Goal: Task Accomplishment & Management: Use online tool/utility

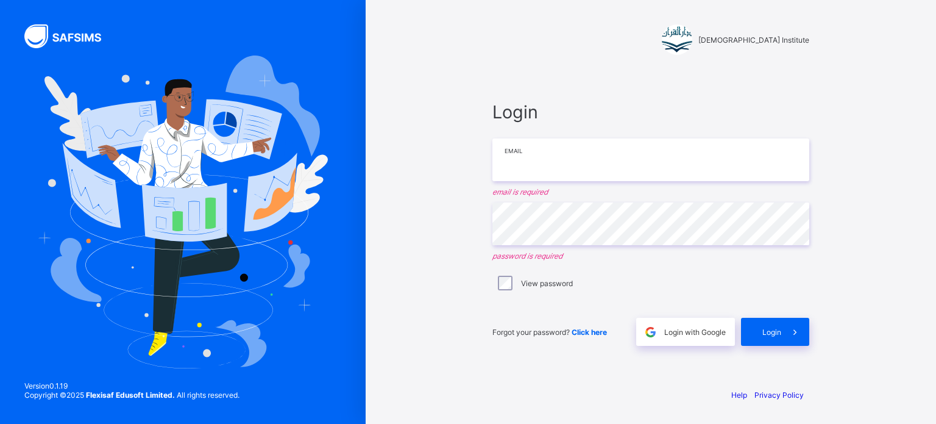
click at [523, 153] on input "email" at bounding box center [650, 159] width 317 height 43
type input "**********"
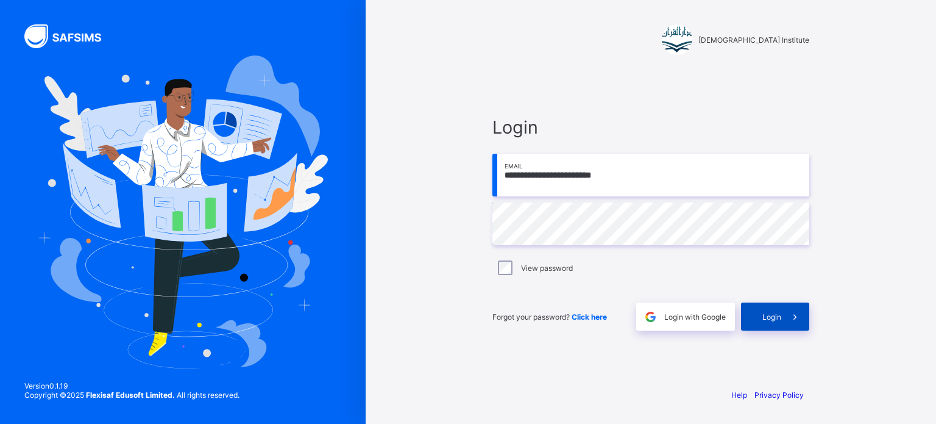
click at [775, 315] on span "Login" at bounding box center [771, 316] width 19 height 9
click at [197, 187] on div "**********" at bounding box center [468, 212] width 936 height 424
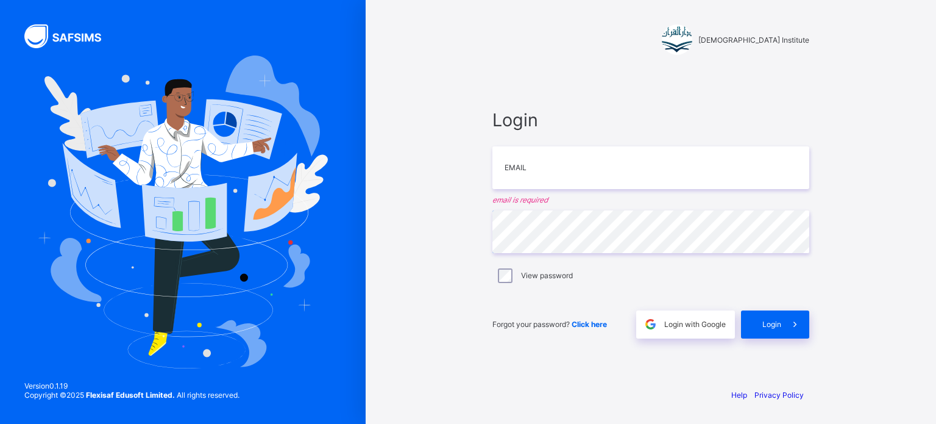
click at [171, 290] on div "Darul Quran Institute Login Email email is required Password View password Forg…" at bounding box center [468, 212] width 936 height 424
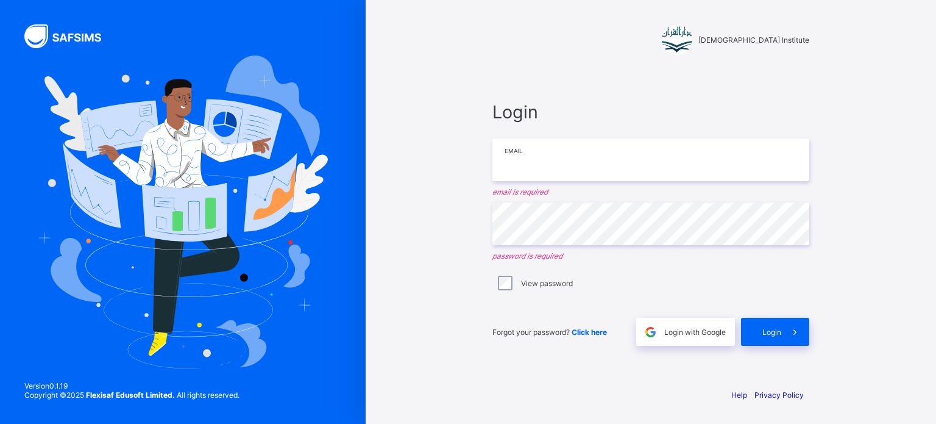
click at [522, 157] on input "email" at bounding box center [650, 159] width 317 height 43
type input "**********"
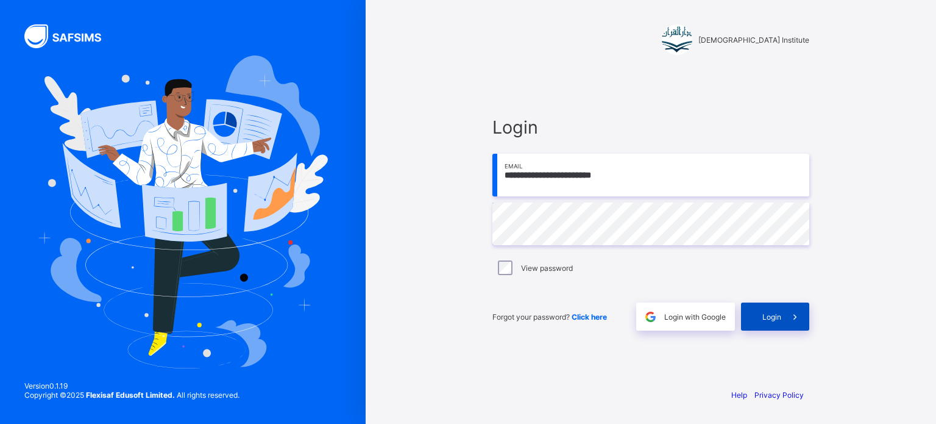
click at [779, 317] on span "Login" at bounding box center [771, 316] width 19 height 9
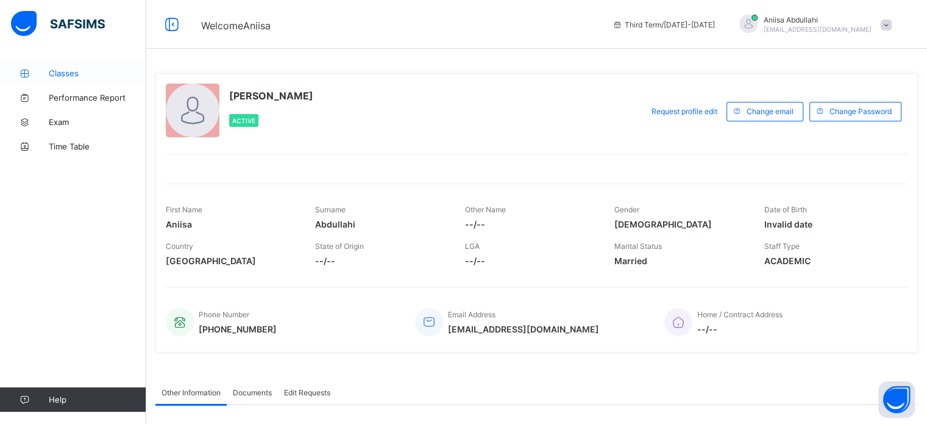
click at [75, 79] on link "Classes" at bounding box center [73, 73] width 146 height 24
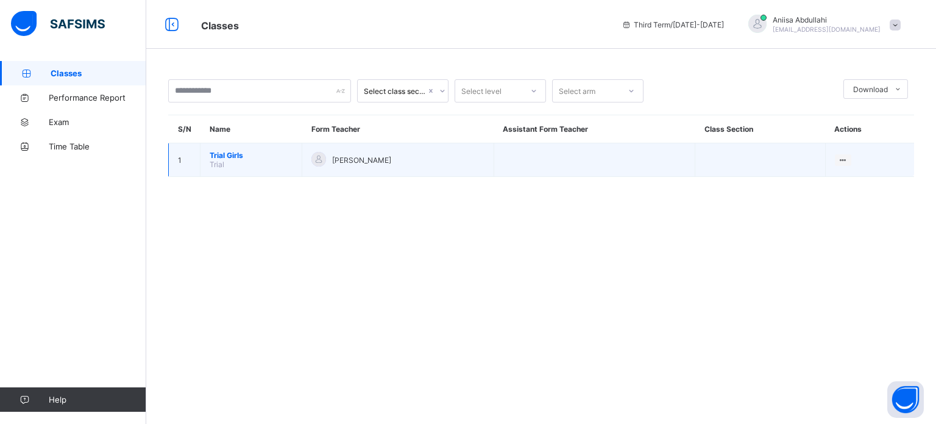
click at [222, 171] on td "Trial Girls Trial" at bounding box center [252, 160] width 102 height 34
click at [207, 155] on td "Trial Girls Trial" at bounding box center [252, 160] width 102 height 34
click at [224, 151] on span "Trial Girls" at bounding box center [251, 155] width 83 height 9
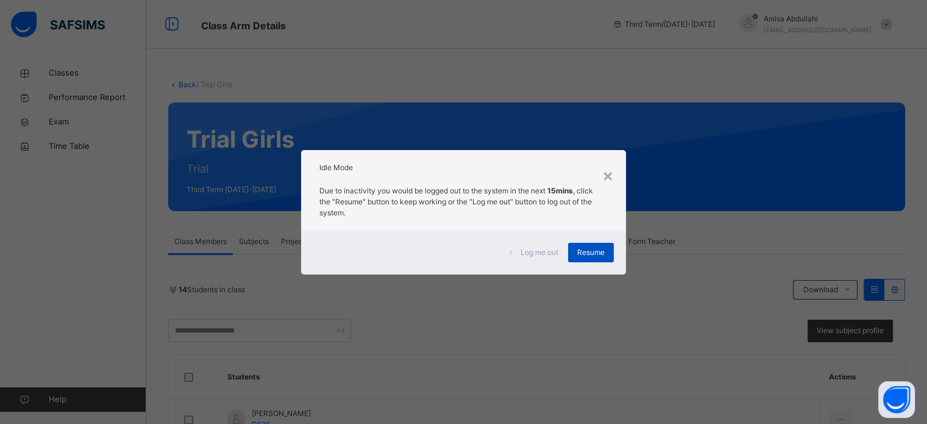
click at [591, 247] on span "Resume" at bounding box center [590, 252] width 27 height 11
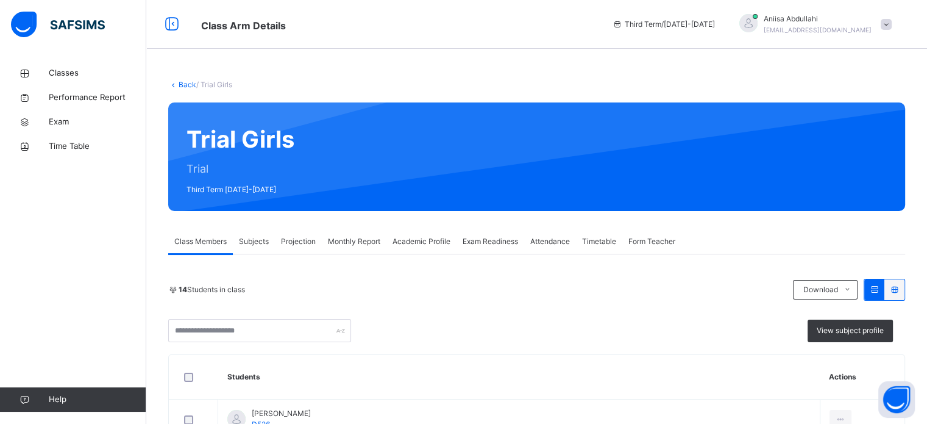
click at [295, 239] on span "Projection" at bounding box center [298, 241] width 35 height 11
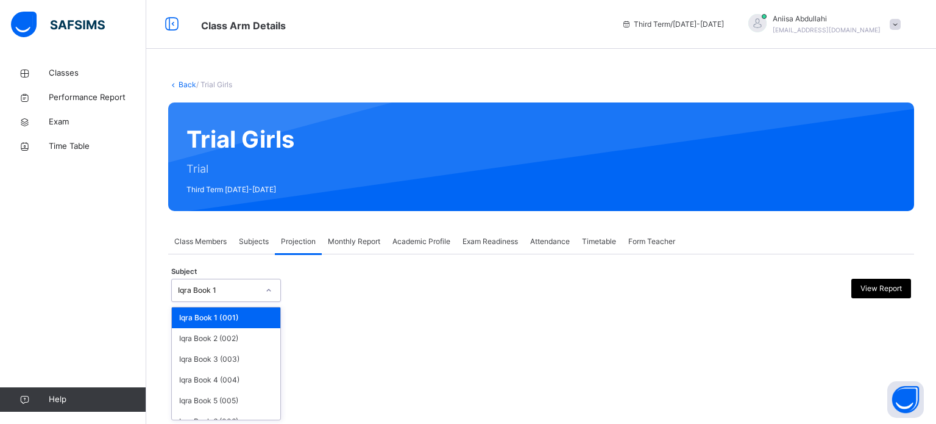
click at [260, 287] on div at bounding box center [268, 290] width 21 height 20
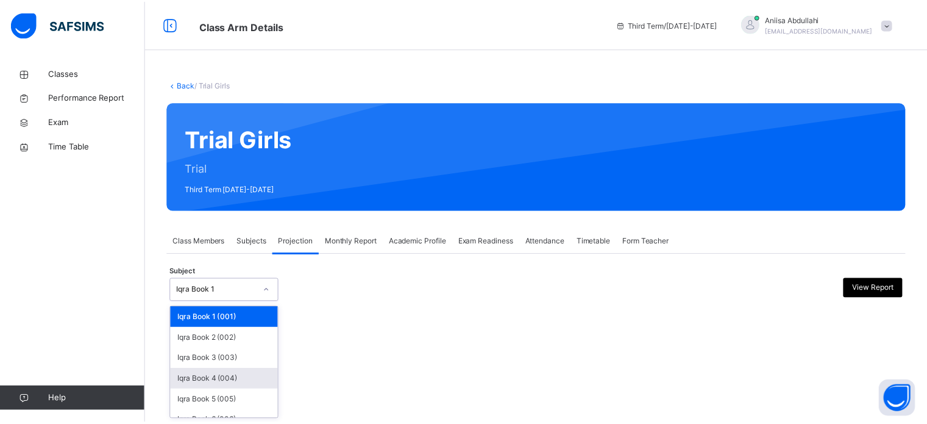
scroll to position [64, 0]
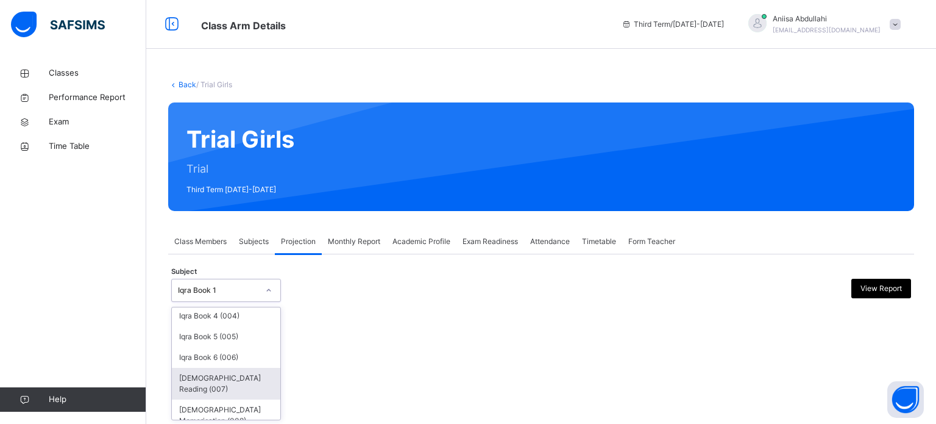
click at [217, 368] on div "[DEMOGRAPHIC_DATA] Reading (007)" at bounding box center [226, 384] width 108 height 32
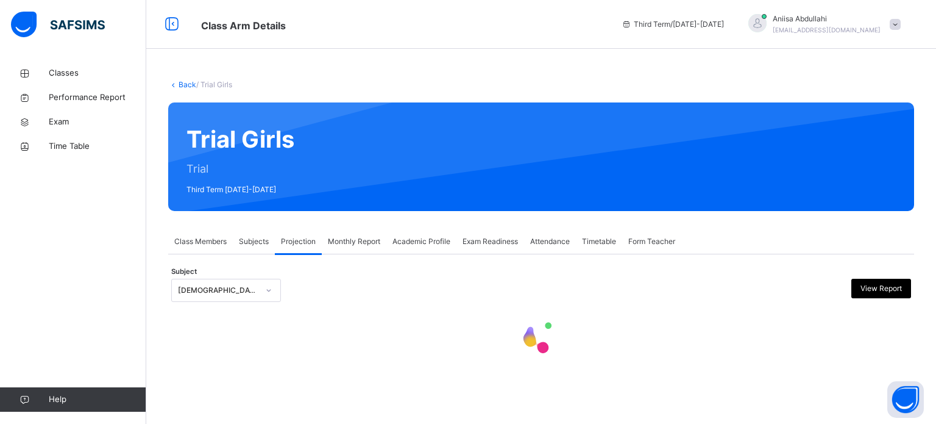
click at [217, 368] on div "Back / Trial Girls Trial Girls Trial Third Term [DATE]-[DATE] Class Members Sub…" at bounding box center [541, 228] width 790 height 335
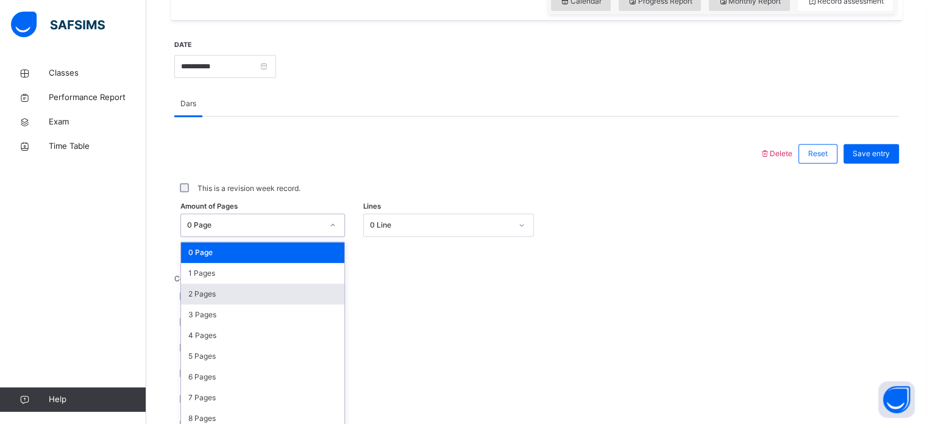
scroll to position [447, 0]
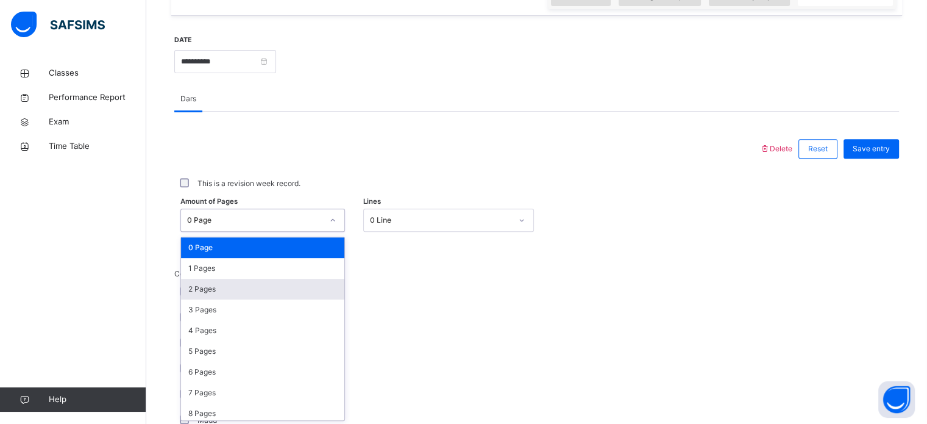
click at [200, 232] on div "option 2 Pages focused, 3 of 204. 204 results available. Use Up and Down to cho…" at bounding box center [262, 219] width 165 height 23
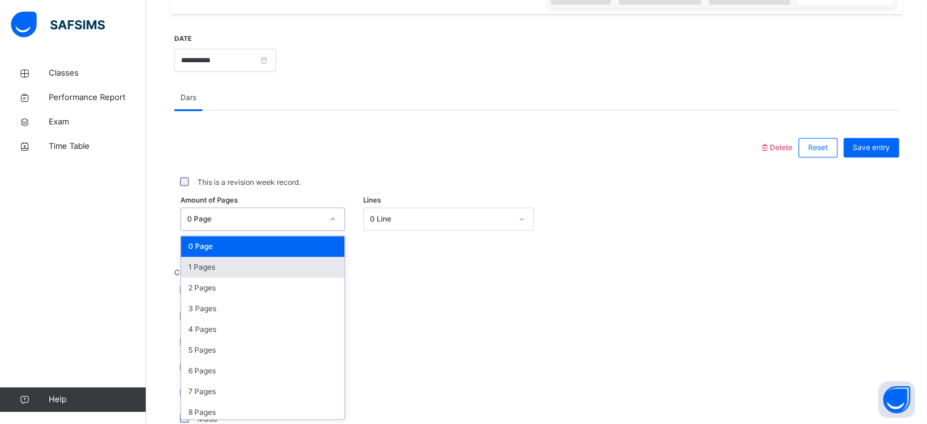
click at [198, 261] on div "1 Pages" at bounding box center [262, 267] width 163 height 21
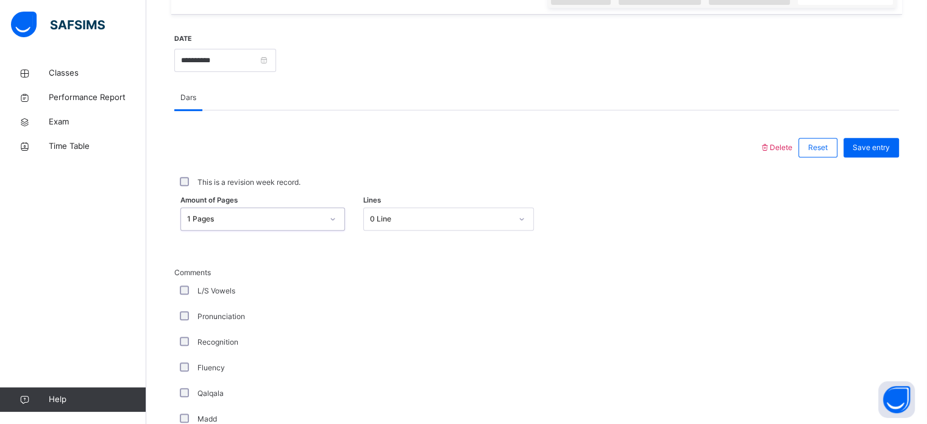
click at [179, 318] on div "Pronunciation" at bounding box center [326, 316] width 299 height 11
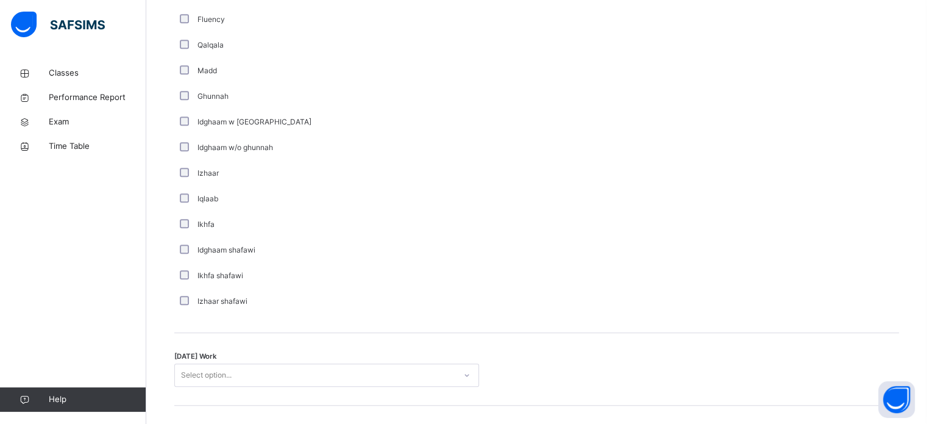
scroll to position [818, 0]
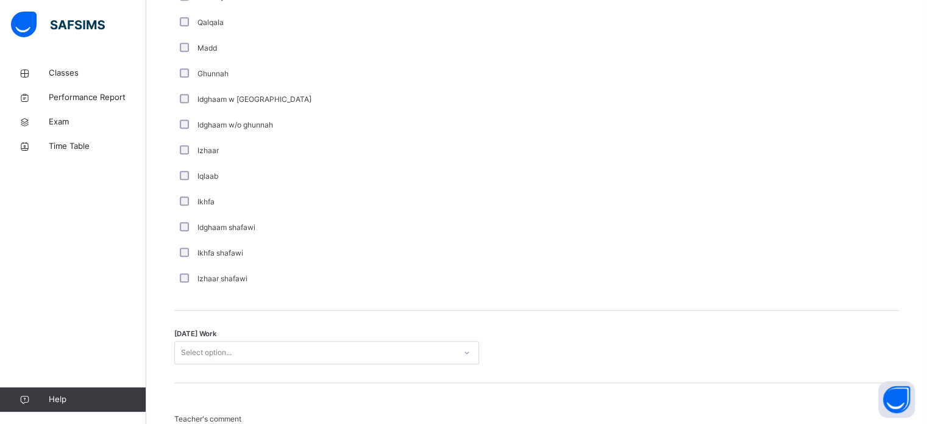
click at [177, 338] on div "[DATE] Work Select option..." at bounding box center [536, 346] width 725 height 73
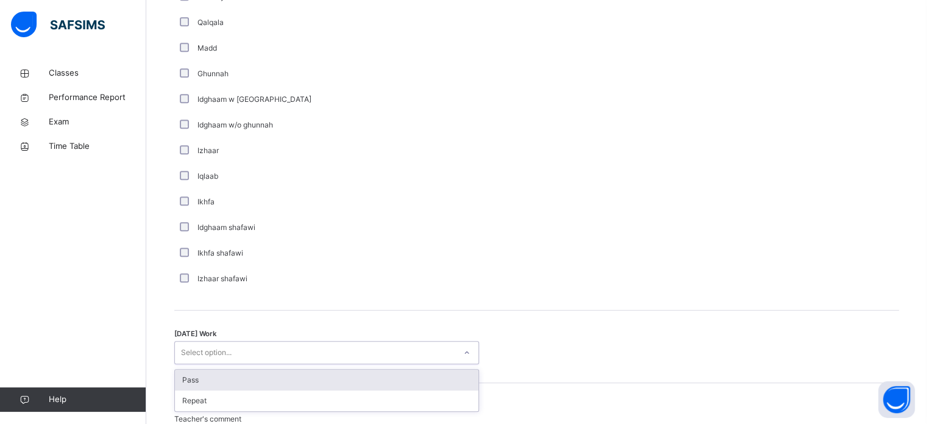
click at [188, 370] on div "Pass" at bounding box center [327, 379] width 304 height 21
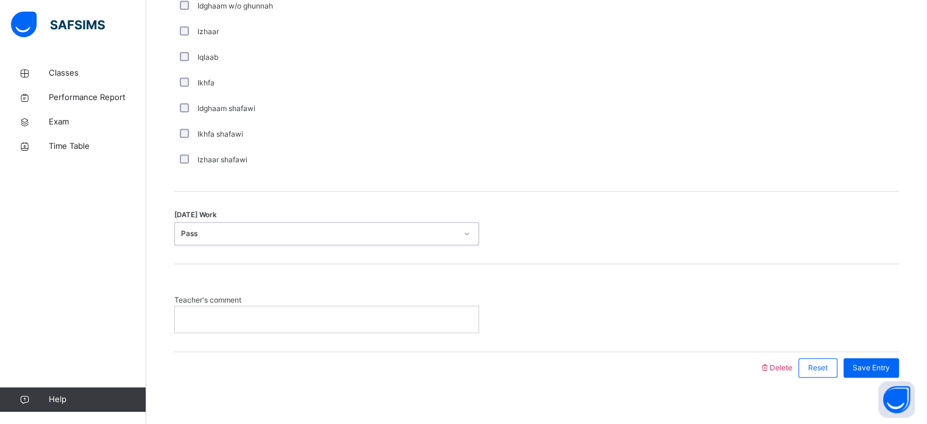
scroll to position [950, 0]
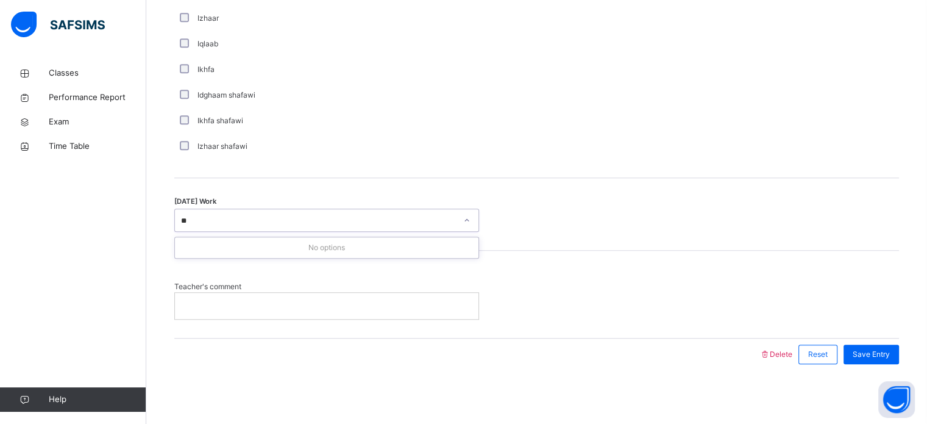
type input "*"
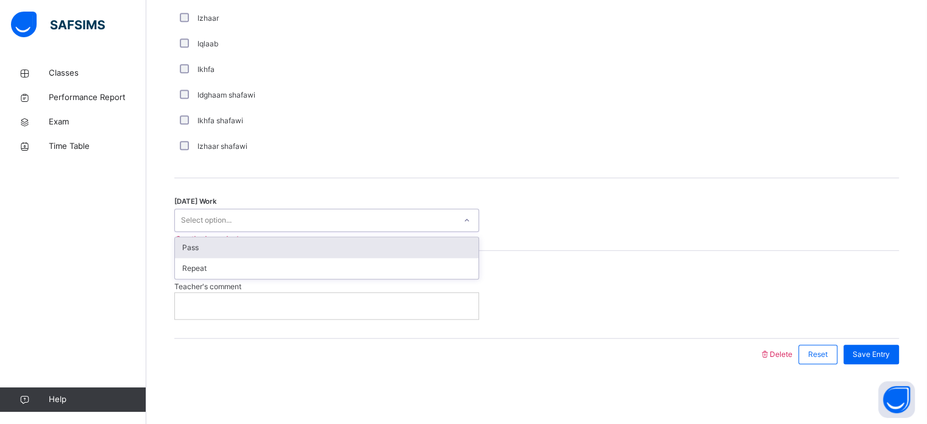
click at [180, 254] on div "Pass" at bounding box center [327, 247] width 304 height 21
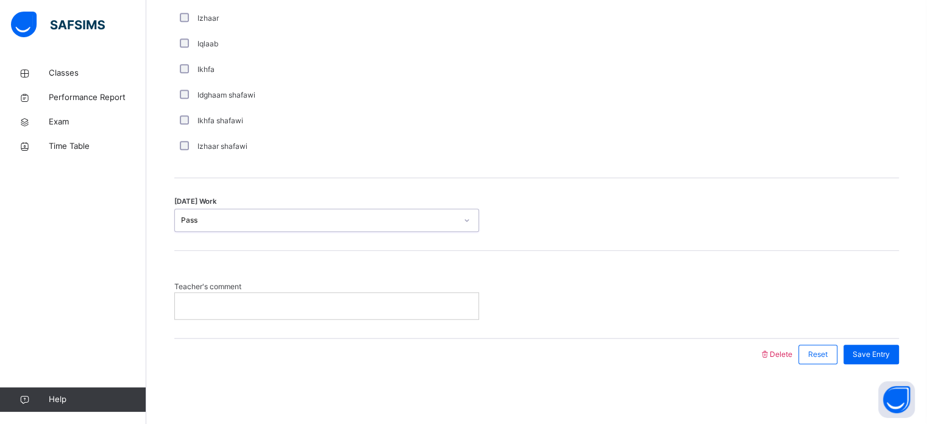
click at [188, 316] on div at bounding box center [327, 306] width 304 height 26
click at [882, 352] on span "Save Entry" at bounding box center [871, 354] width 37 height 11
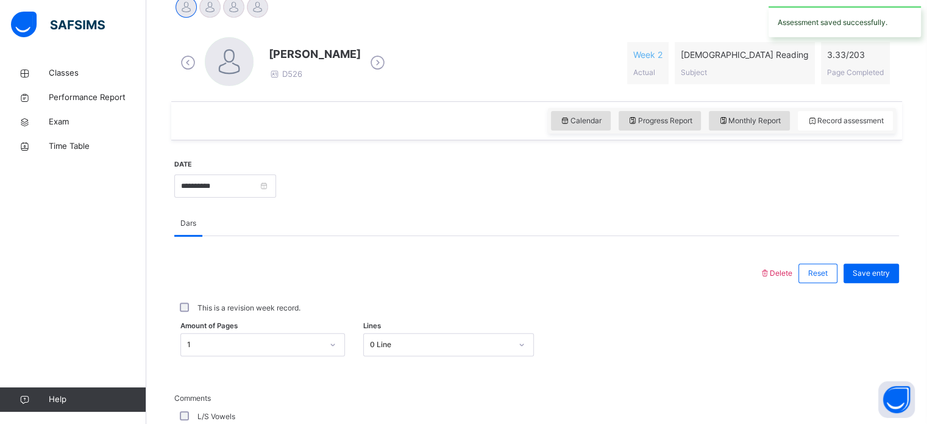
scroll to position [320, 0]
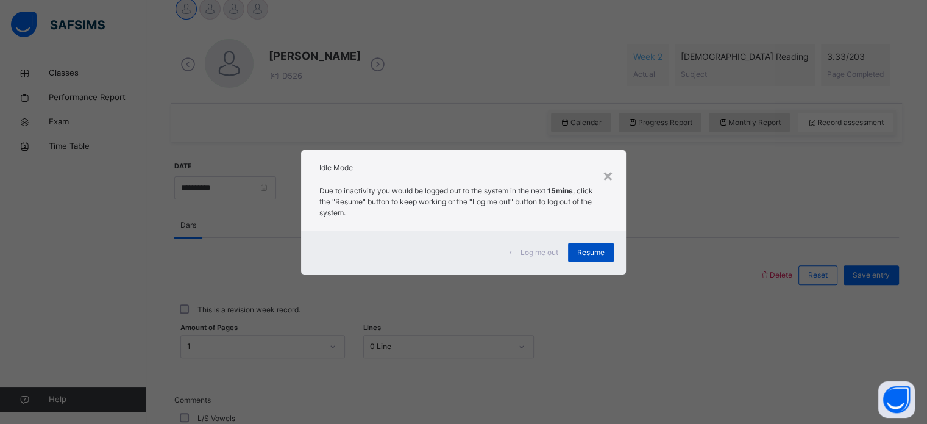
click at [595, 250] on span "Resume" at bounding box center [590, 252] width 27 height 11
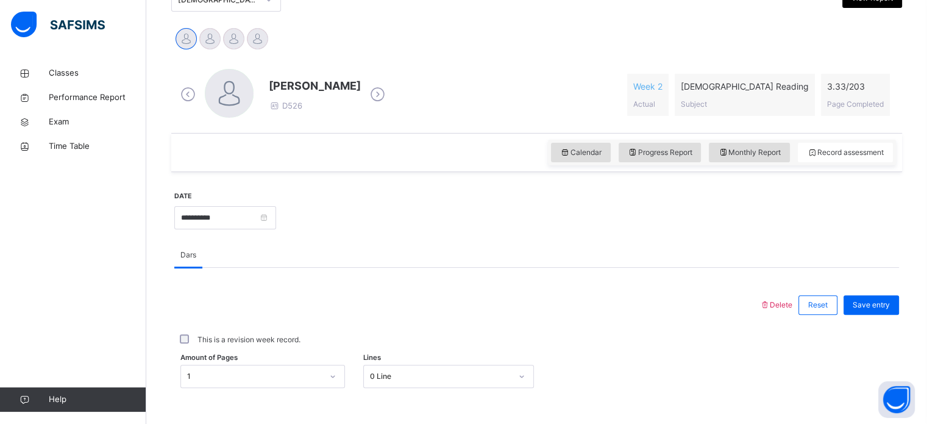
scroll to position [264, 0]
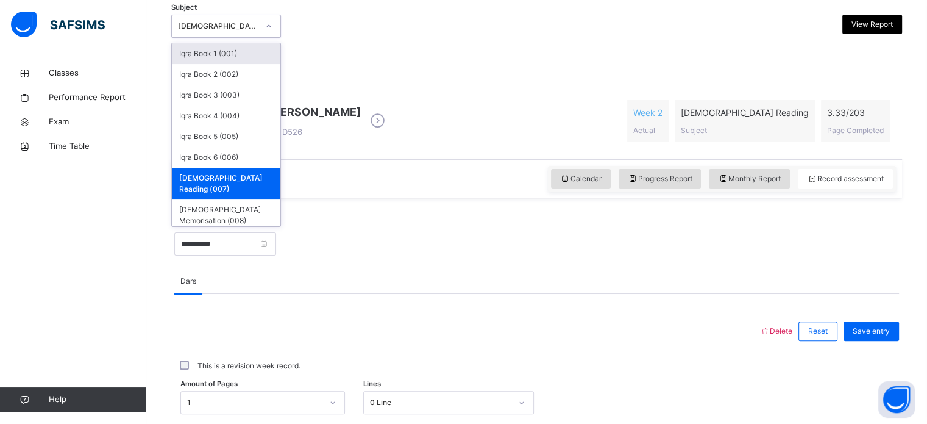
click at [268, 24] on icon at bounding box center [268, 26] width 7 height 12
click at [244, 110] on div "Iqra Book 4 (004)" at bounding box center [226, 115] width 108 height 21
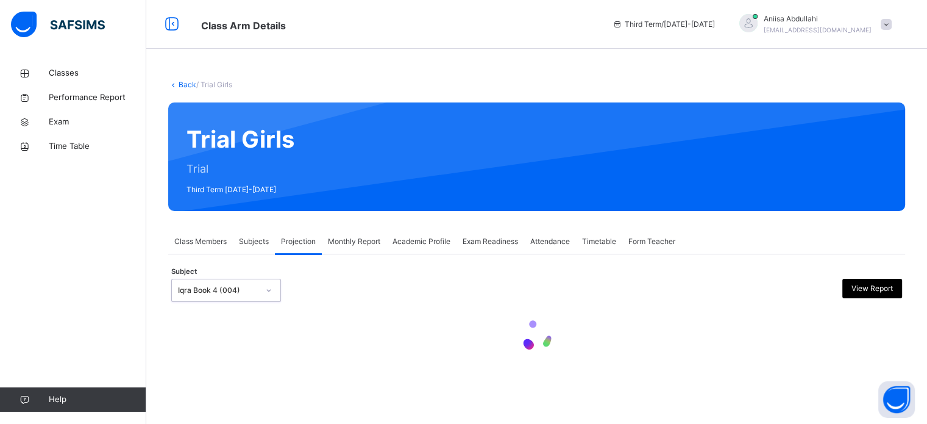
scroll to position [0, 0]
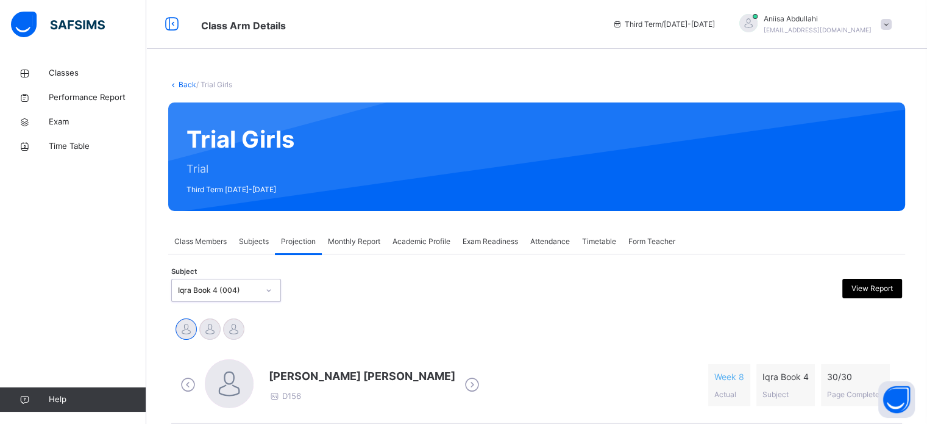
click at [833, 129] on div at bounding box center [600, 157] width 574 height 84
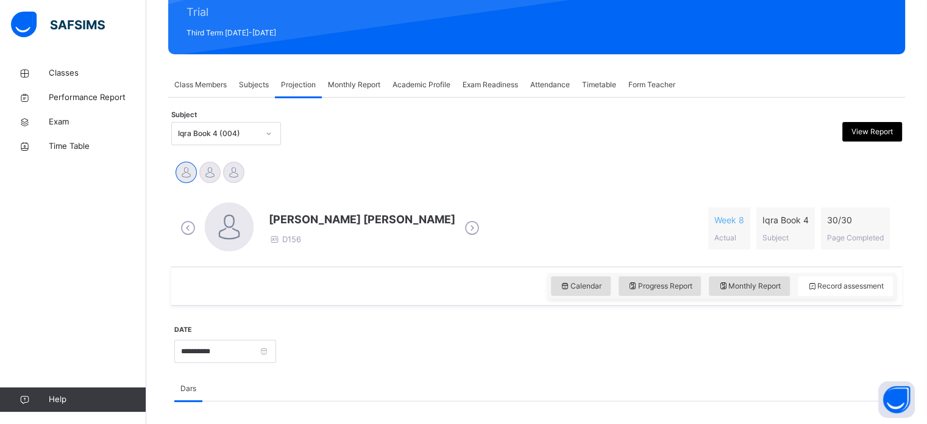
scroll to position [157, 0]
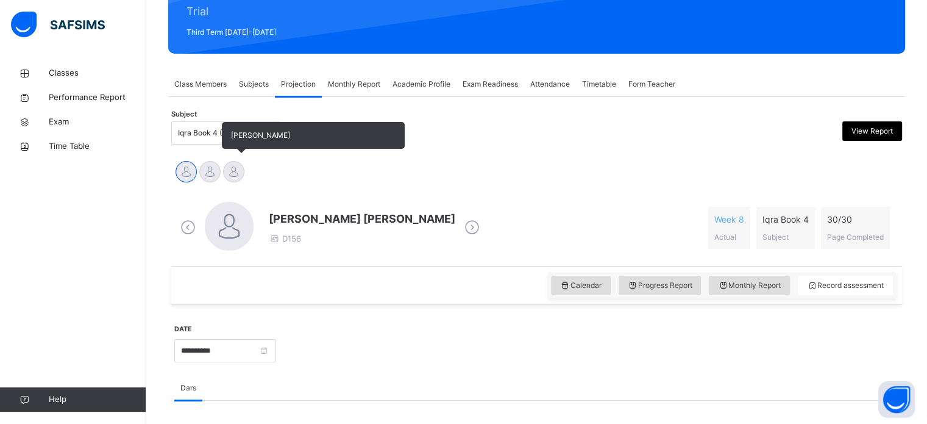
click at [241, 172] on div at bounding box center [233, 171] width 21 height 21
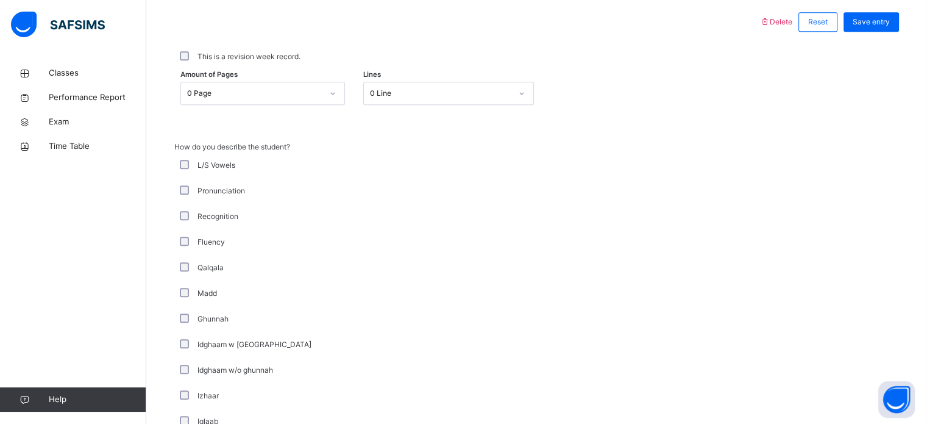
scroll to position [578, 0]
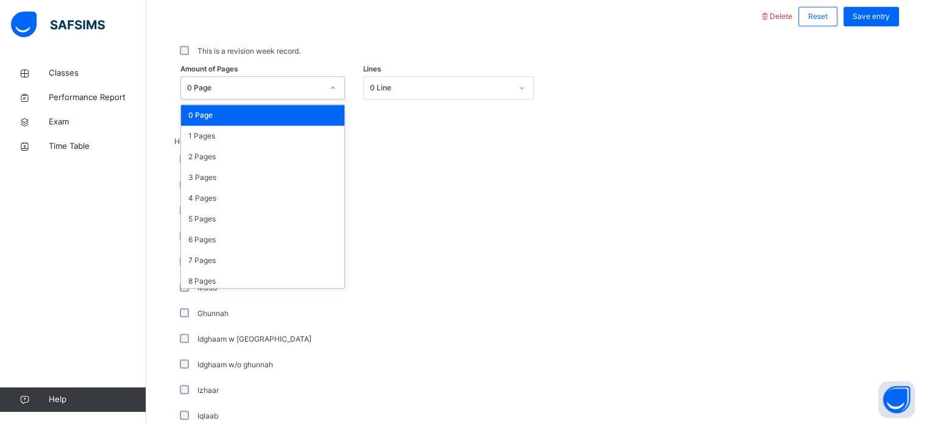
type input "*"
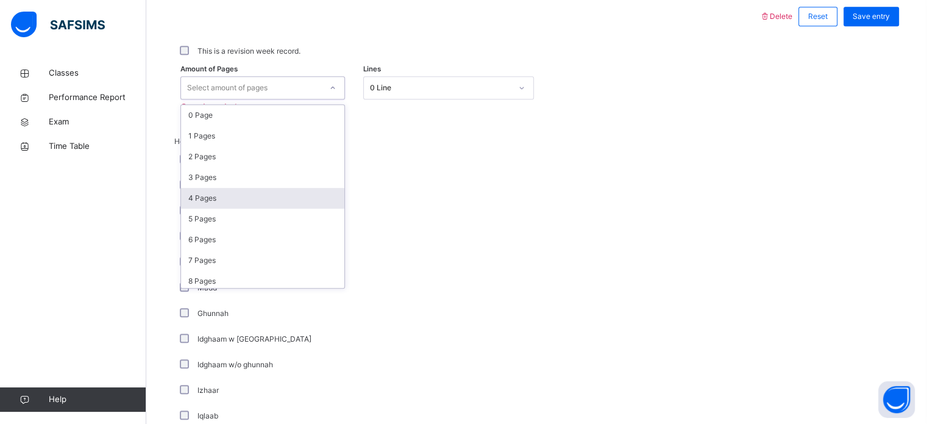
type input "*"
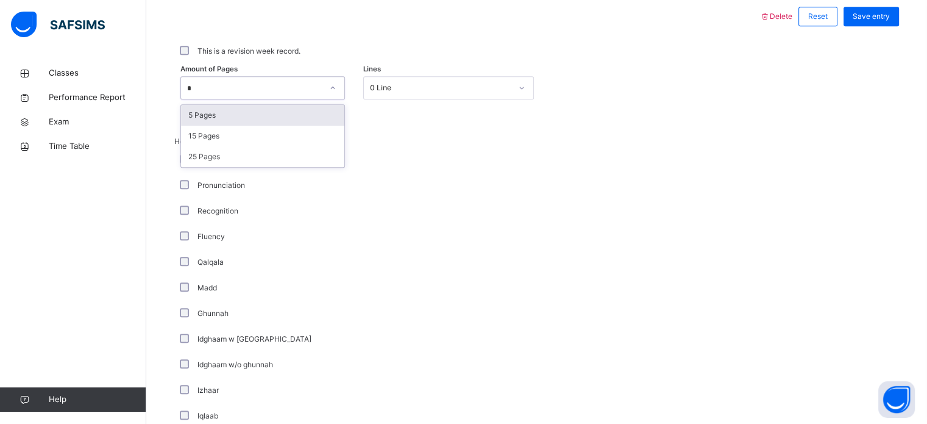
click at [196, 124] on div "5 Pages" at bounding box center [262, 115] width 163 height 21
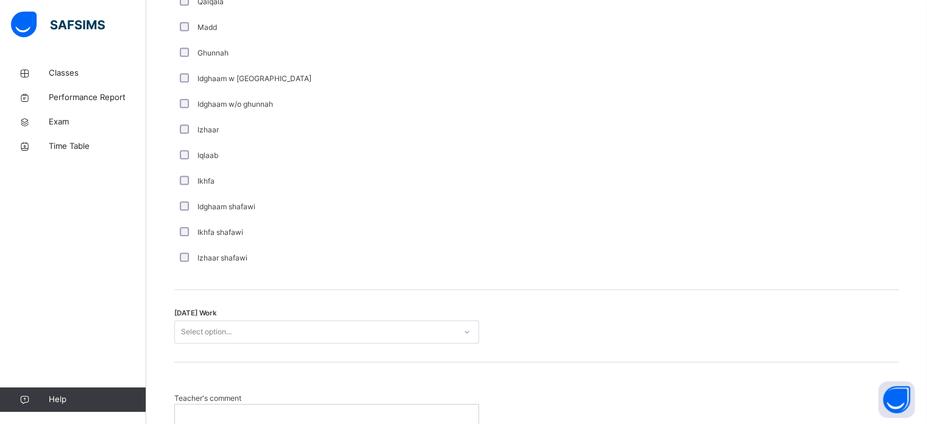
scroll to position [950, 0]
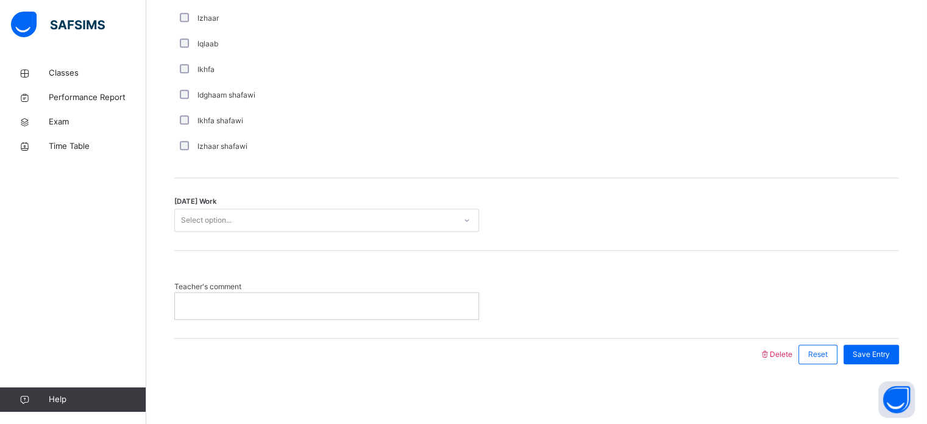
click at [215, 314] on div at bounding box center [327, 306] width 304 height 26
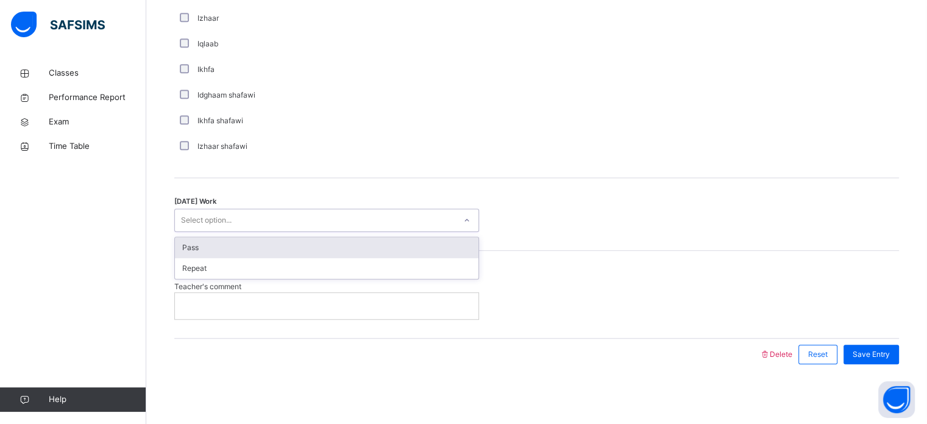
click at [190, 254] on div "Pass" at bounding box center [327, 247] width 304 height 21
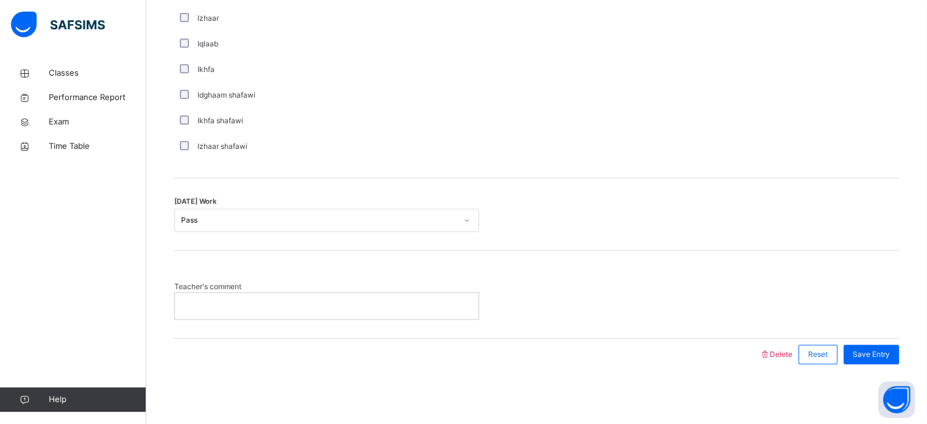
click at [388, 302] on p at bounding box center [326, 305] width 285 height 11
click at [885, 349] on span "Save Entry" at bounding box center [871, 354] width 37 height 11
click at [391, 290] on span "Teacher's comment" at bounding box center [326, 286] width 305 height 11
click at [363, 311] on div at bounding box center [327, 306] width 304 height 26
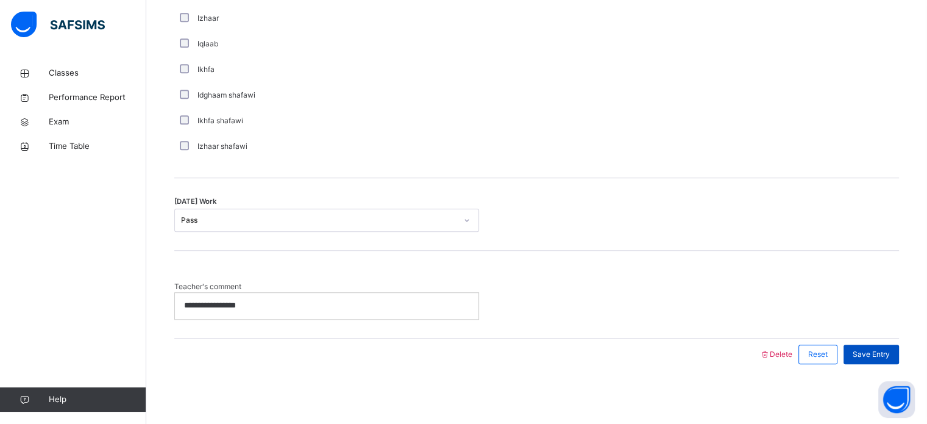
click at [882, 346] on div "Save Entry" at bounding box center [870, 354] width 55 height 20
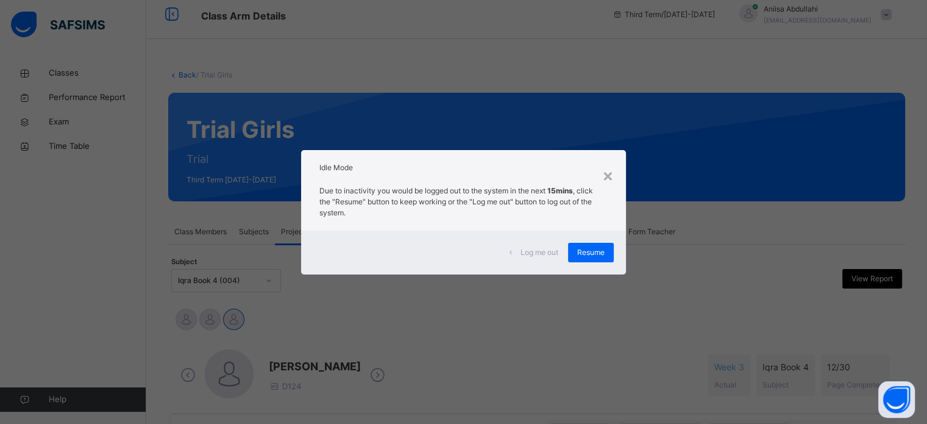
scroll to position [14, 0]
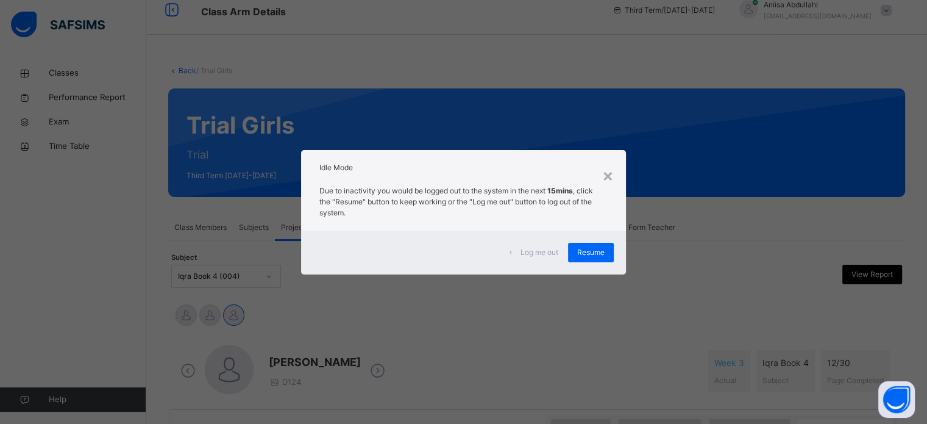
click at [523, 244] on div "Log me out" at bounding box center [534, 253] width 68 height 20
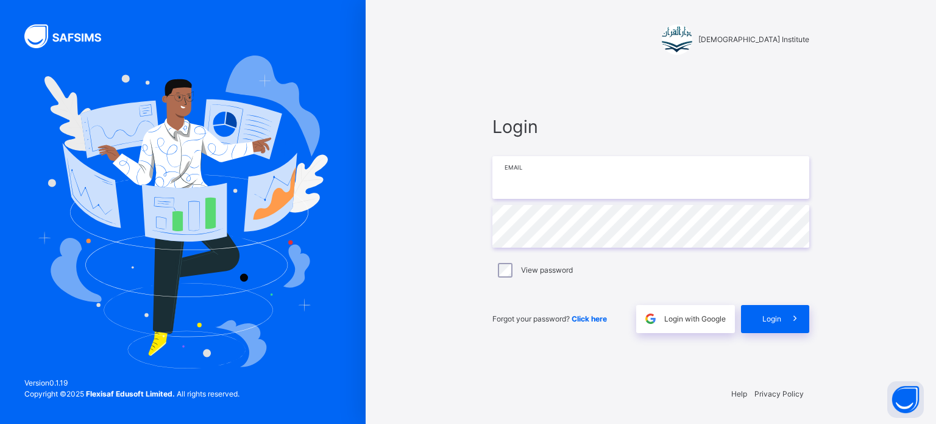
type input "**********"
drag, startPoint x: 652, startPoint y: 198, endPoint x: 0, endPoint y: 261, distance: 654.6
click at [0, 261] on div "**********" at bounding box center [468, 212] width 936 height 424
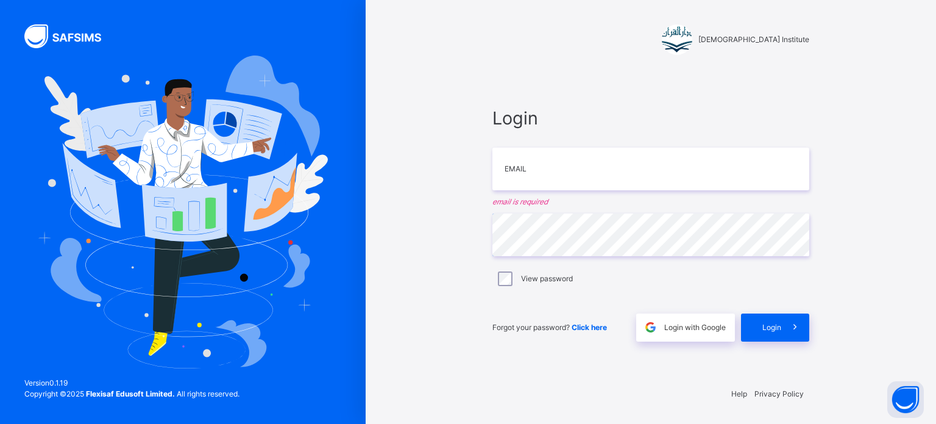
click at [71, 172] on div "Darul Quran Institute Login Email email is required Password View password Forg…" at bounding box center [468, 212] width 936 height 424
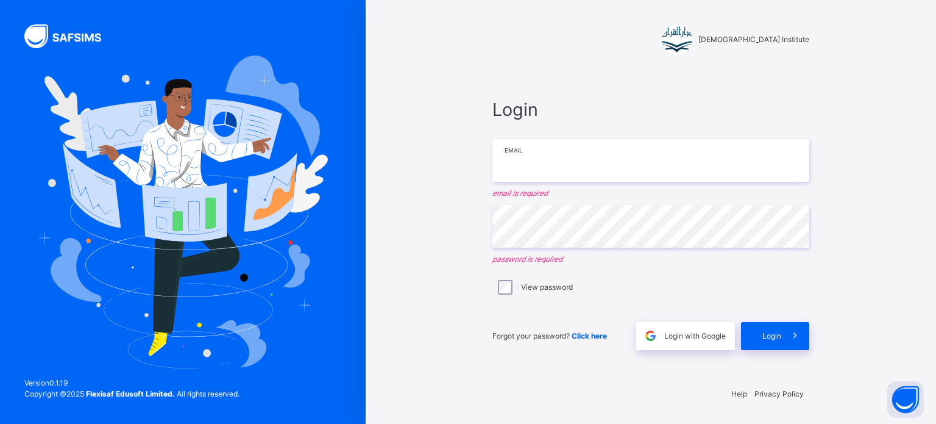
click at [523, 154] on input "email" at bounding box center [650, 160] width 317 height 43
type input "**********"
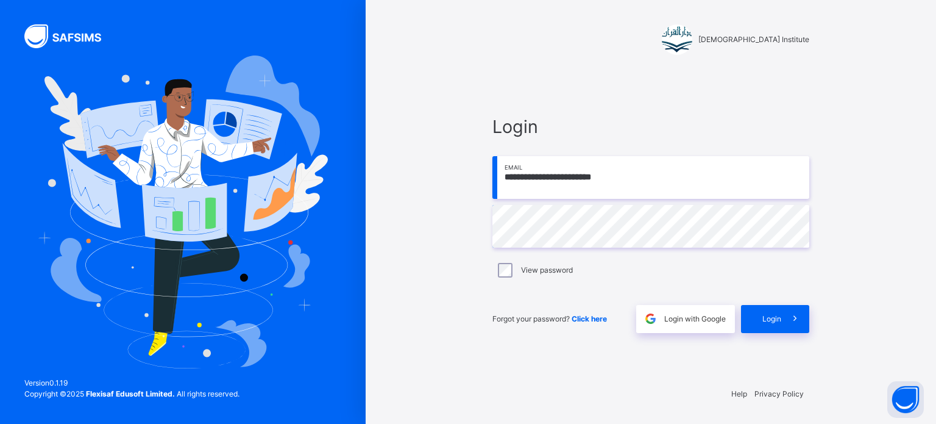
click at [757, 339] on div "**********" at bounding box center [650, 223] width 341 height 306
click at [773, 325] on div "Login" at bounding box center [775, 319] width 68 height 28
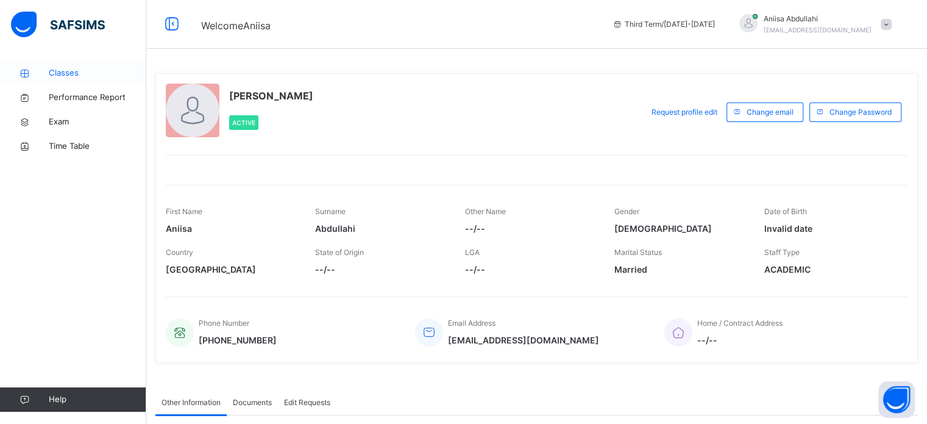
click at [76, 80] on link "Classes" at bounding box center [73, 73] width 146 height 24
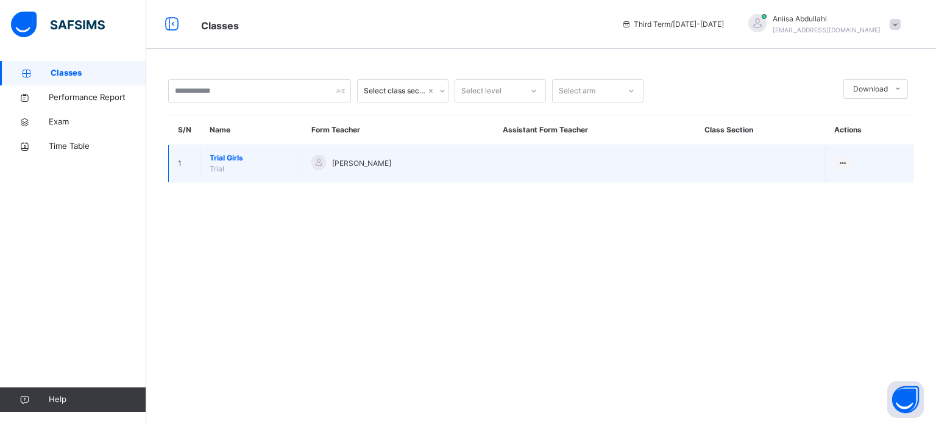
click at [234, 163] on td "Trial Girls Trial" at bounding box center [252, 163] width 102 height 37
click at [227, 153] on span "Trial Girls" at bounding box center [251, 157] width 83 height 11
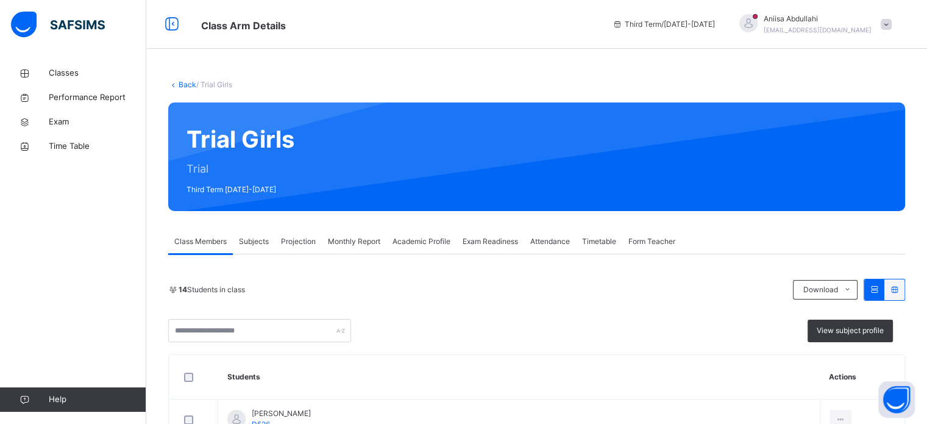
click at [299, 241] on span "Projection" at bounding box center [298, 241] width 35 height 11
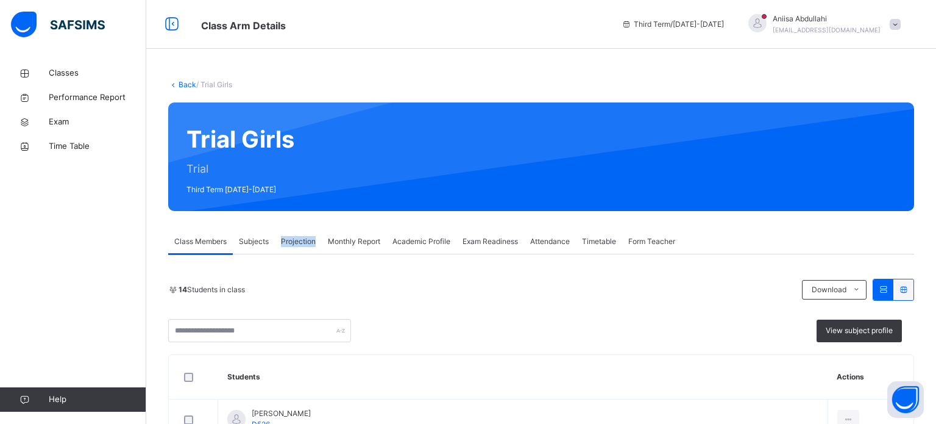
click at [299, 241] on span "Projection" at bounding box center [298, 241] width 35 height 11
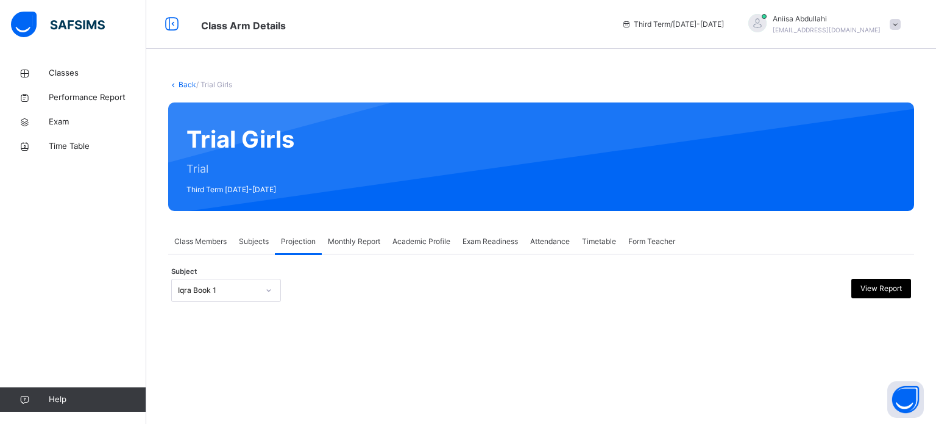
click at [182, 293] on div "Iqra Book 1" at bounding box center [218, 290] width 80 height 11
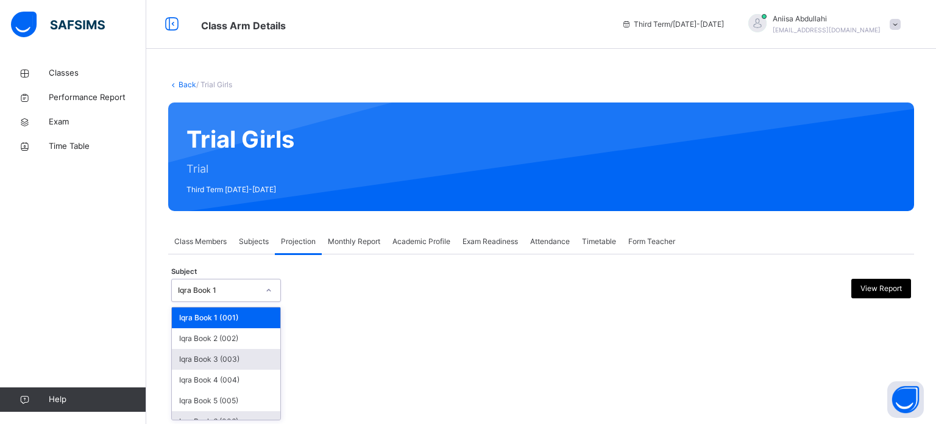
scroll to position [64, 0]
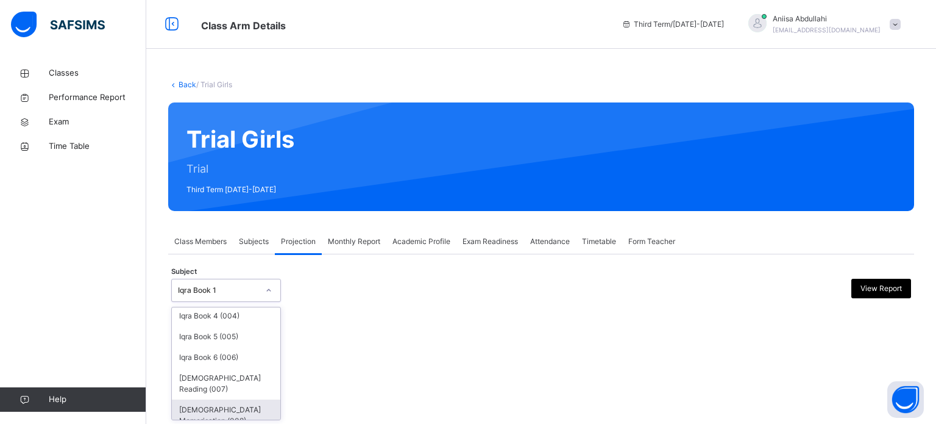
click at [209, 407] on div "[DEMOGRAPHIC_DATA] Memorisation (008)" at bounding box center [226, 415] width 108 height 32
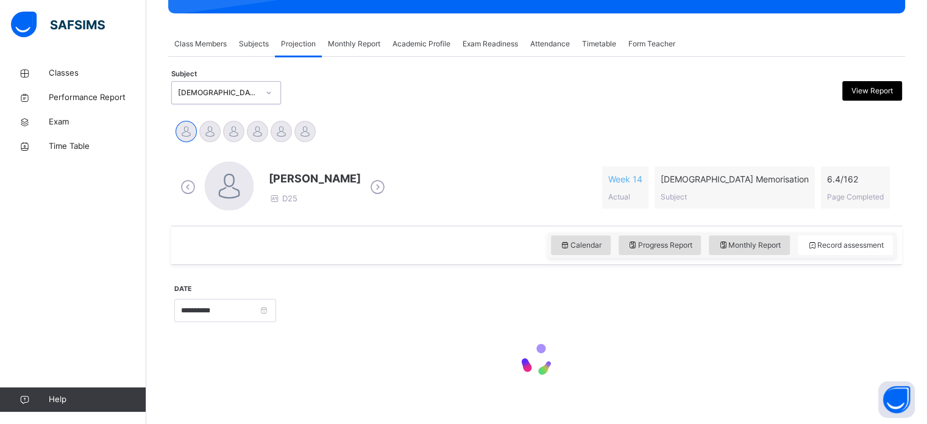
scroll to position [215, 0]
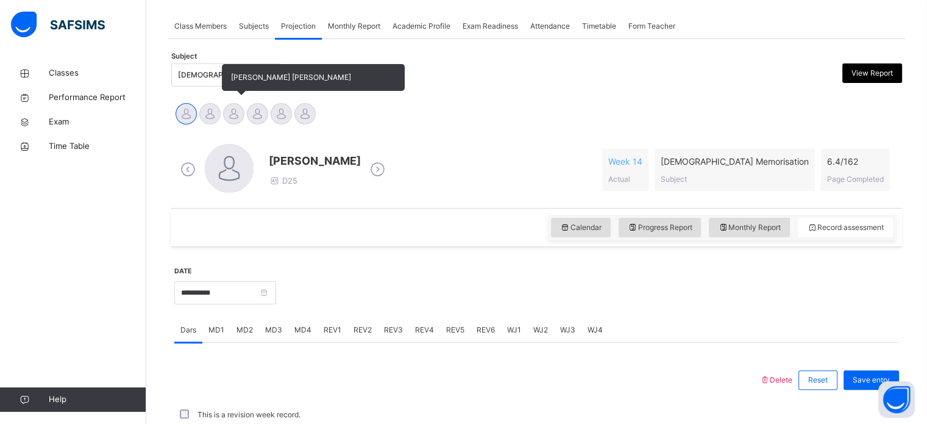
click at [232, 107] on div at bounding box center [233, 113] width 21 height 21
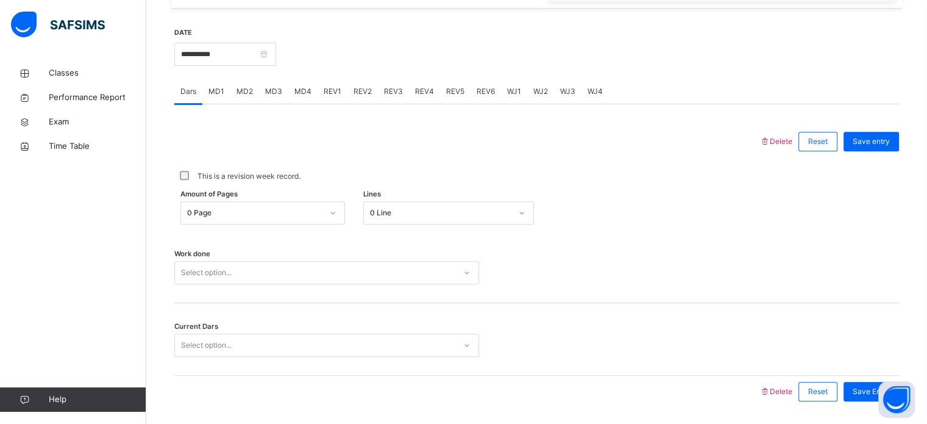
scroll to position [491, 0]
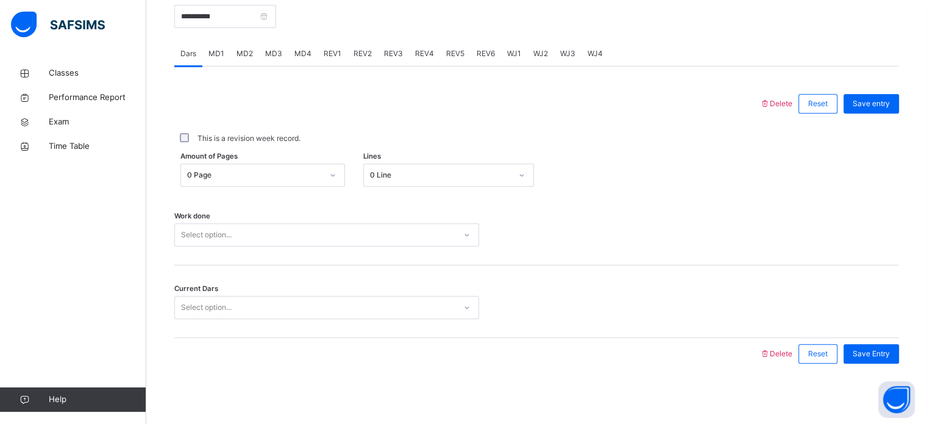
click at [397, 174] on div "0 Line" at bounding box center [440, 174] width 141 height 11
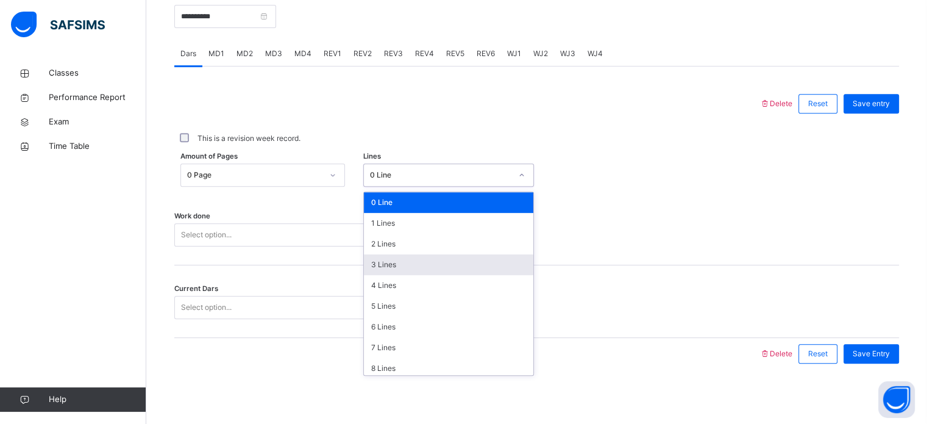
click at [402, 265] on div "3 Lines" at bounding box center [448, 264] width 169 height 21
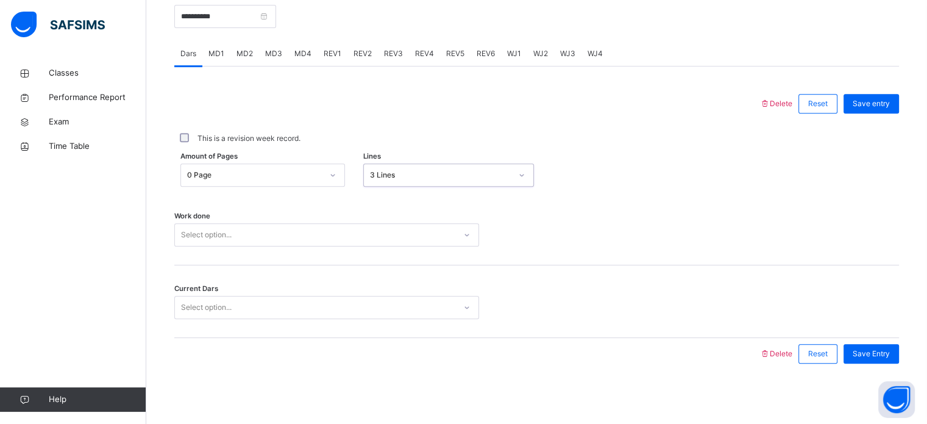
click at [361, 241] on div "Select option..." at bounding box center [315, 234] width 280 height 19
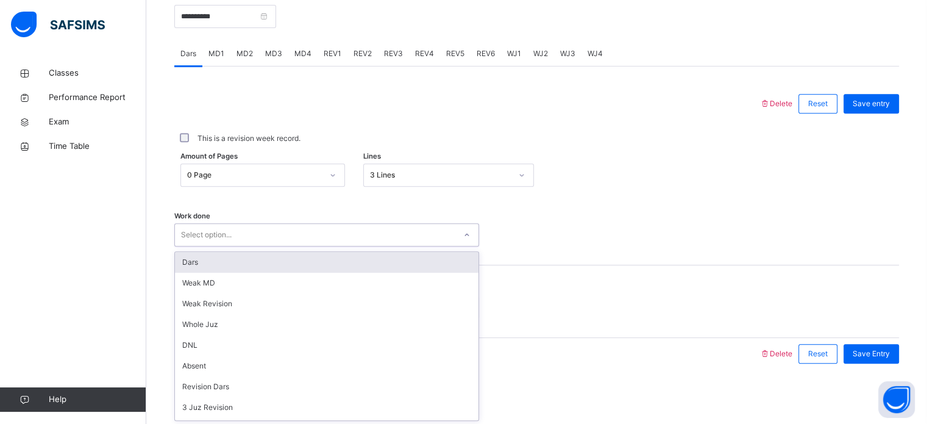
click at [346, 257] on div "Dars" at bounding box center [327, 262] width 304 height 21
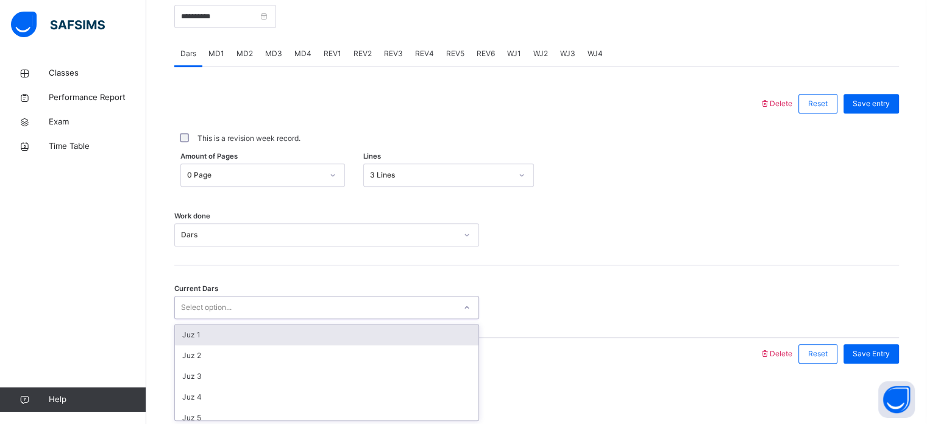
click at [300, 318] on div "Select option..." at bounding box center [326, 307] width 305 height 23
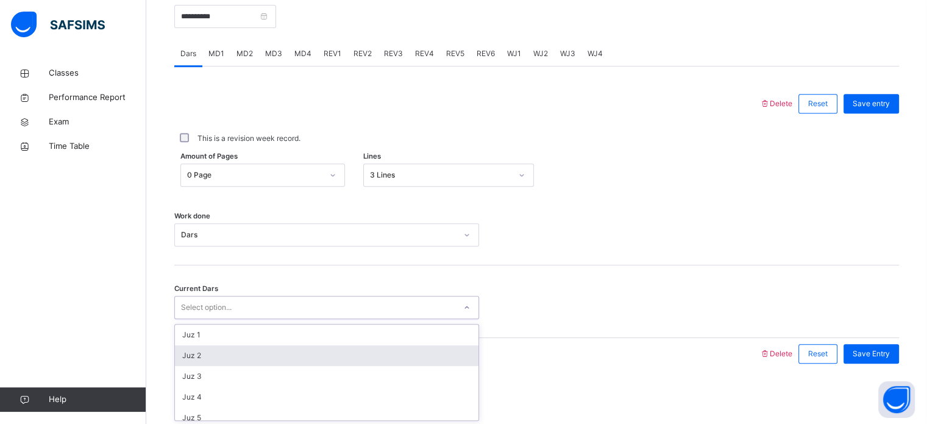
scroll to position [526, 0]
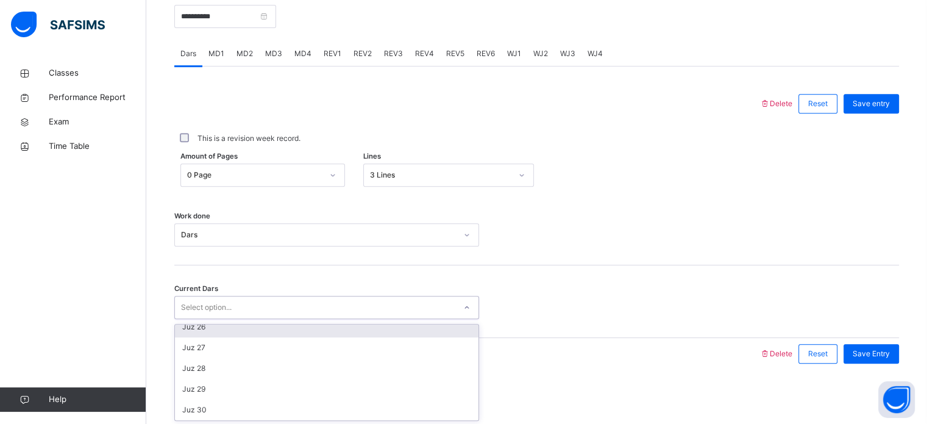
click at [196, 318] on div "Current Dars option Juz 26 focused, 26 of 30. 30 results available. Use Up and …" at bounding box center [536, 301] width 725 height 73
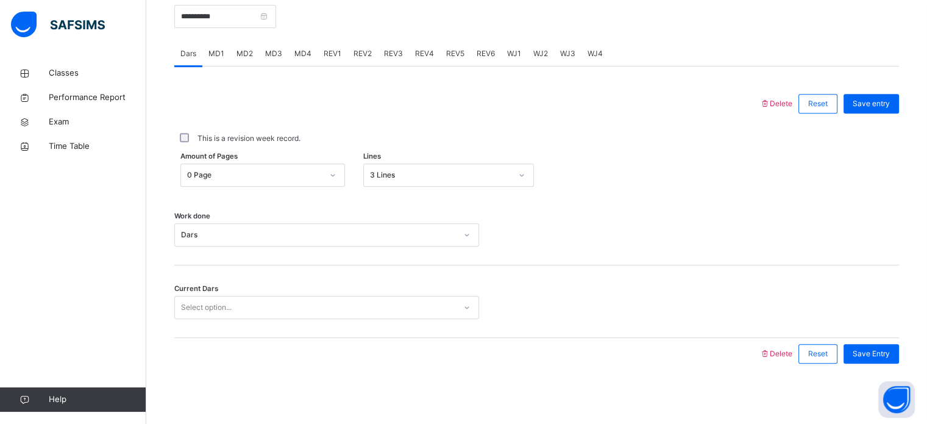
click at [249, 301] on div "Select option..." at bounding box center [315, 307] width 280 height 19
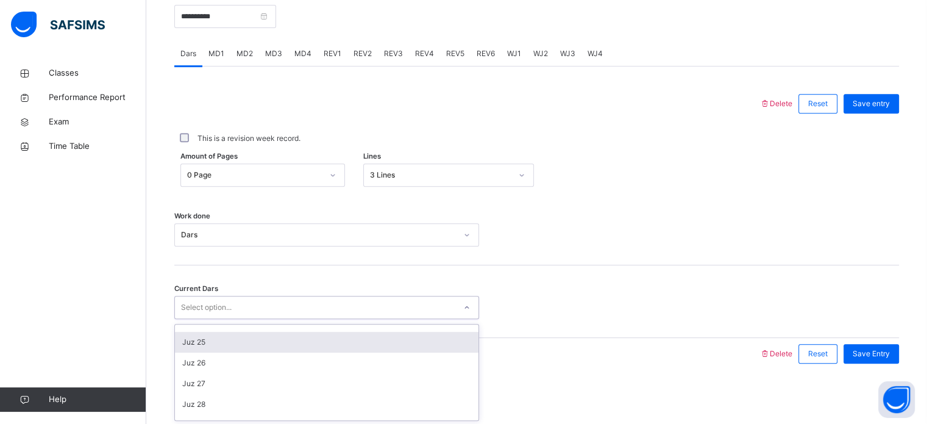
scroll to position [490, 0]
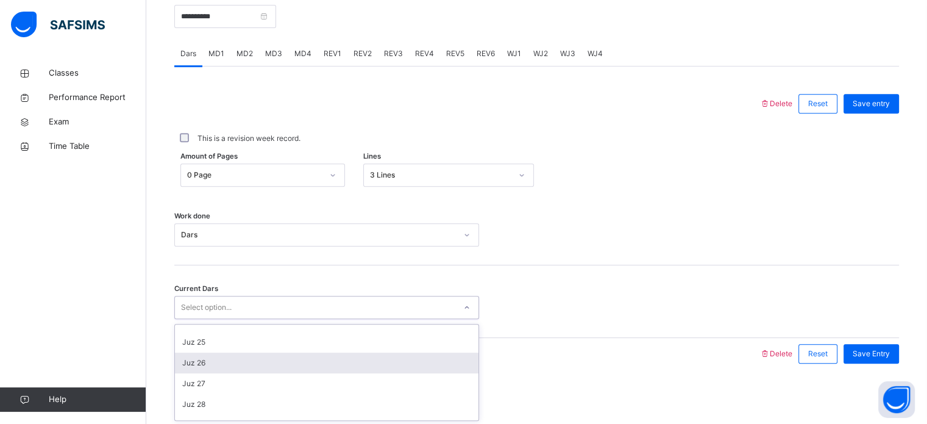
click at [207, 364] on div "Juz 26" at bounding box center [327, 362] width 304 height 21
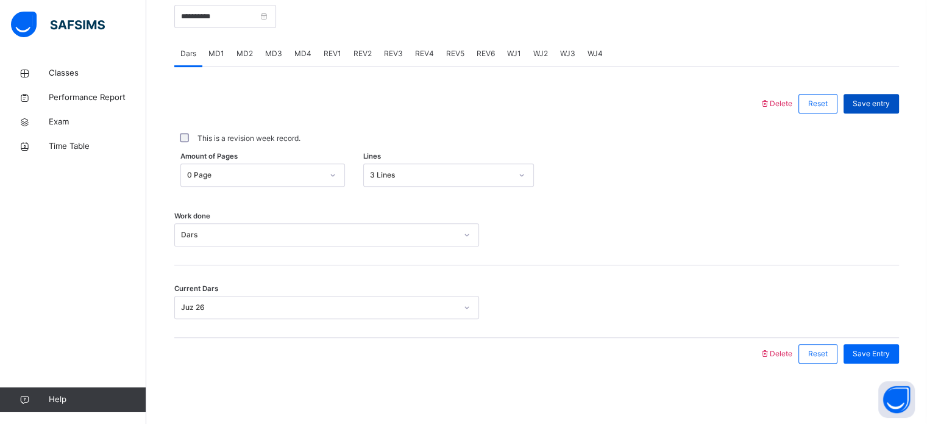
click at [879, 96] on div "Save entry" at bounding box center [870, 104] width 55 height 20
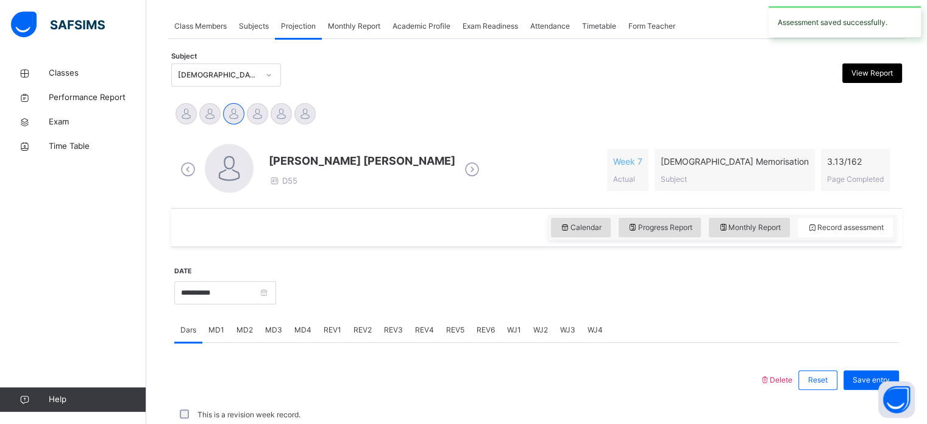
scroll to position [491, 0]
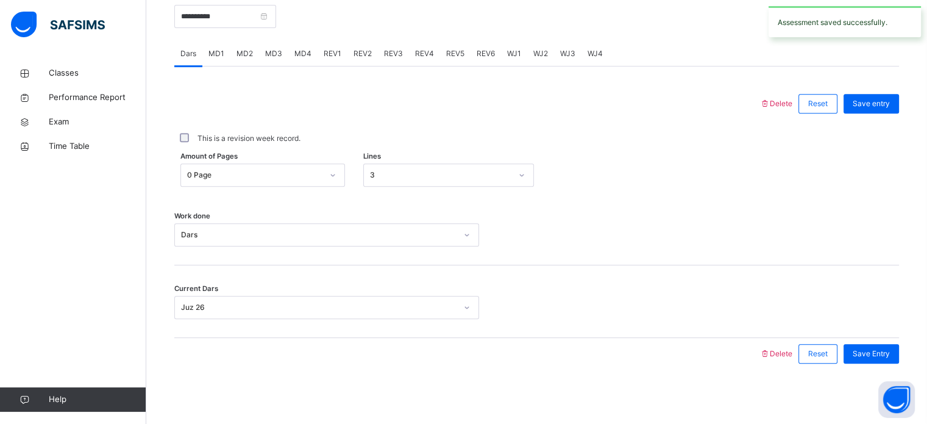
click at [310, 55] on div "MD4" at bounding box center [302, 53] width 29 height 24
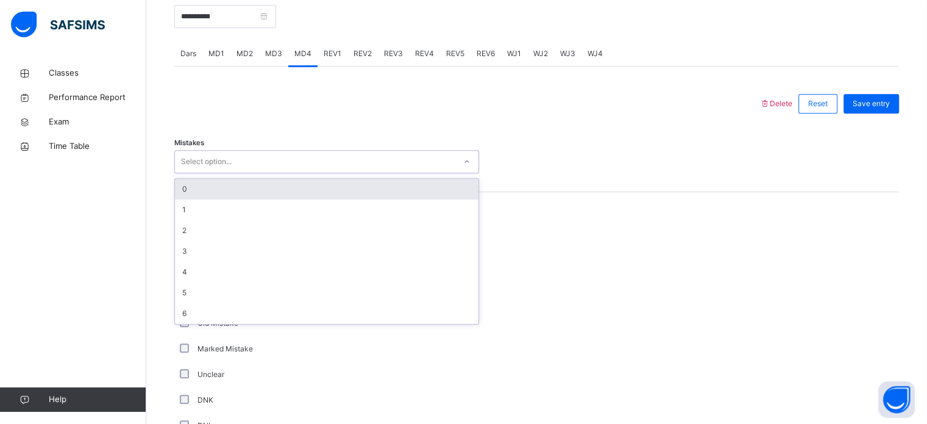
click at [204, 155] on div "Select option..." at bounding box center [206, 161] width 51 height 23
click at [191, 197] on div "0" at bounding box center [327, 189] width 304 height 21
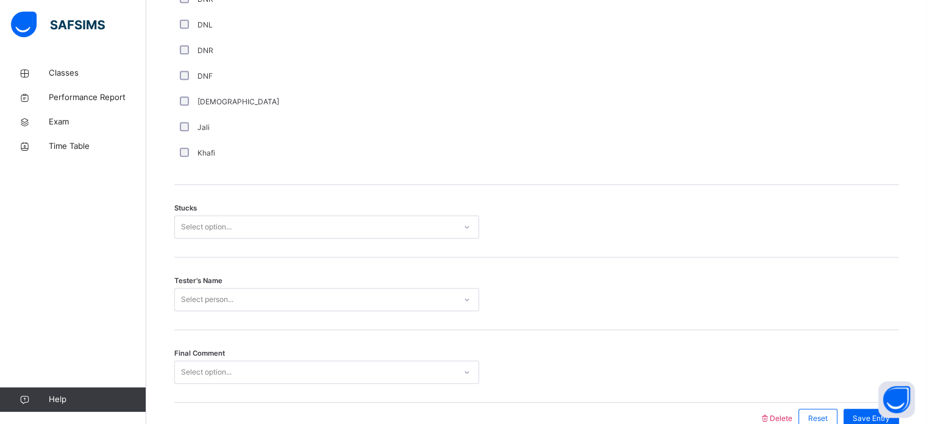
scroll to position [898, 0]
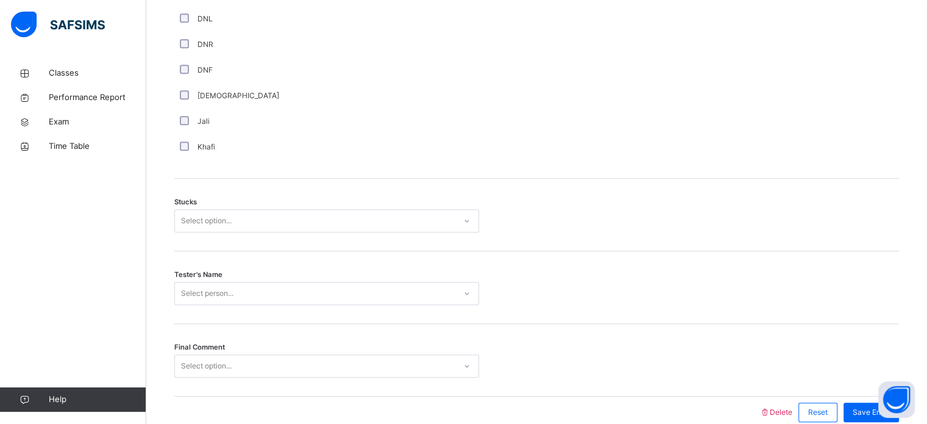
click at [284, 216] on div "Select option..." at bounding box center [315, 220] width 280 height 19
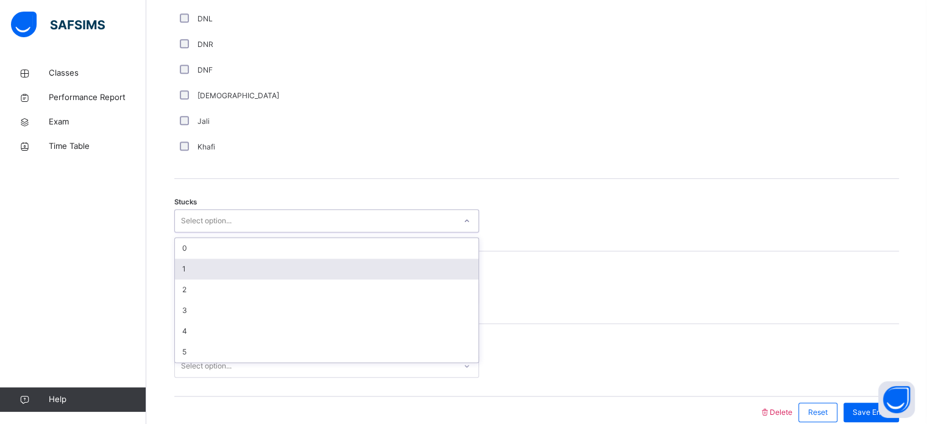
click at [213, 272] on div "1" at bounding box center [327, 268] width 304 height 21
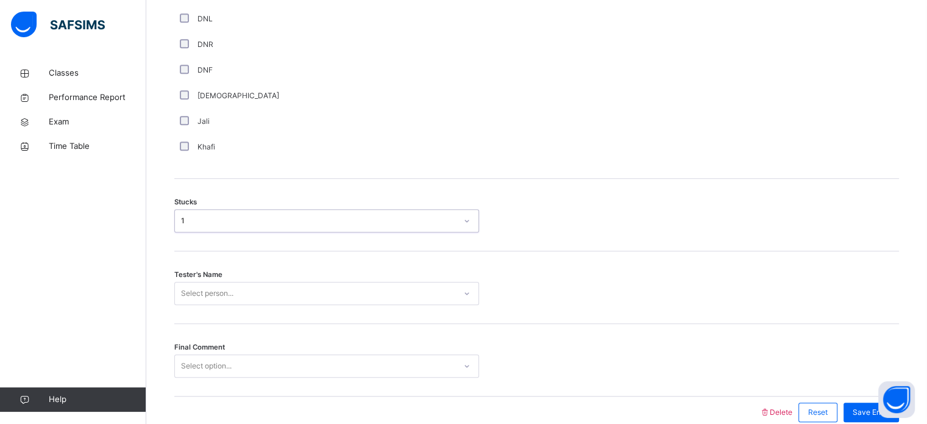
scroll to position [956, 0]
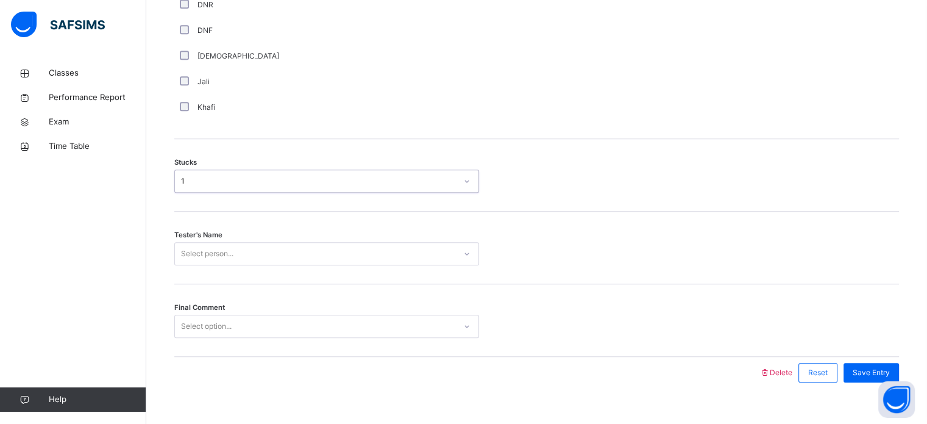
click at [216, 265] on div "Select person..." at bounding box center [326, 253] width 305 height 23
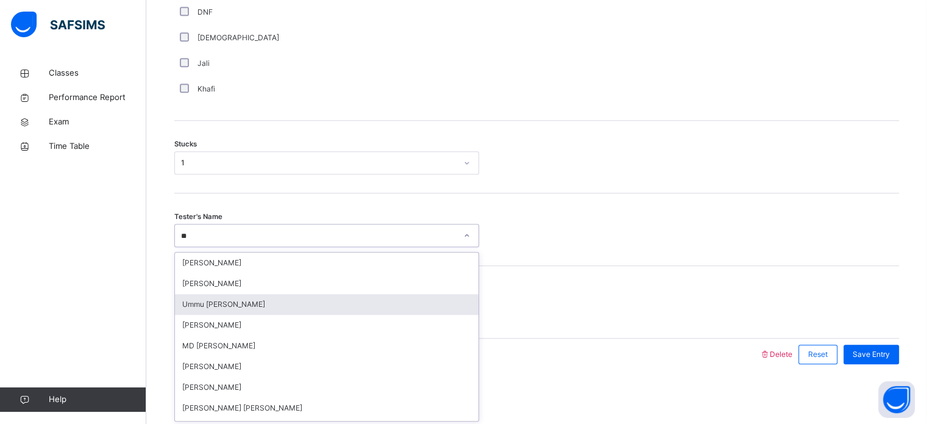
type input "*"
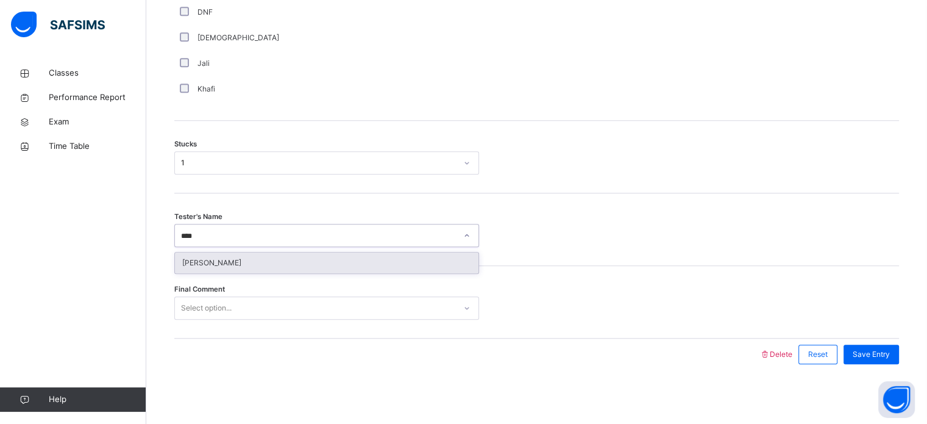
type input "*****"
click at [417, 265] on div "[PERSON_NAME]" at bounding box center [327, 262] width 304 height 21
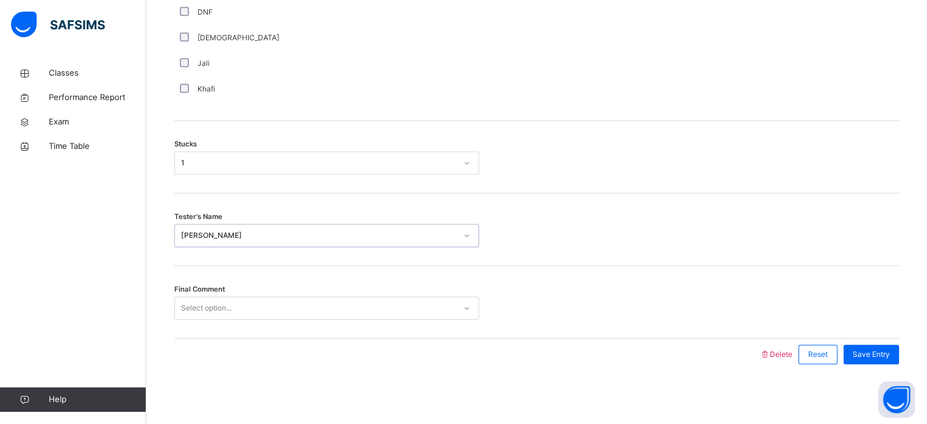
click at [287, 239] on div "[PERSON_NAME]" at bounding box center [318, 235] width 275 height 11
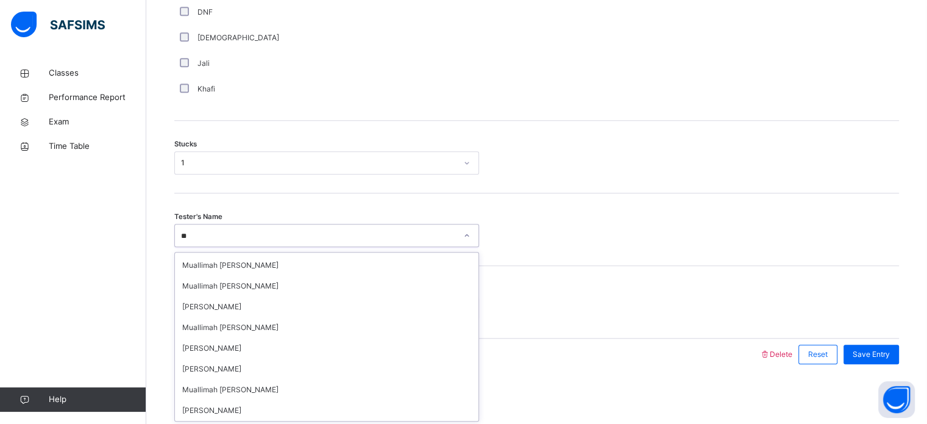
scroll to position [280, 0]
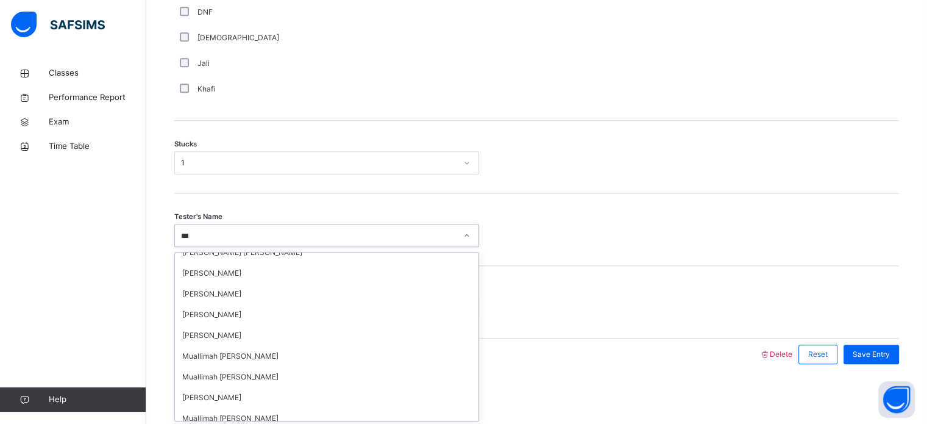
type input "****"
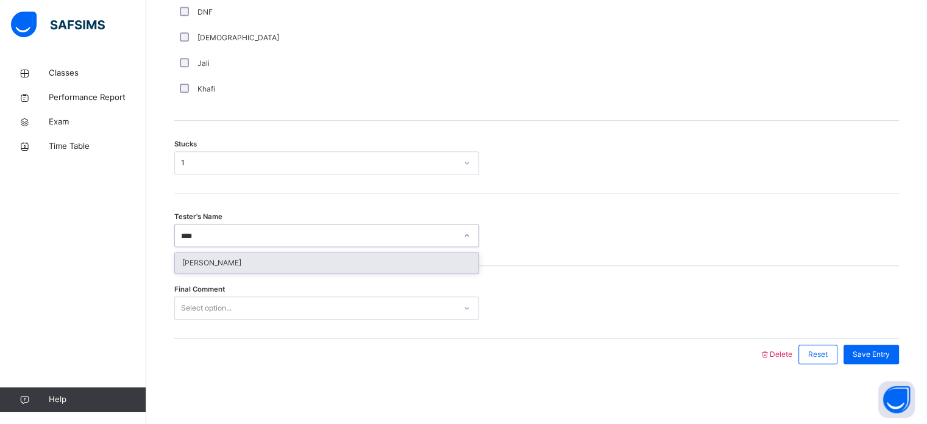
scroll to position [0, 0]
click at [245, 265] on div "[PERSON_NAME]" at bounding box center [327, 262] width 304 height 21
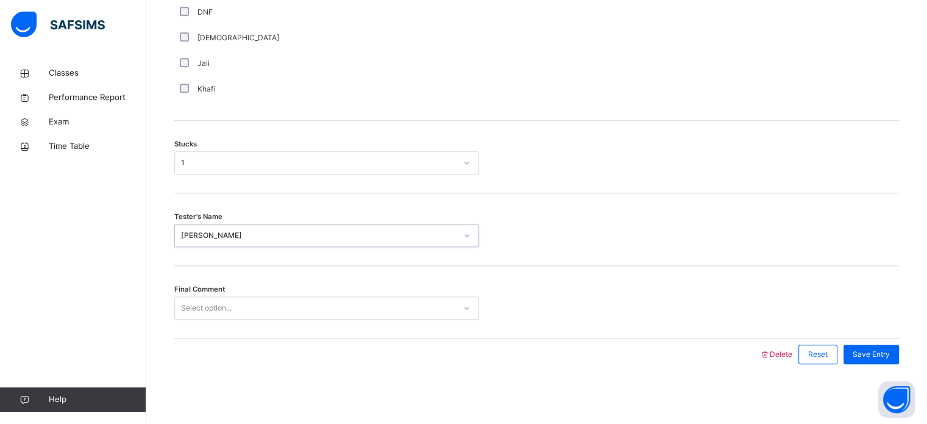
click at [236, 307] on div "Select option..." at bounding box center [315, 308] width 280 height 19
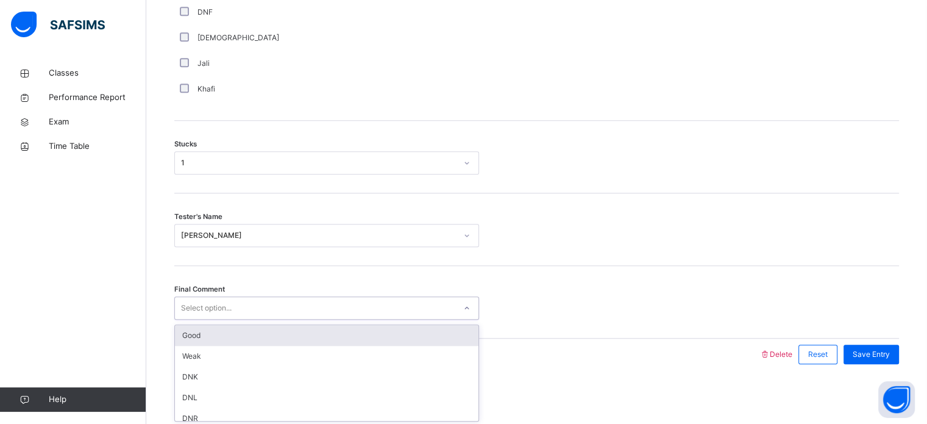
click at [188, 338] on div "Good" at bounding box center [327, 335] width 304 height 21
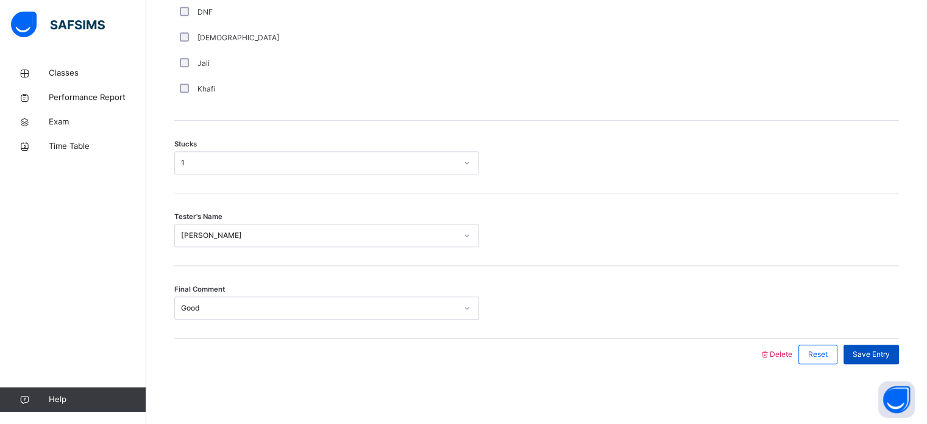
click at [878, 349] on span "Save Entry" at bounding box center [871, 354] width 37 height 11
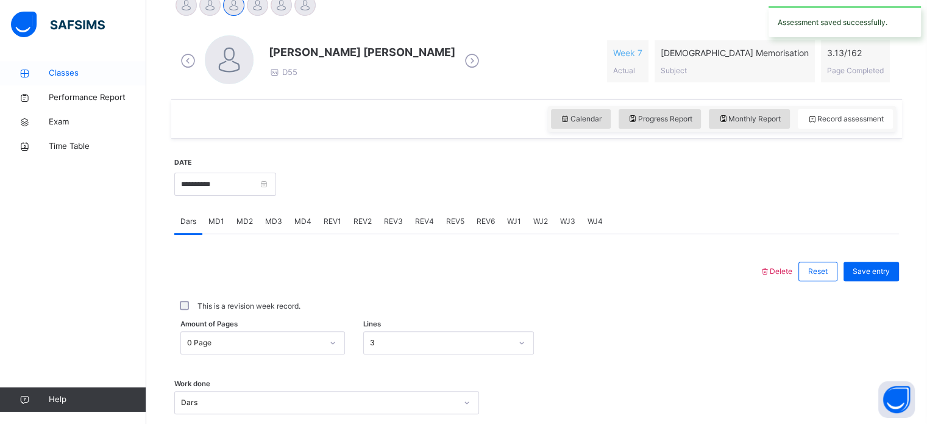
scroll to position [322, 0]
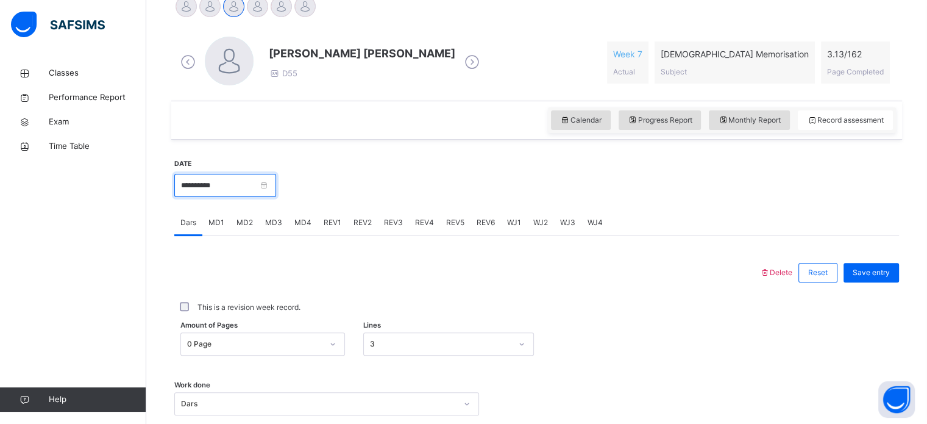
click at [257, 185] on input "**********" at bounding box center [225, 185] width 102 height 23
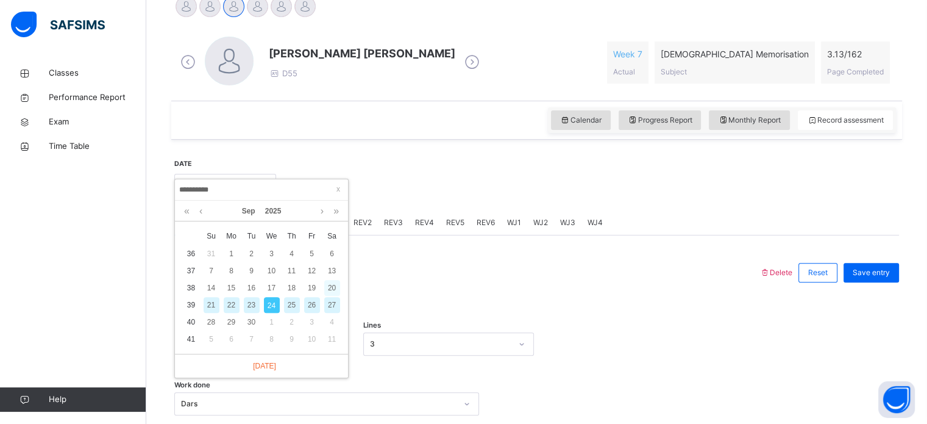
click at [329, 284] on div "20" at bounding box center [332, 288] width 16 height 16
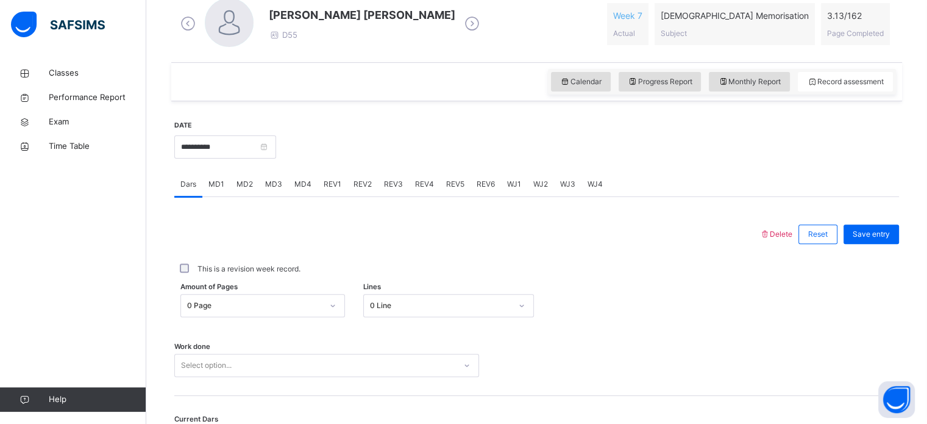
scroll to position [361, 0]
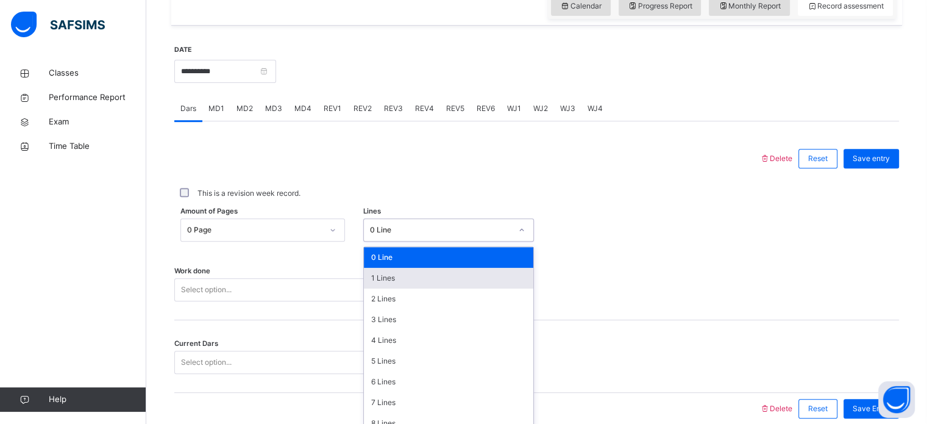
click at [381, 241] on div "option 1 Lines focused, 2 of 16. 16 results available. Use Up and Down to choos…" at bounding box center [448, 229] width 171 height 23
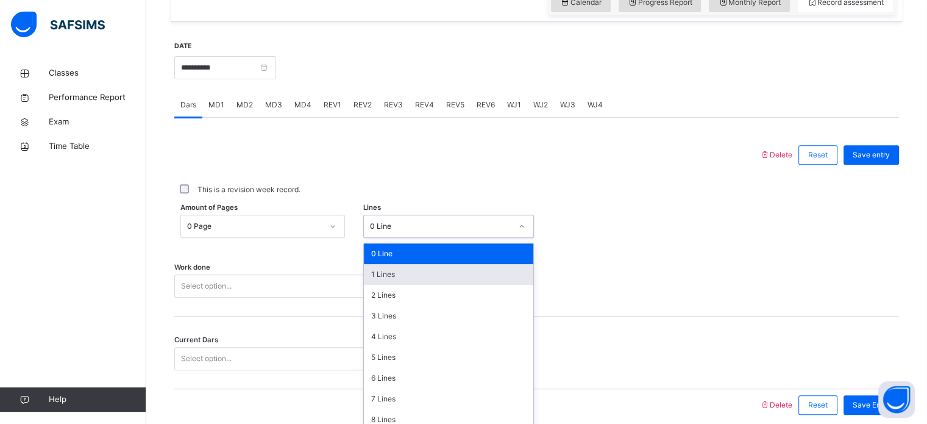
scroll to position [447, 0]
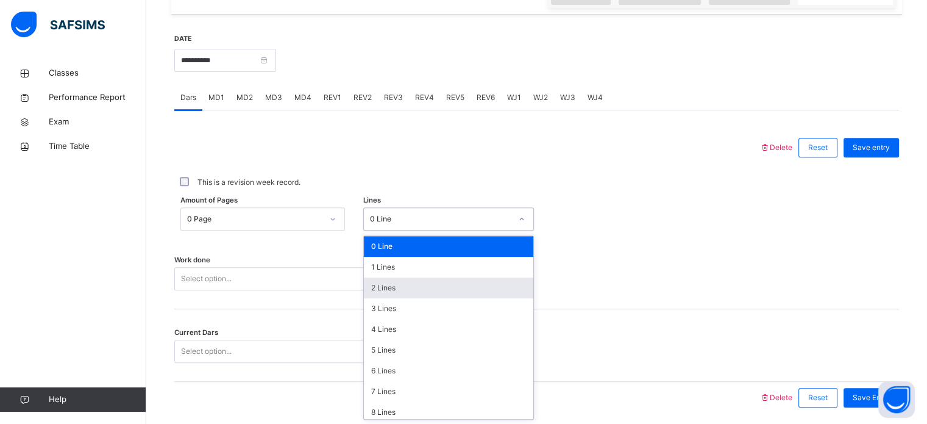
click at [399, 286] on div "2 Lines" at bounding box center [448, 287] width 169 height 21
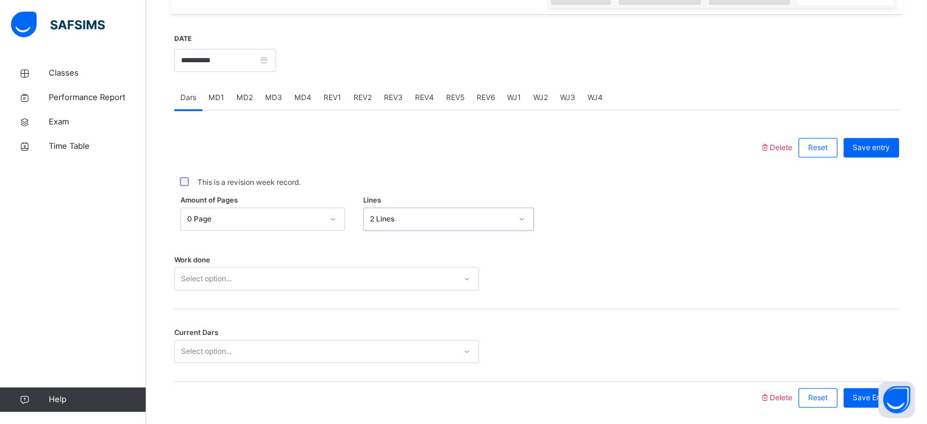
click at [346, 280] on div "Select option..." at bounding box center [326, 278] width 305 height 23
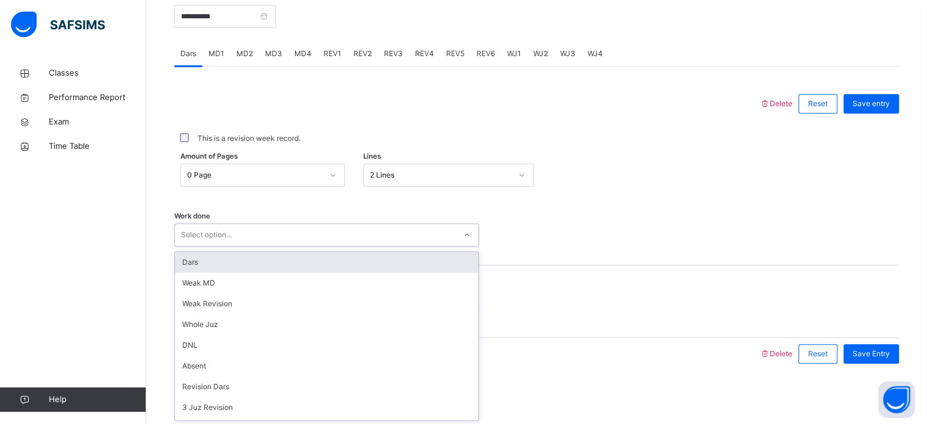
click at [233, 265] on div "Dars" at bounding box center [327, 262] width 304 height 21
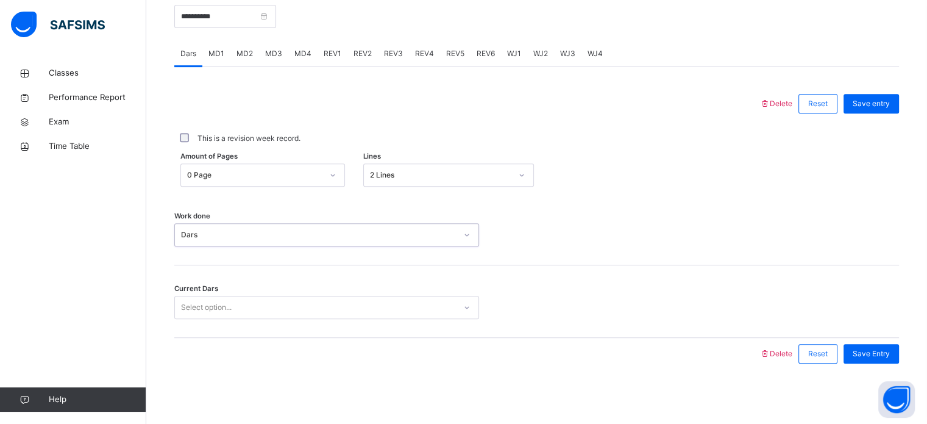
click at [208, 307] on div "Select option..." at bounding box center [206, 307] width 51 height 23
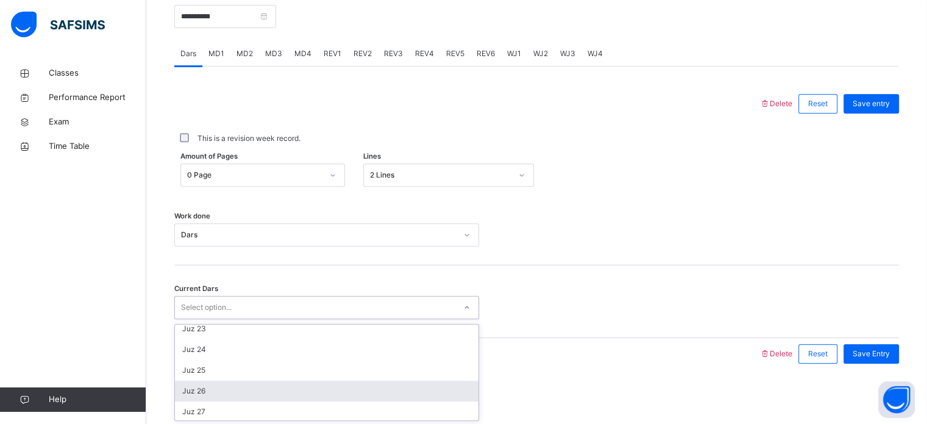
scroll to position [463, 0]
click at [210, 389] on div "Juz 26" at bounding box center [327, 390] width 304 height 21
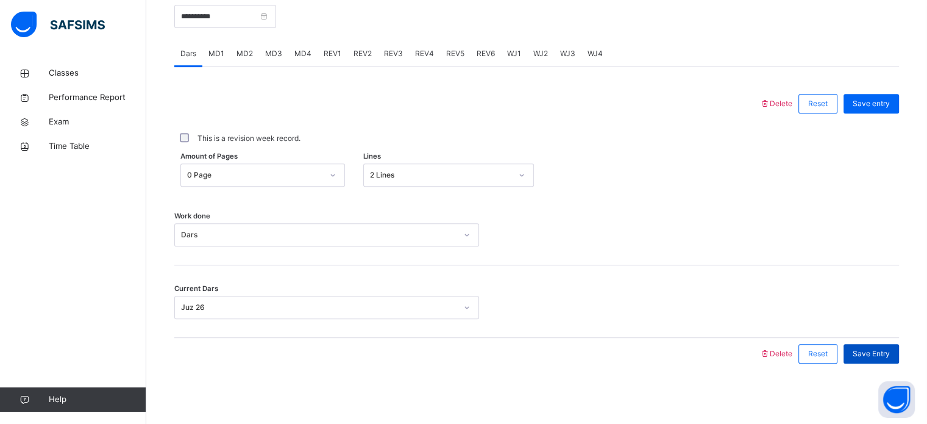
click at [867, 352] on span "Save Entry" at bounding box center [871, 353] width 37 height 11
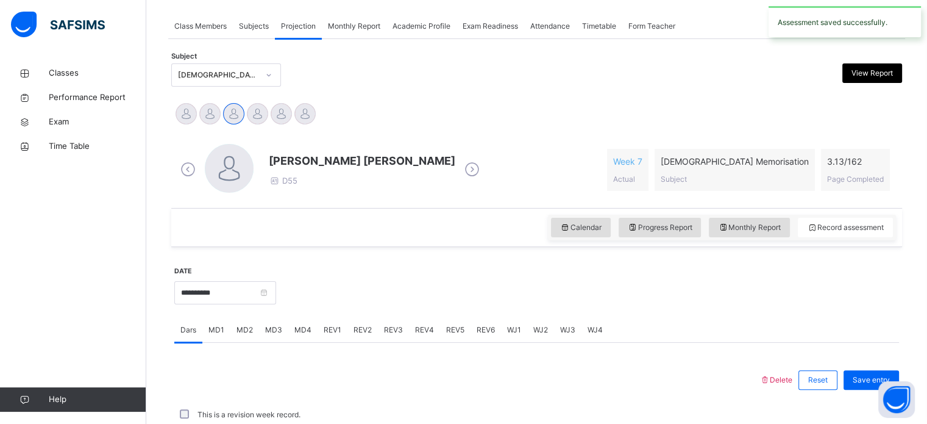
scroll to position [491, 0]
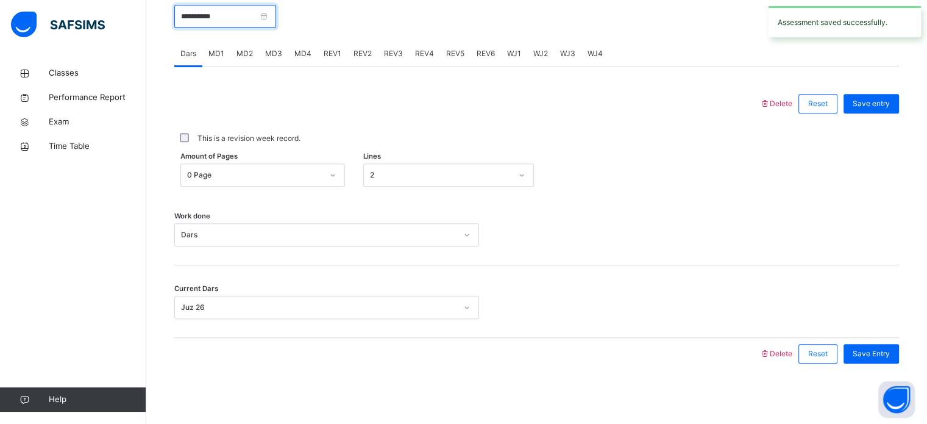
click at [254, 24] on input "**********" at bounding box center [225, 16] width 102 height 23
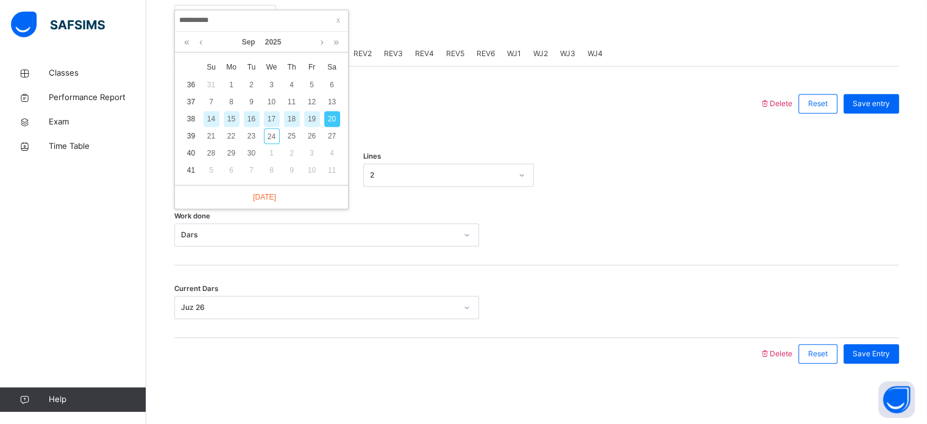
click at [275, 115] on div "17" at bounding box center [272, 119] width 16 height 16
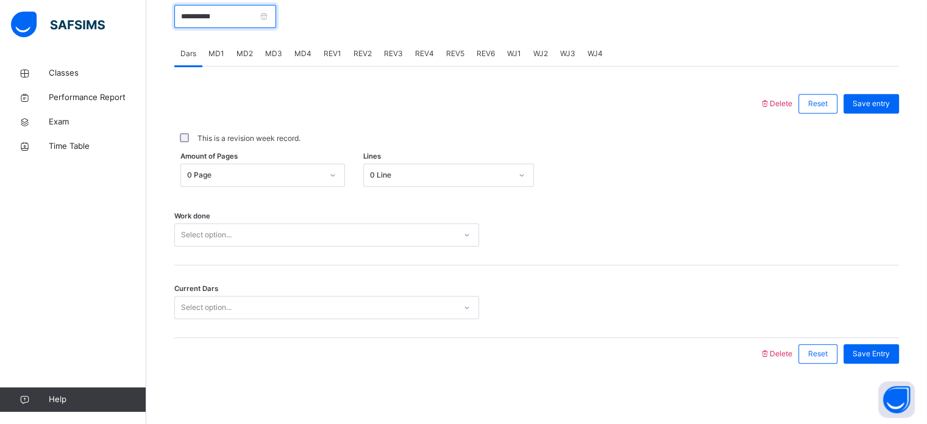
click at [235, 9] on input "**********" at bounding box center [225, 16] width 102 height 23
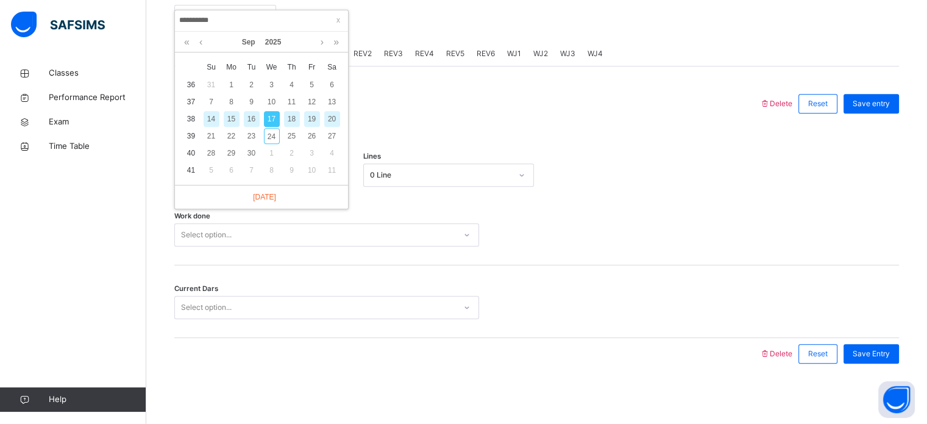
click at [207, 121] on div "14" at bounding box center [212, 119] width 16 height 16
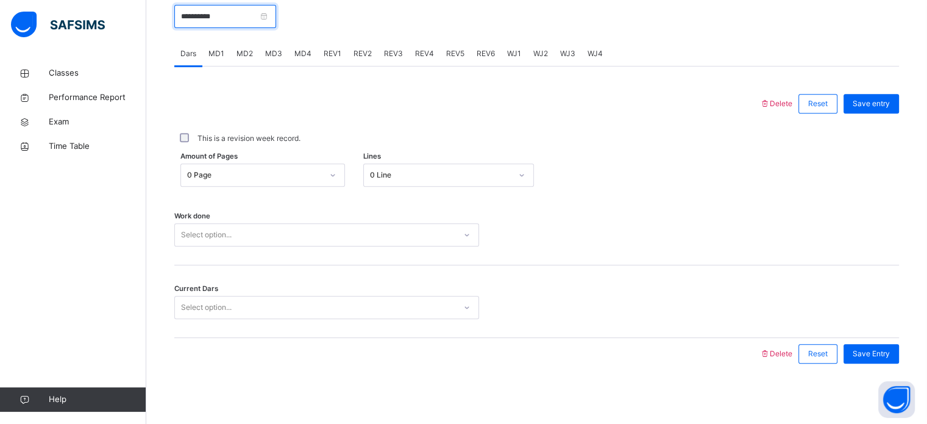
click at [187, 20] on input "**********" at bounding box center [225, 16] width 102 height 23
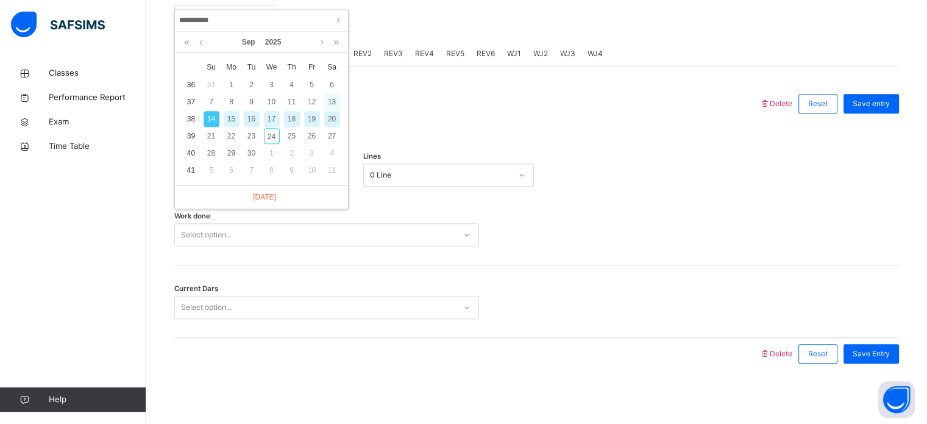
click at [336, 104] on div "13" at bounding box center [332, 102] width 16 height 16
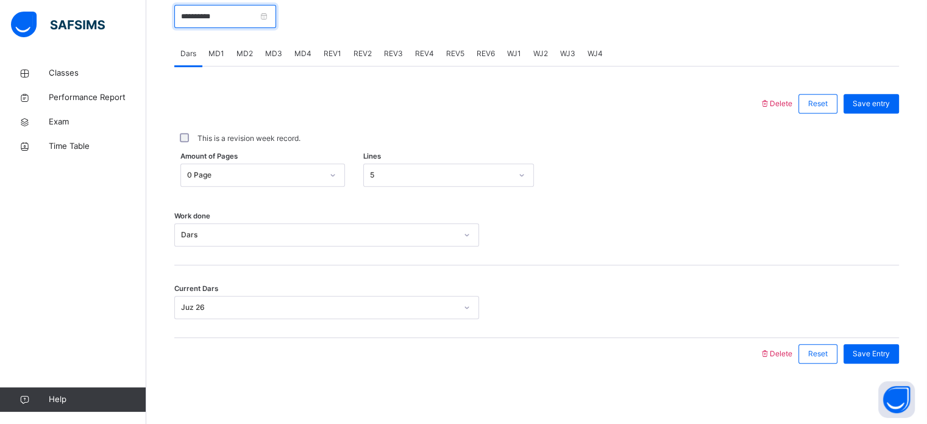
click at [198, 10] on input "**********" at bounding box center [225, 16] width 102 height 23
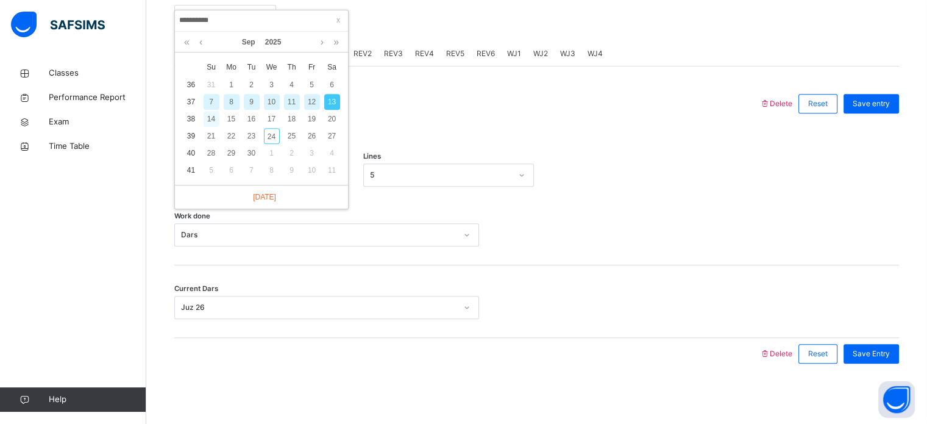
click at [207, 116] on div "14" at bounding box center [212, 119] width 16 height 16
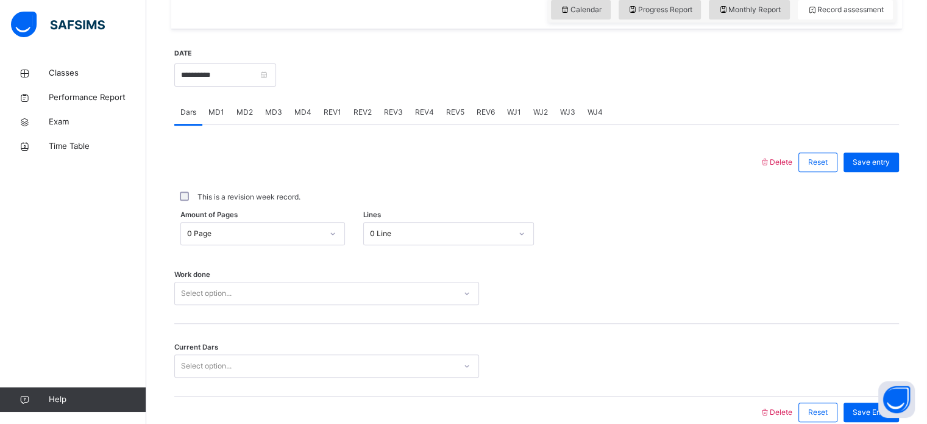
scroll to position [424, 0]
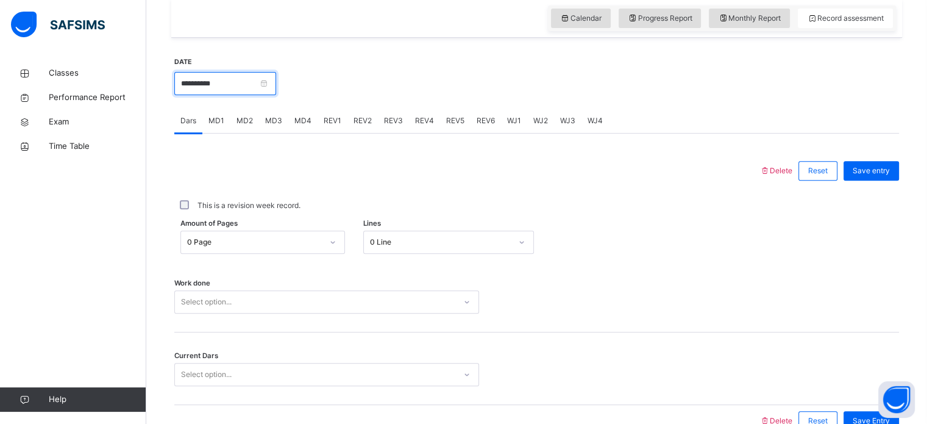
click at [240, 85] on input "**********" at bounding box center [225, 83] width 102 height 23
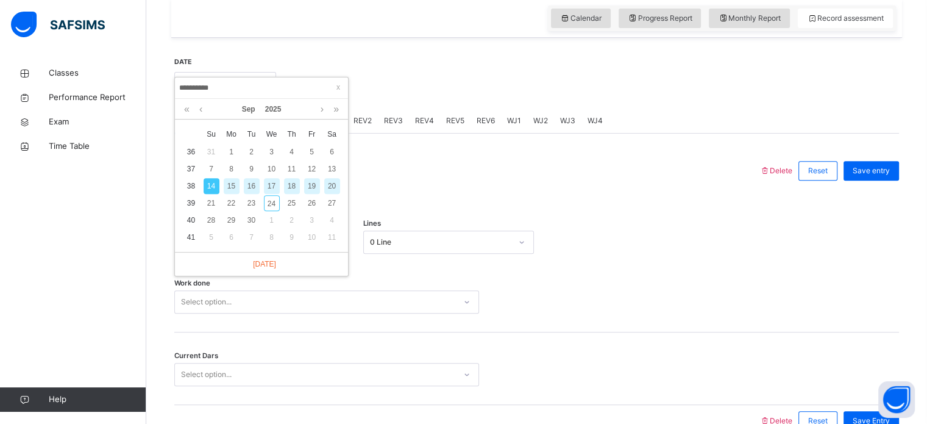
click at [412, 175] on div at bounding box center [466, 171] width 573 height 32
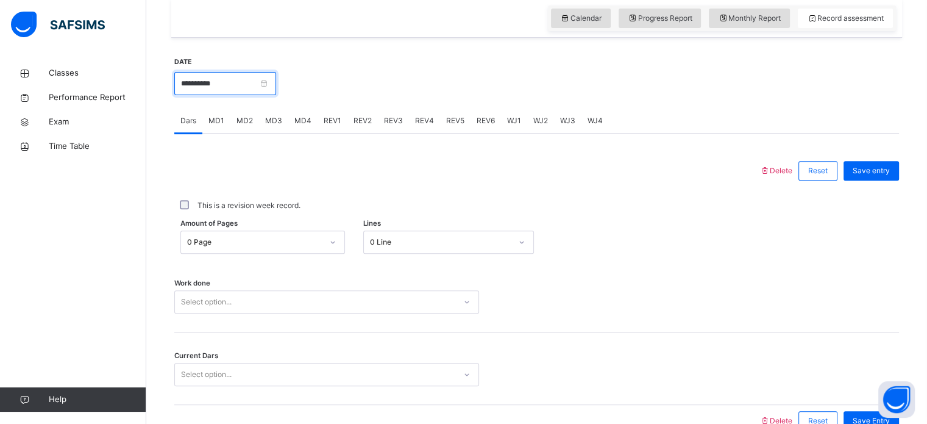
click at [233, 77] on input "**********" at bounding box center [225, 83] width 102 height 23
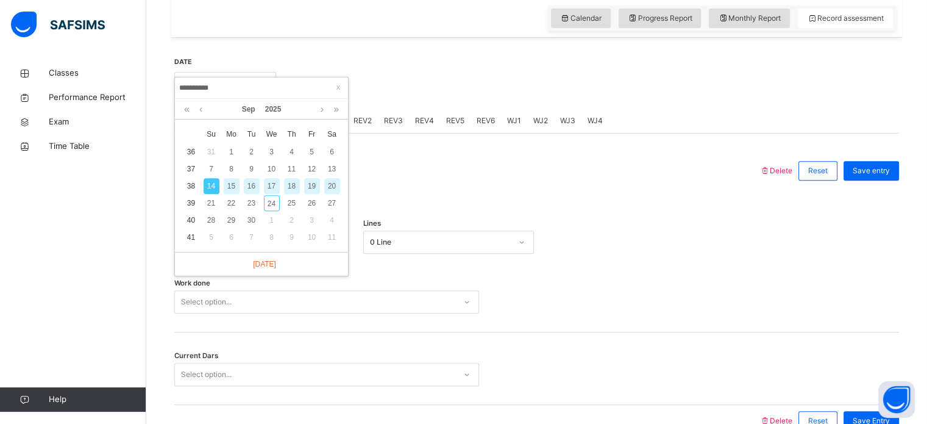
click at [266, 188] on div "17" at bounding box center [272, 186] width 16 height 16
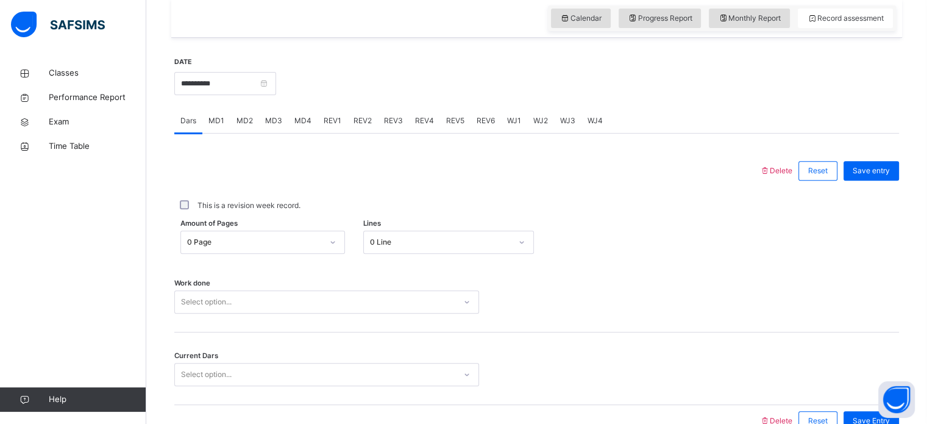
scroll to position [491, 0]
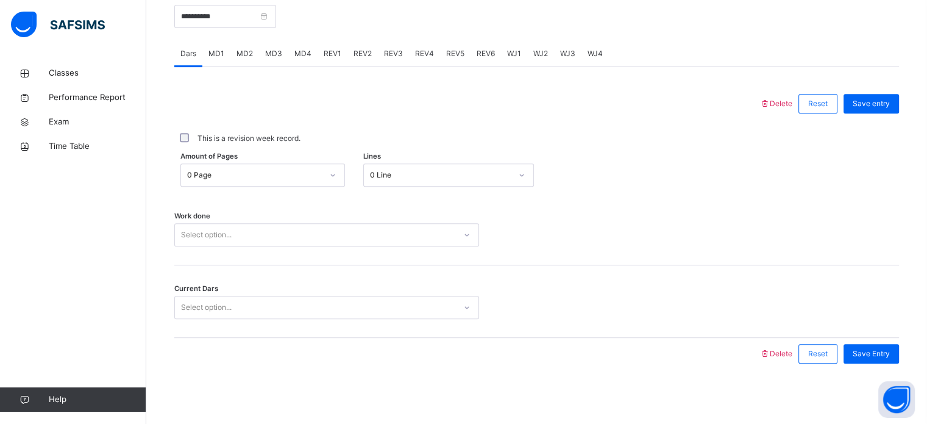
click at [283, 246] on div "Select option..." at bounding box center [326, 234] width 305 height 23
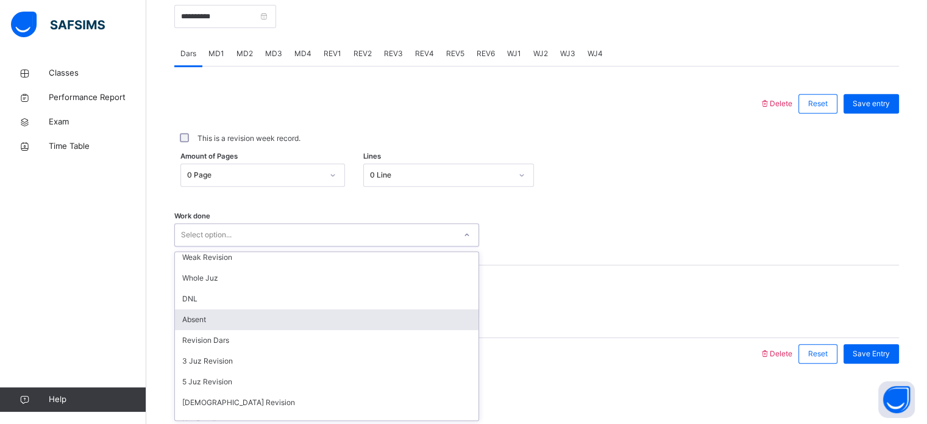
scroll to position [0, 0]
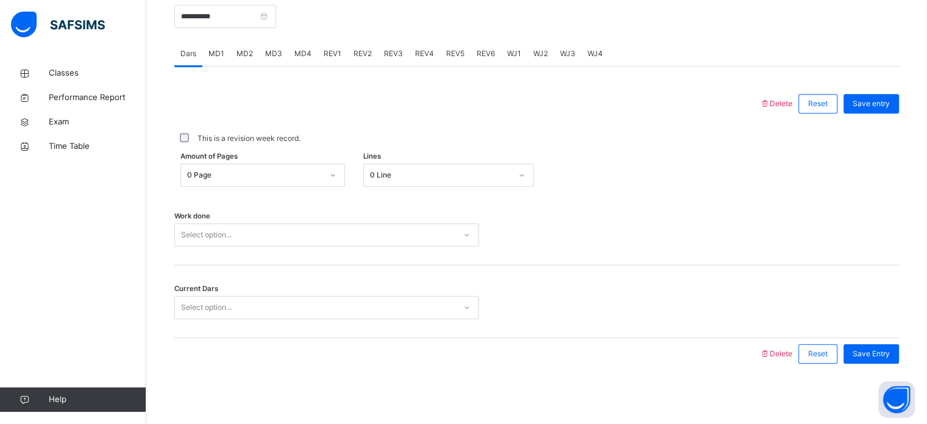
click at [141, 305] on div "Classes Performance Report Exam Time Table Help" at bounding box center [73, 236] width 146 height 375
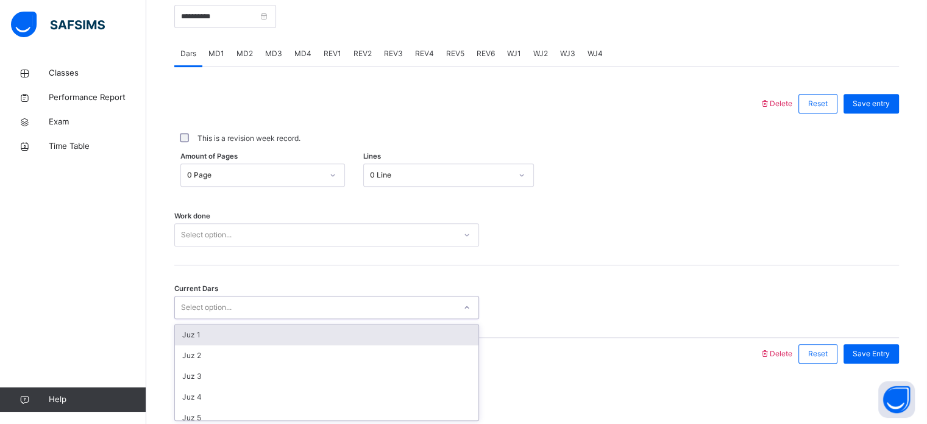
click at [205, 304] on div "Select option..." at bounding box center [206, 307] width 51 height 23
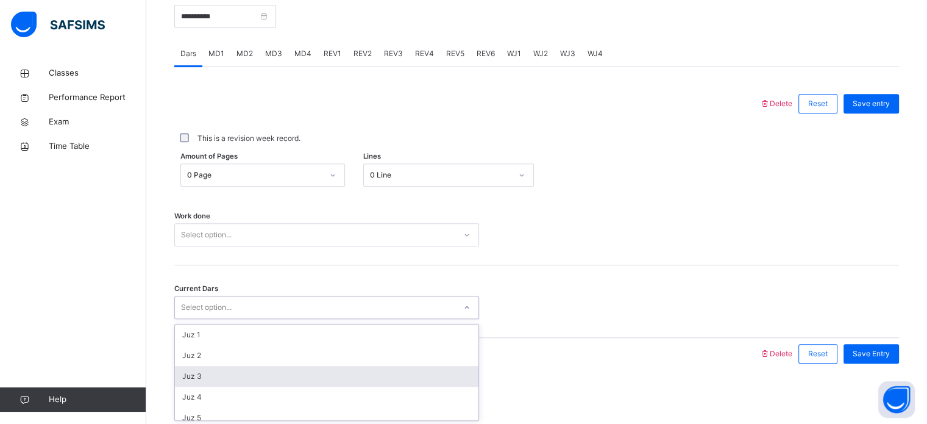
scroll to position [5, 0]
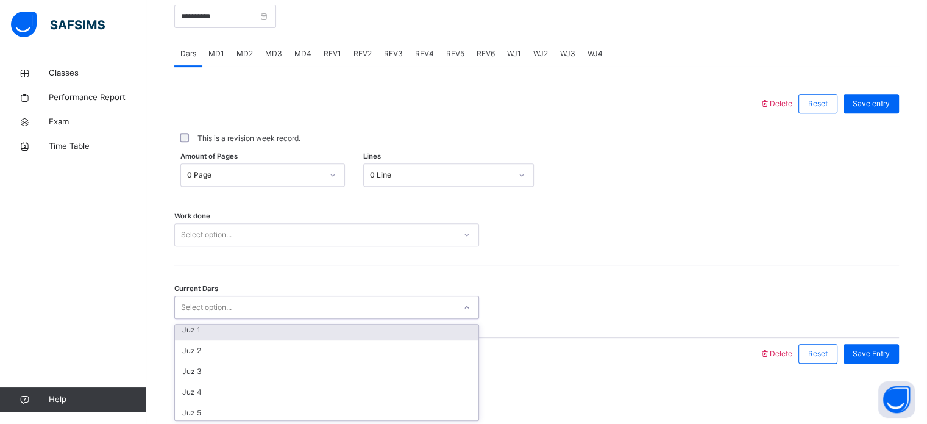
click at [66, 279] on div "Classes Performance Report Exam Time Table Help" at bounding box center [73, 236] width 146 height 375
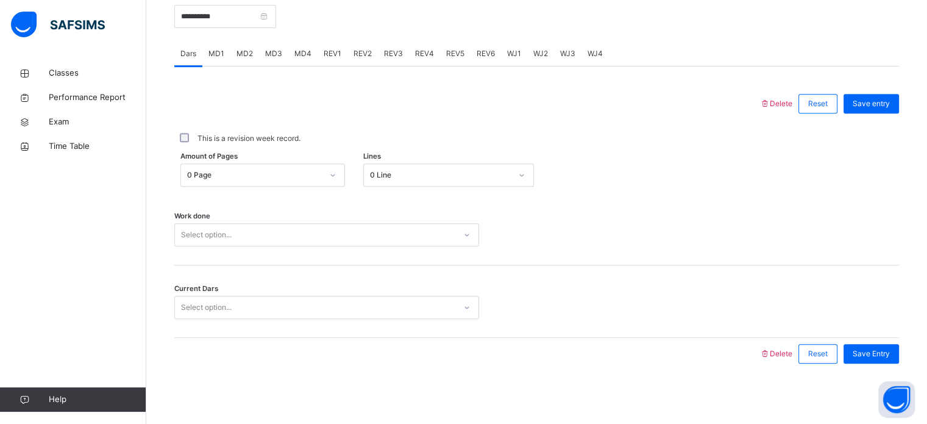
click at [311, 56] on div "MD4" at bounding box center [302, 53] width 29 height 24
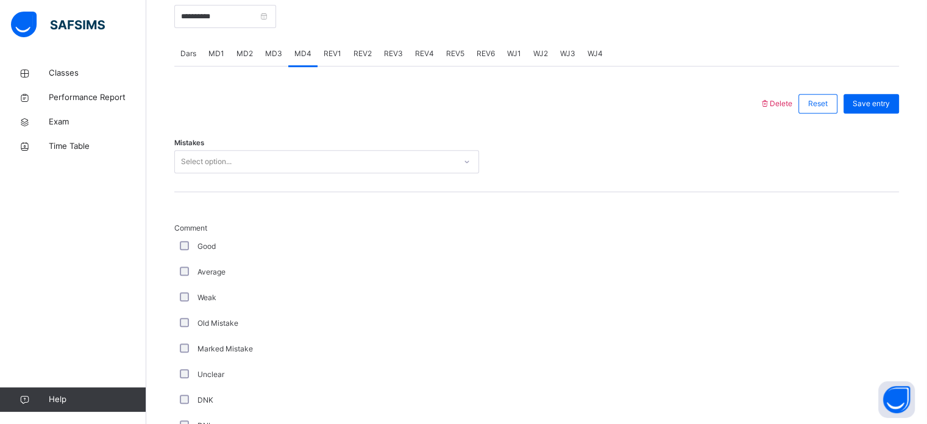
click at [246, 283] on div "Average" at bounding box center [326, 272] width 305 height 26
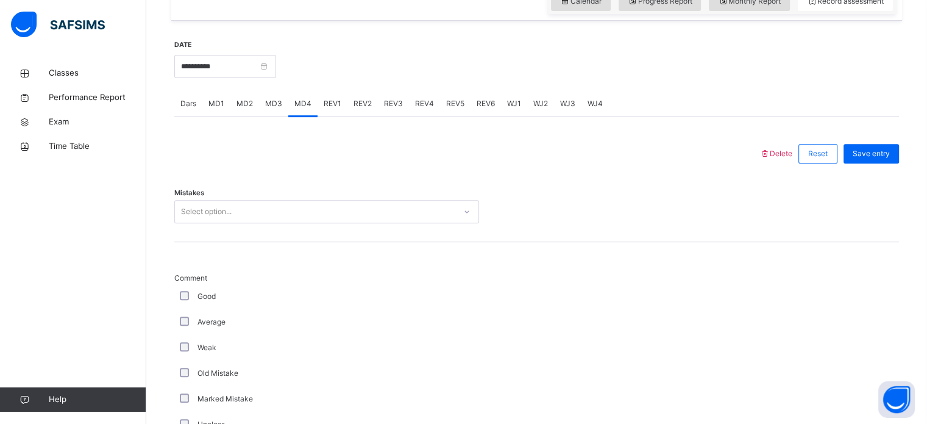
scroll to position [431, 0]
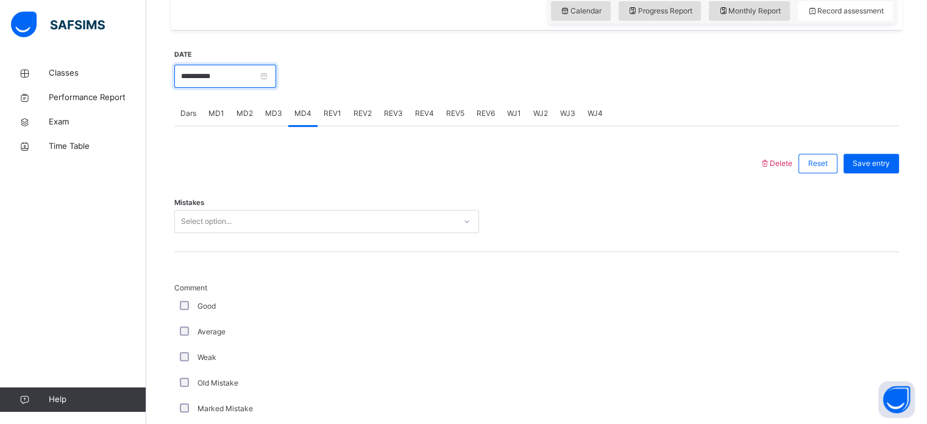
click at [214, 75] on input "**********" at bounding box center [225, 76] width 102 height 23
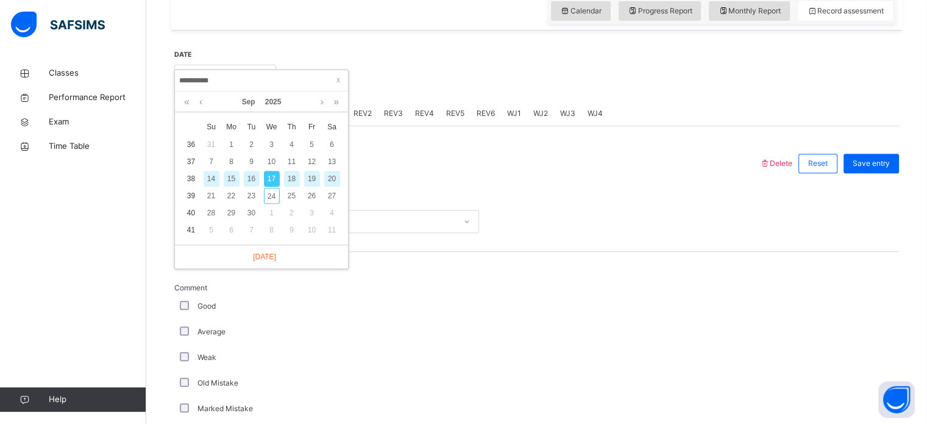
click at [333, 177] on div "20" at bounding box center [332, 179] width 16 height 16
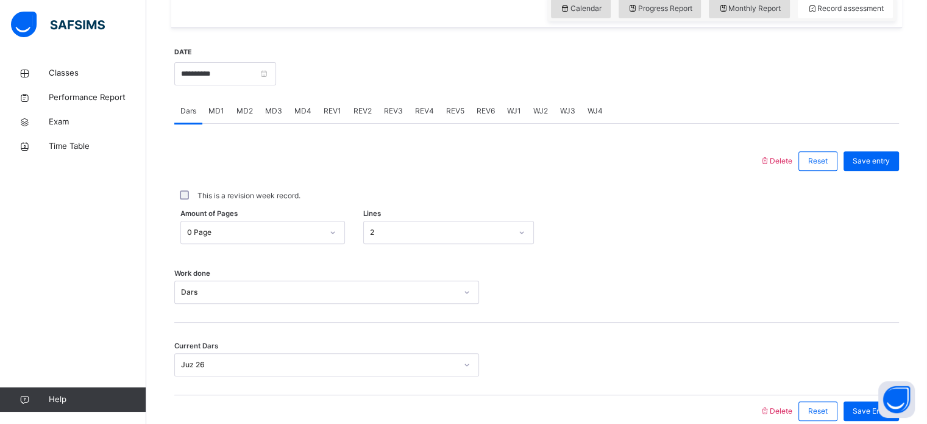
scroll to position [439, 0]
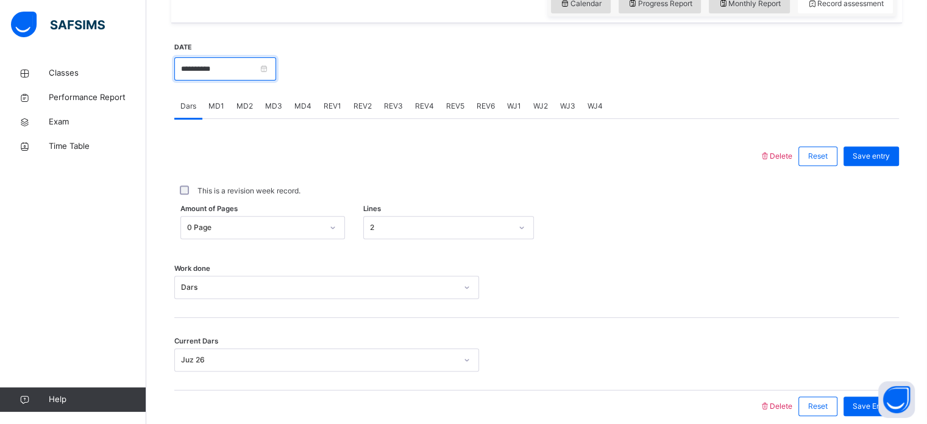
click at [227, 75] on input "**********" at bounding box center [225, 68] width 102 height 23
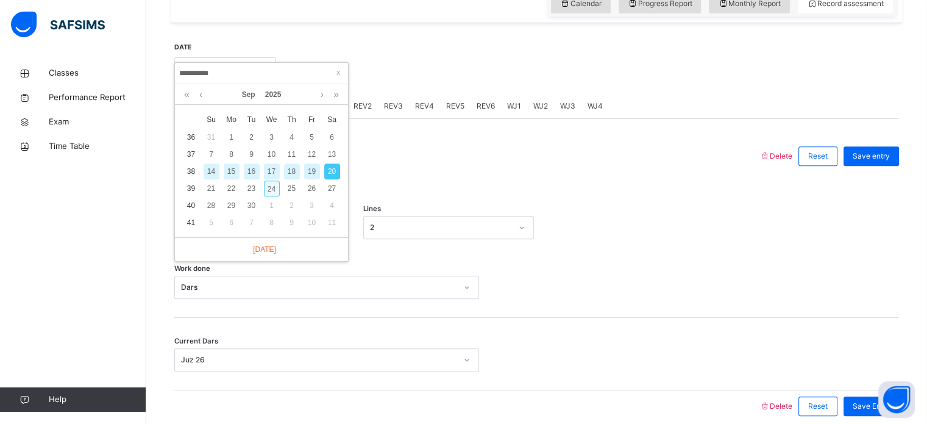
click at [270, 194] on div "24" at bounding box center [272, 188] width 16 height 16
type input "**********"
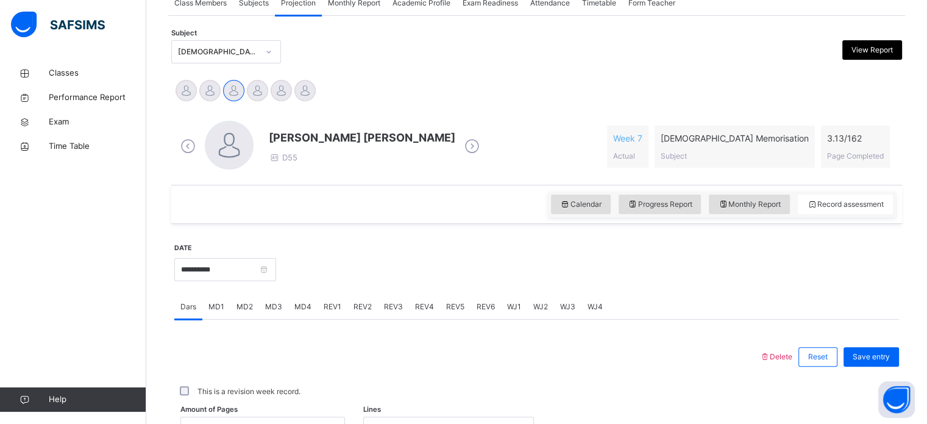
scroll to position [236, 0]
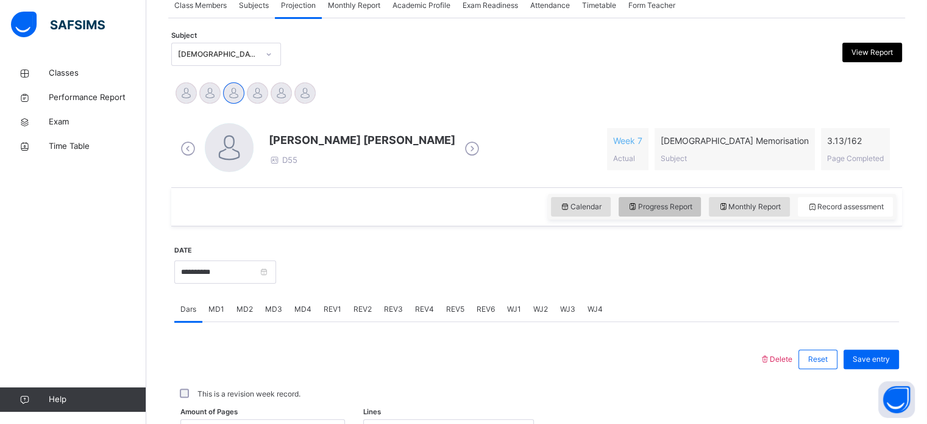
click at [657, 211] on span "Progress Report" at bounding box center [660, 206] width 65 height 11
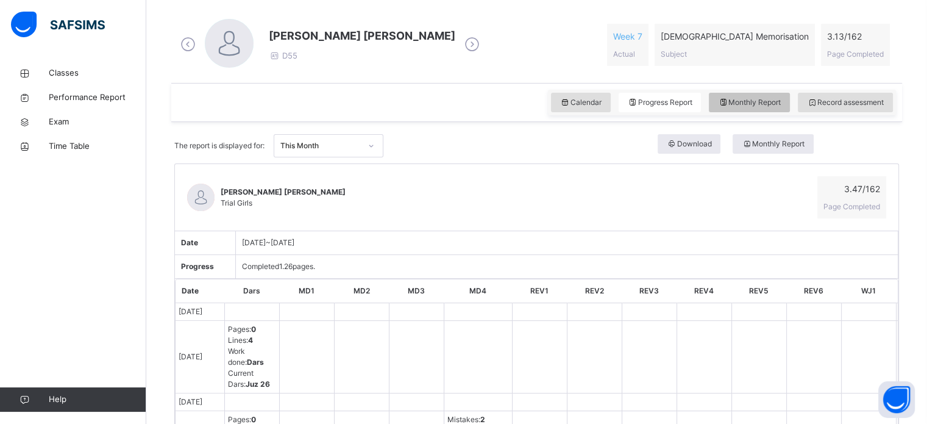
scroll to position [334, 0]
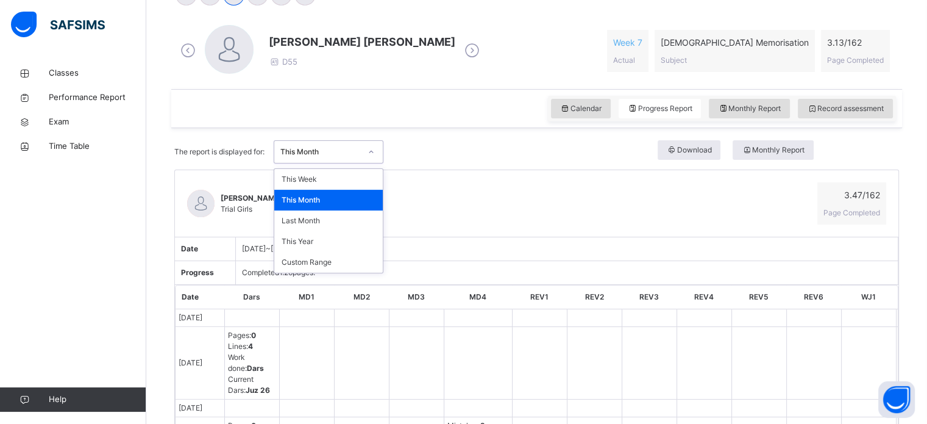
click at [335, 158] on div "This Month" at bounding box center [316, 152] width 85 height 19
click at [324, 243] on div "This Year" at bounding box center [328, 241] width 108 height 21
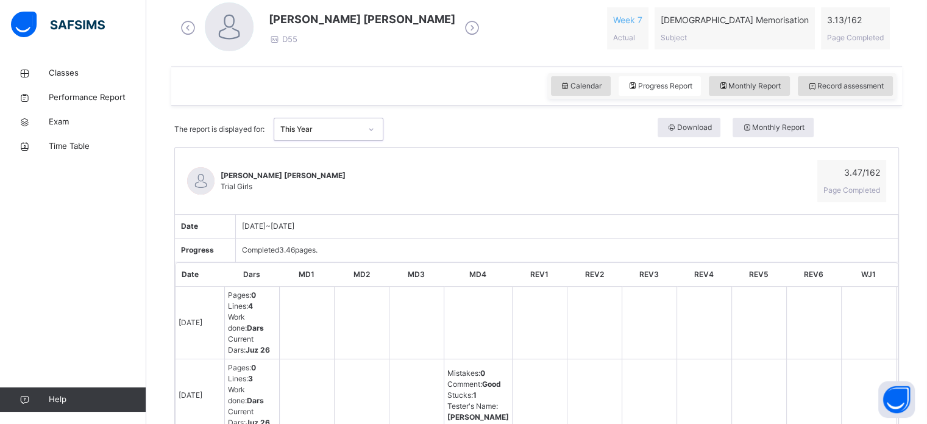
scroll to position [356, 0]
click at [337, 126] on div "This Year" at bounding box center [320, 129] width 80 height 11
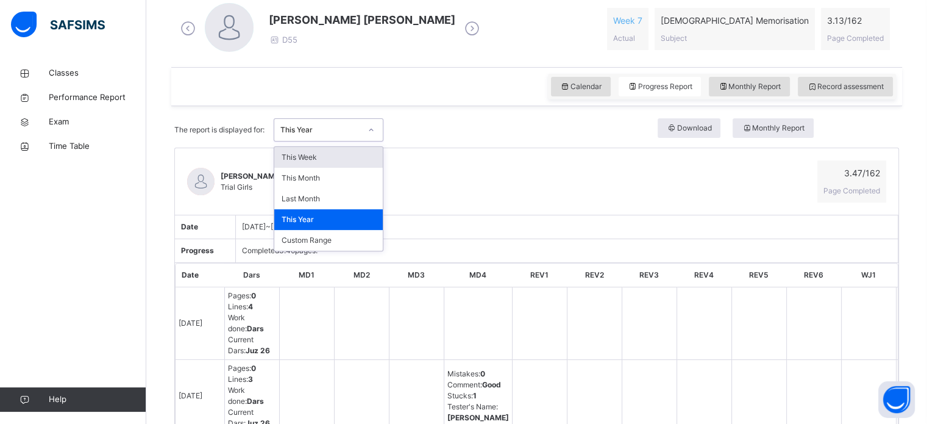
click at [320, 158] on div "This Week" at bounding box center [328, 157] width 108 height 21
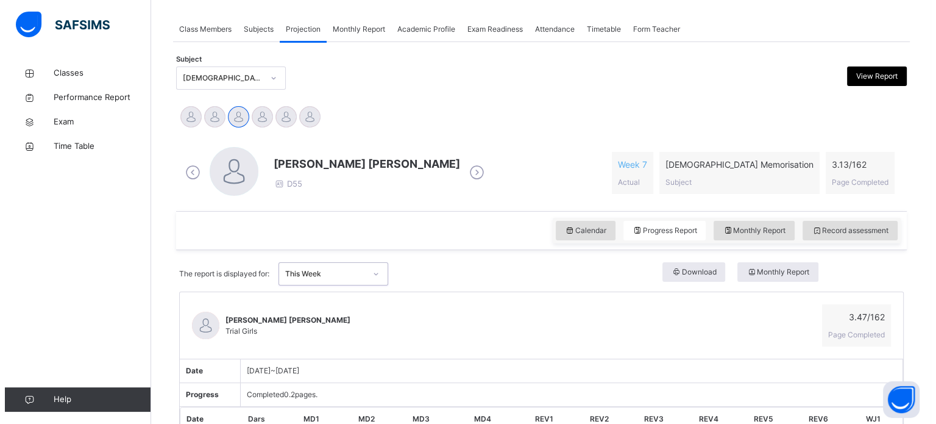
scroll to position [210, 0]
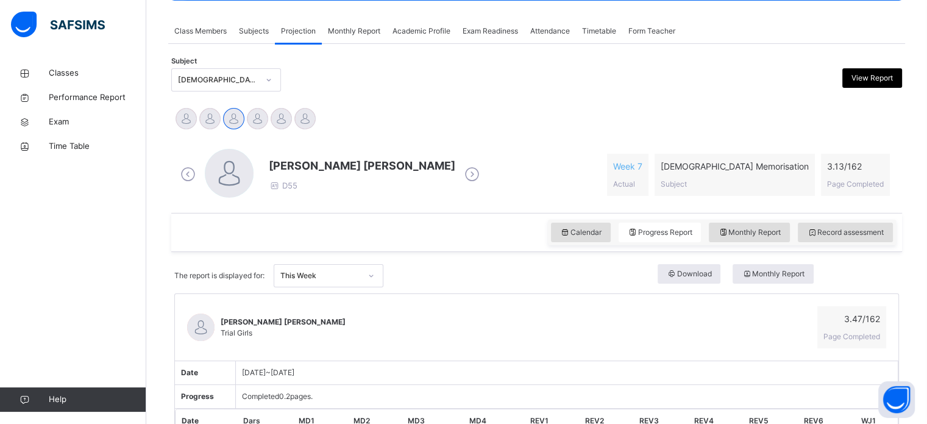
click at [870, 75] on span "View Report" at bounding box center [871, 78] width 41 height 11
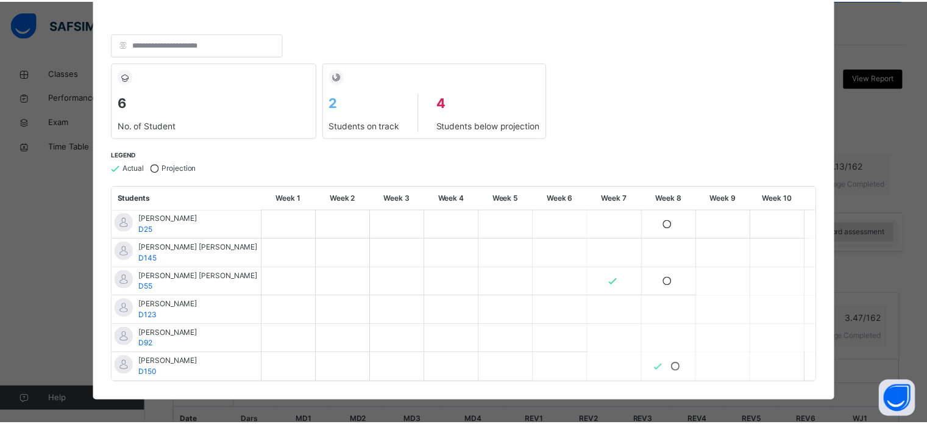
scroll to position [66, 0]
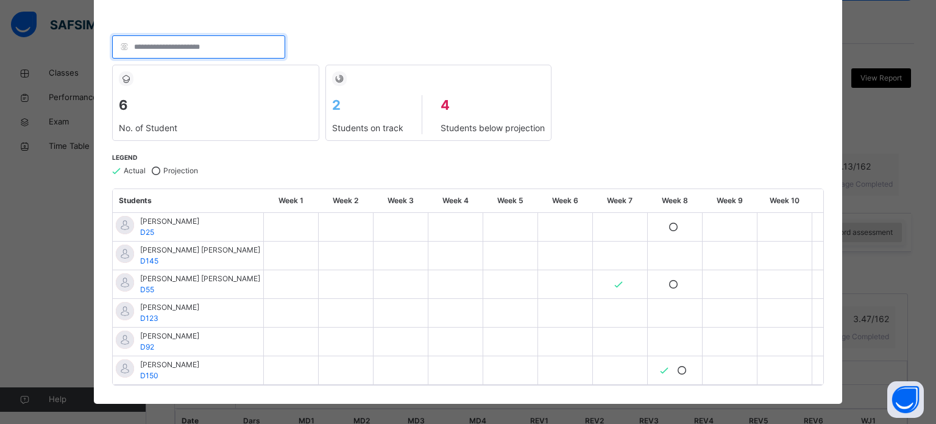
click at [178, 44] on input "search" at bounding box center [199, 46] width 174 height 23
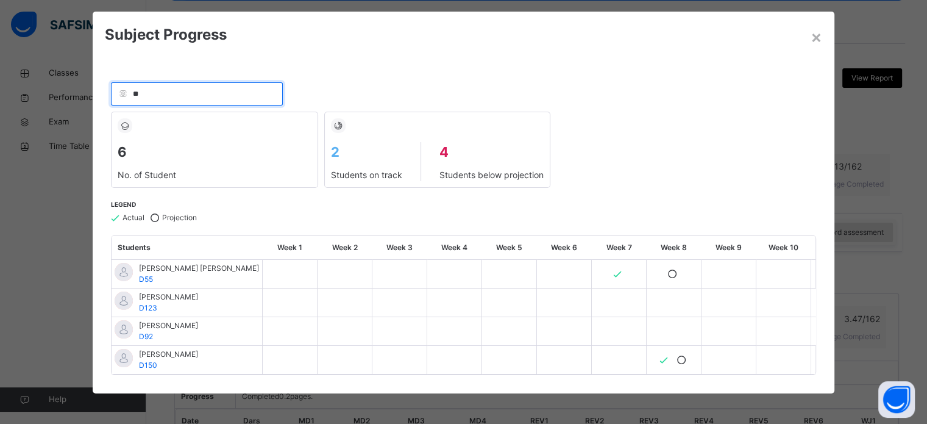
scroll to position [0, 0]
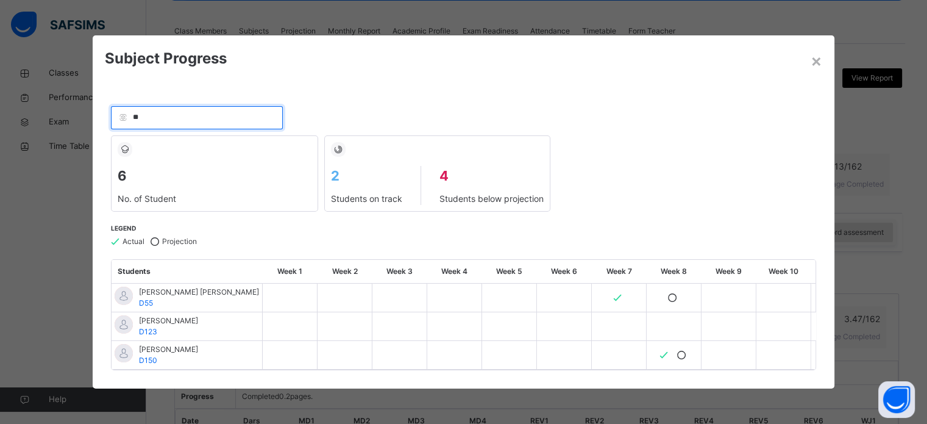
type input "*"
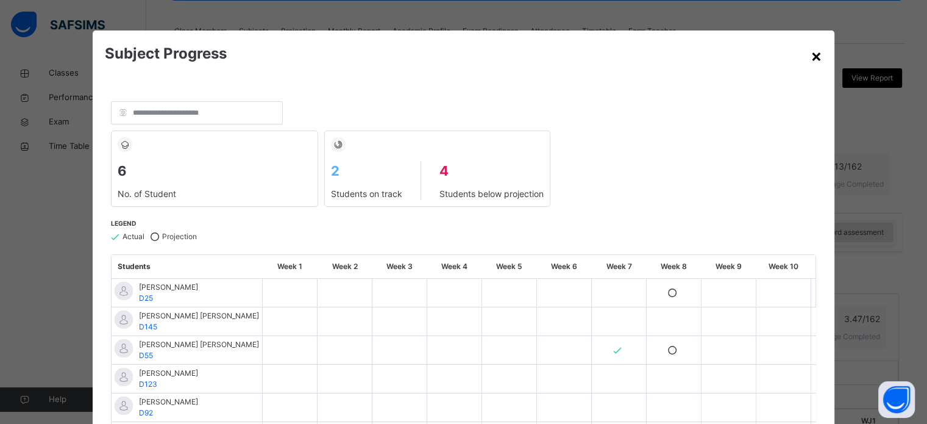
click at [811, 55] on div "×" at bounding box center [817, 56] width 12 height 26
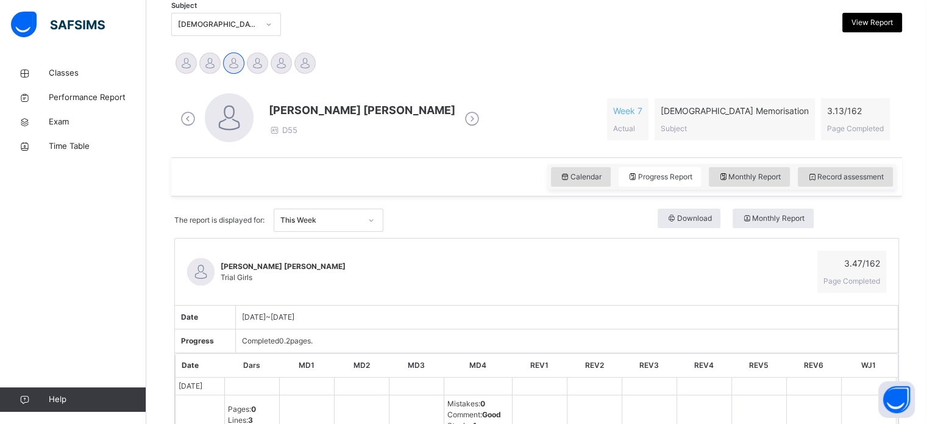
scroll to position [261, 0]
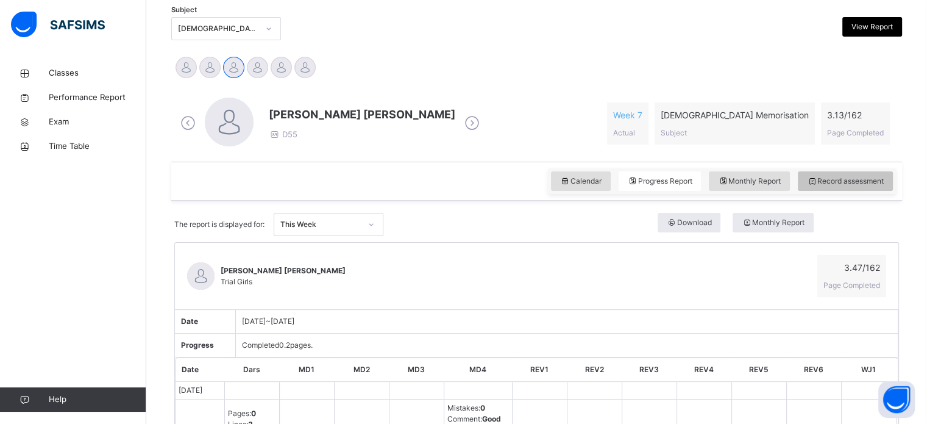
click at [841, 177] on span "Record assessment" at bounding box center [845, 181] width 77 height 11
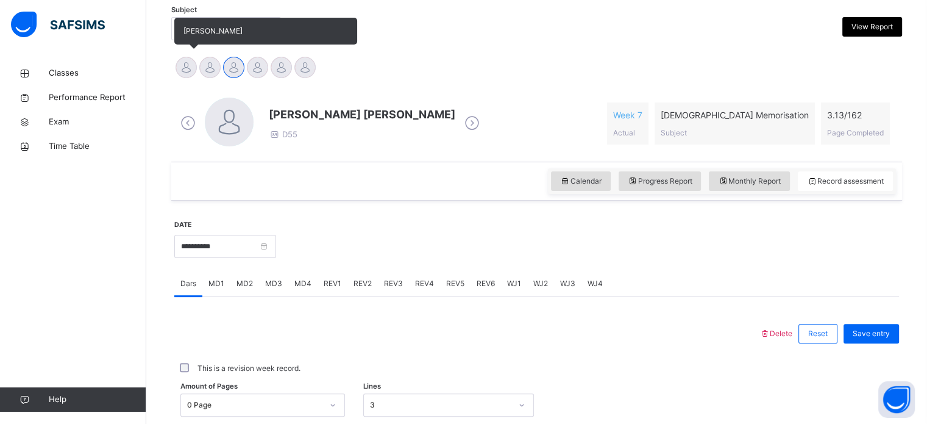
click at [187, 65] on div at bounding box center [186, 67] width 21 height 21
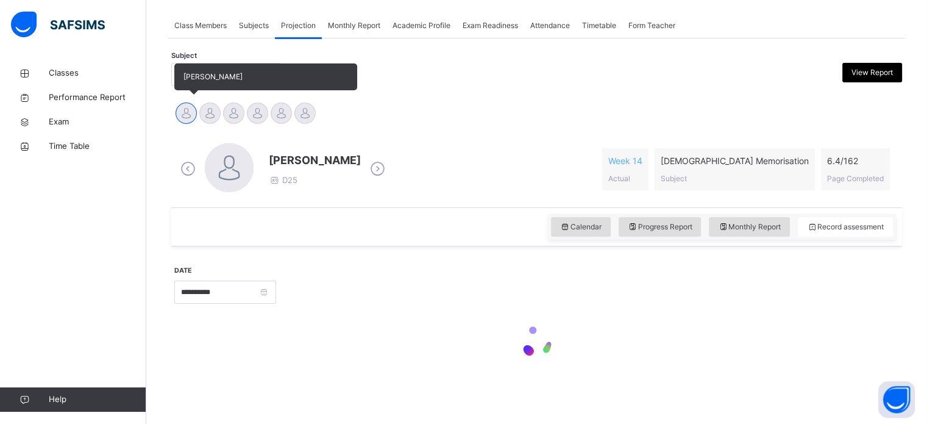
scroll to position [215, 0]
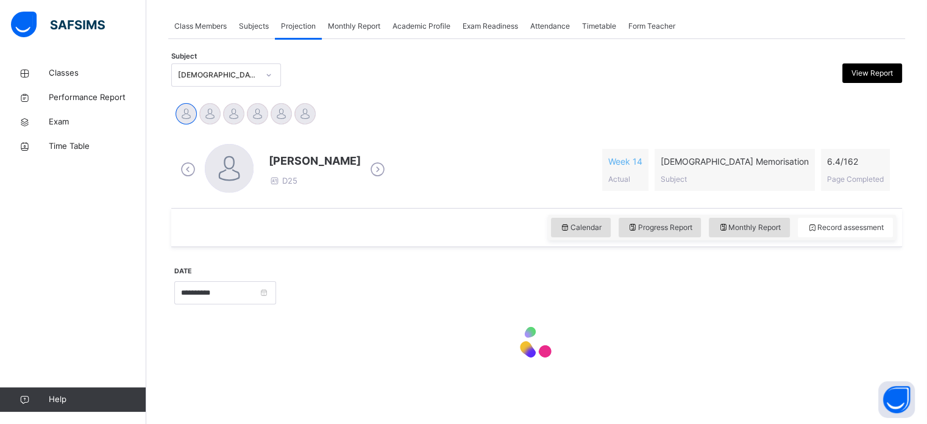
click at [200, 102] on div "[PERSON_NAME] [PERSON_NAME]" at bounding box center [210, 115] width 24 height 27
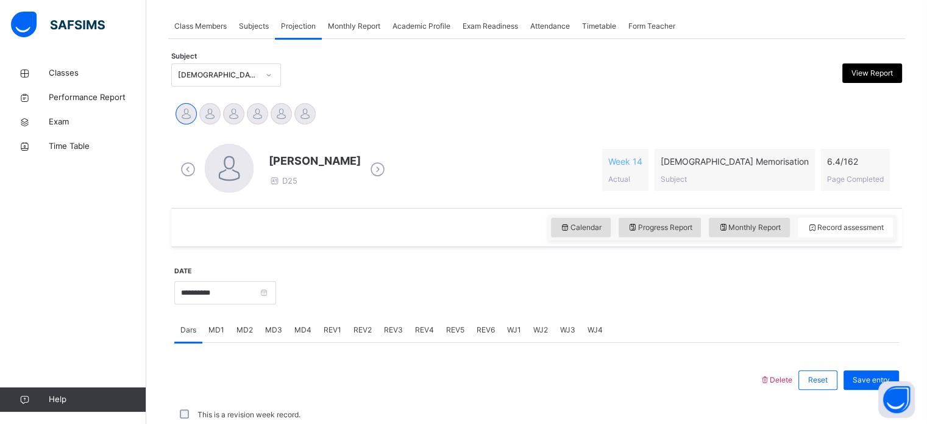
scroll to position [261, 0]
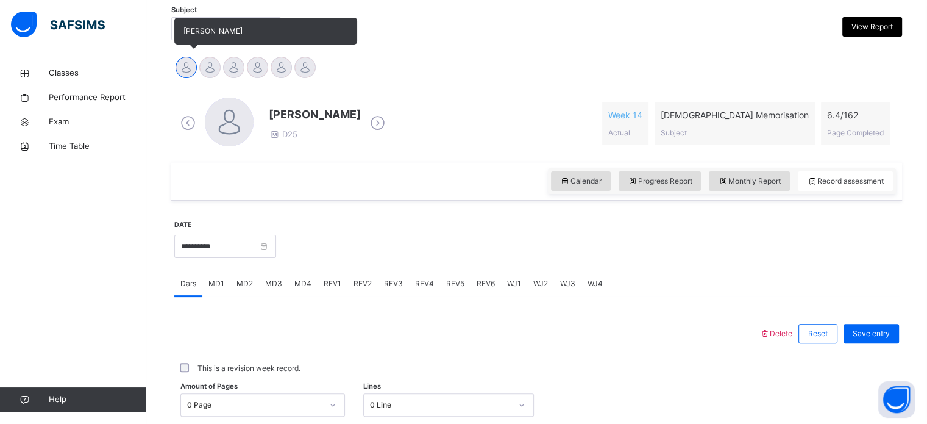
click at [186, 27] on span "[PERSON_NAME]" at bounding box center [212, 30] width 59 height 9
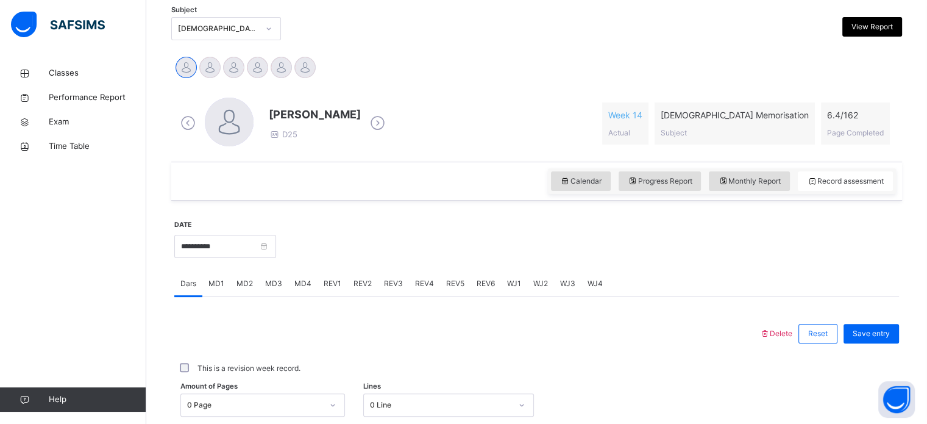
click at [258, 31] on div at bounding box center [268, 29] width 21 height 20
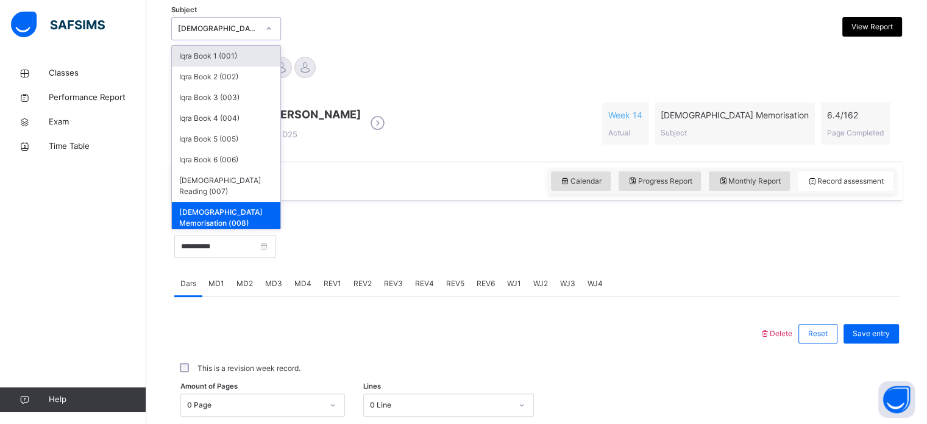
click at [239, 52] on div "Iqra Book 1 (001)" at bounding box center [226, 56] width 108 height 21
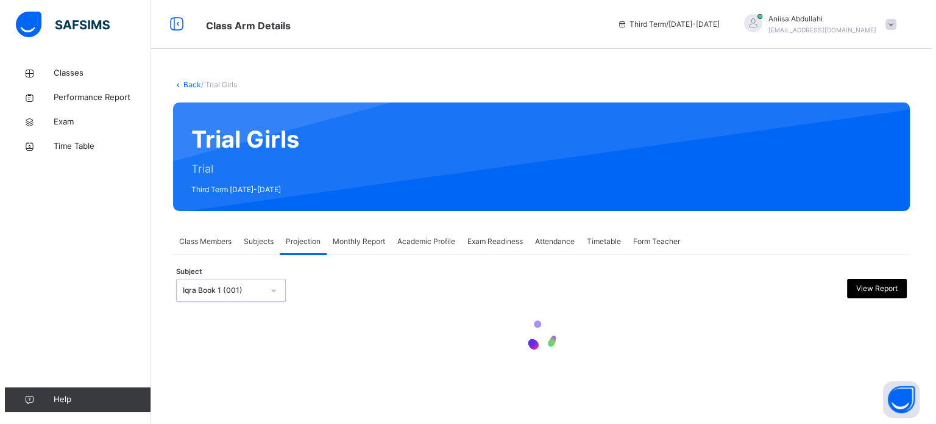
scroll to position [0, 0]
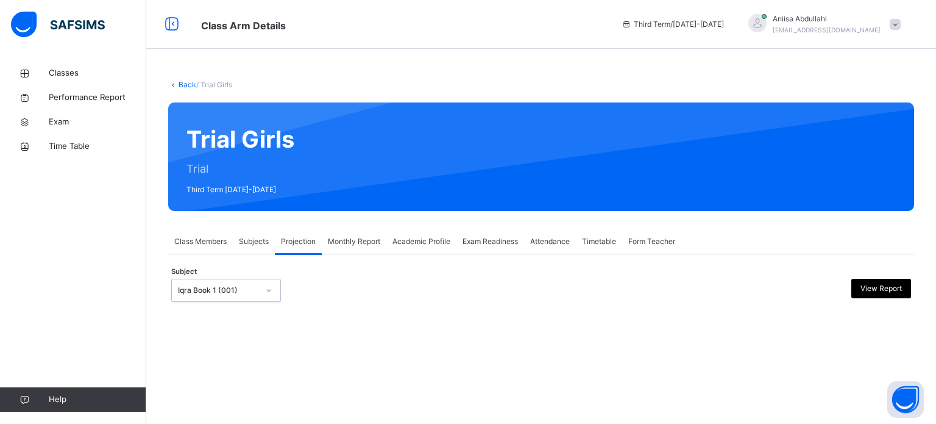
click at [233, 311] on div at bounding box center [541, 311] width 740 height 6
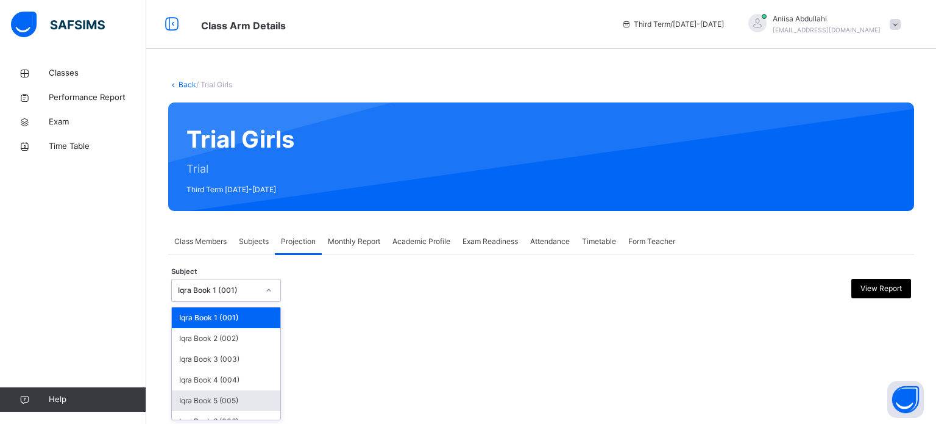
click at [247, 401] on div "Iqra Book 5 (005)" at bounding box center [226, 400] width 108 height 21
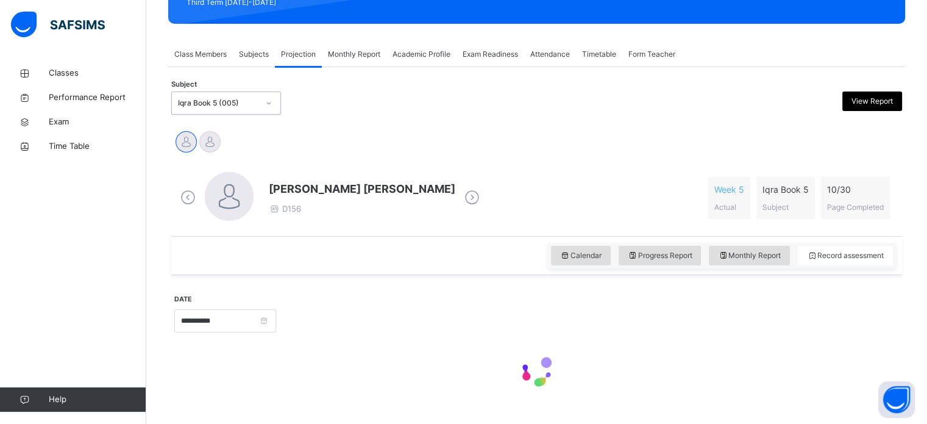
scroll to position [215, 0]
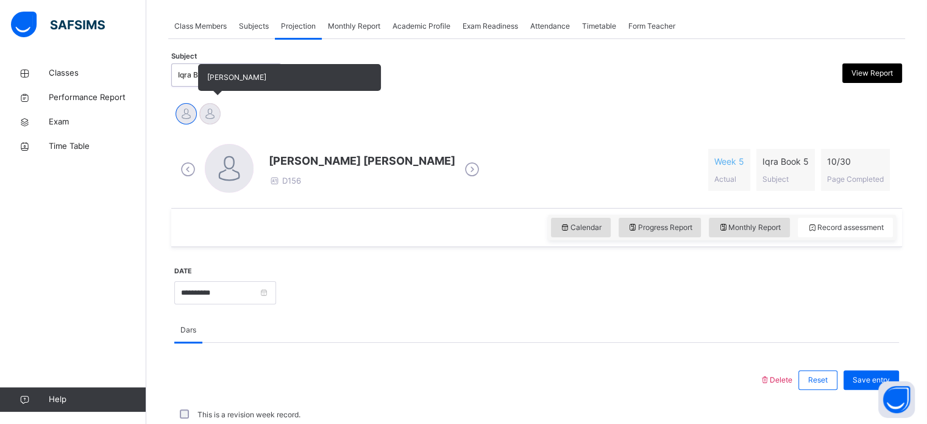
click at [202, 107] on div at bounding box center [209, 113] width 21 height 21
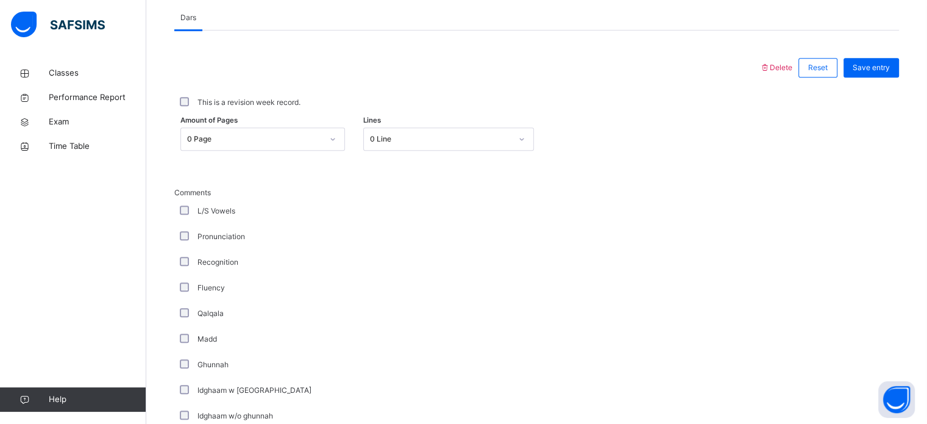
scroll to position [530, 0]
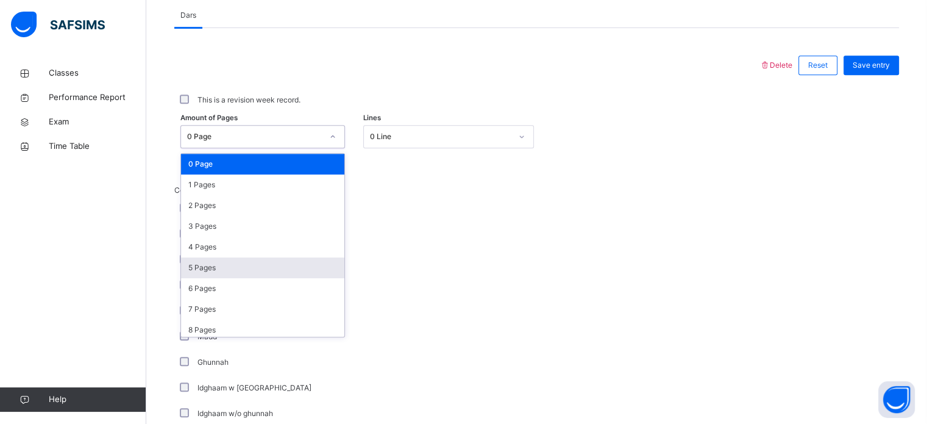
click at [227, 275] on div "5 Pages" at bounding box center [262, 267] width 163 height 21
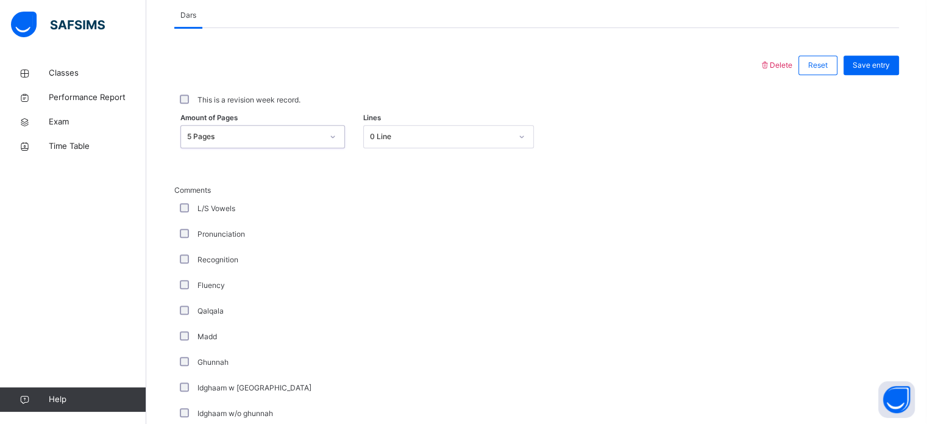
click at [175, 99] on div "This is a revision week record." at bounding box center [536, 100] width 725 height 26
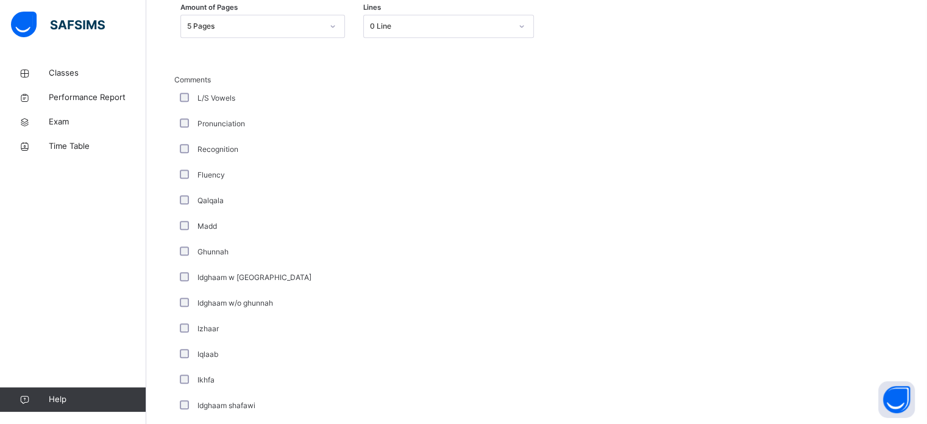
scroll to position [639, 0]
click at [193, 110] on div "L/S Vowels" at bounding box center [326, 100] width 305 height 26
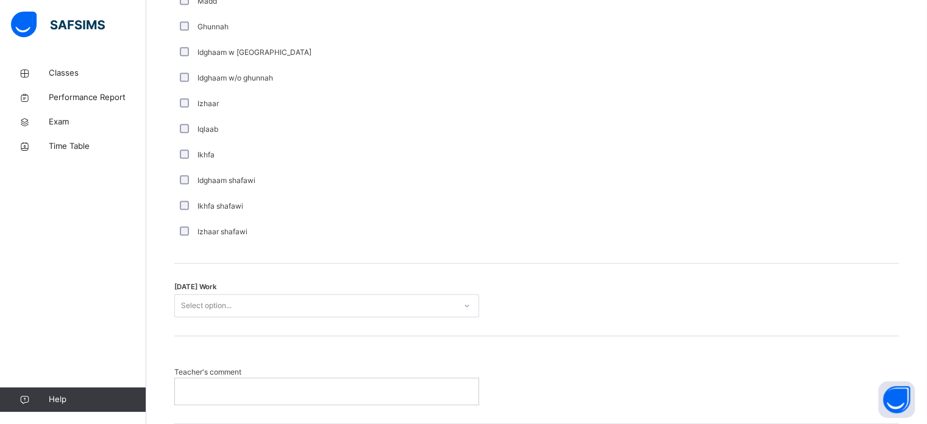
scroll to position [950, 0]
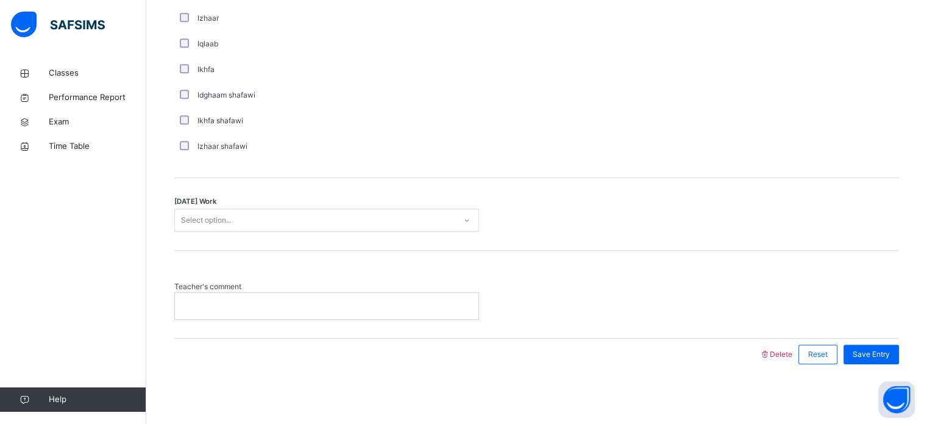
click at [290, 313] on div at bounding box center [327, 306] width 304 height 26
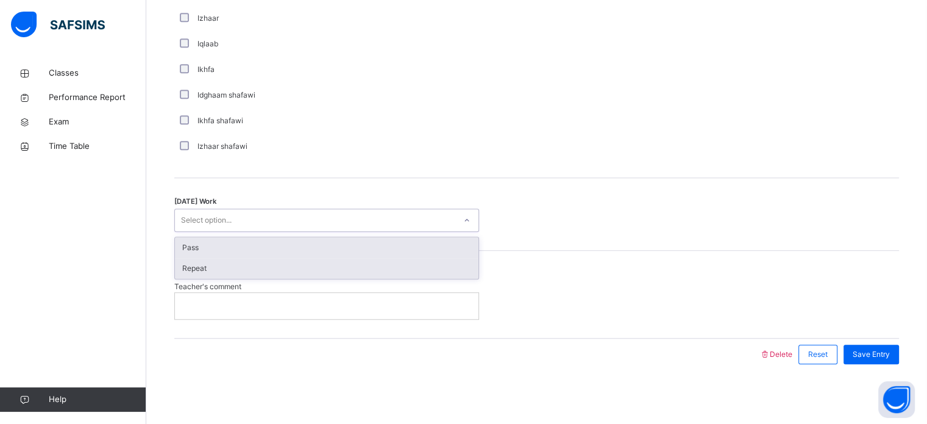
click at [188, 265] on div "Repeat" at bounding box center [327, 268] width 304 height 21
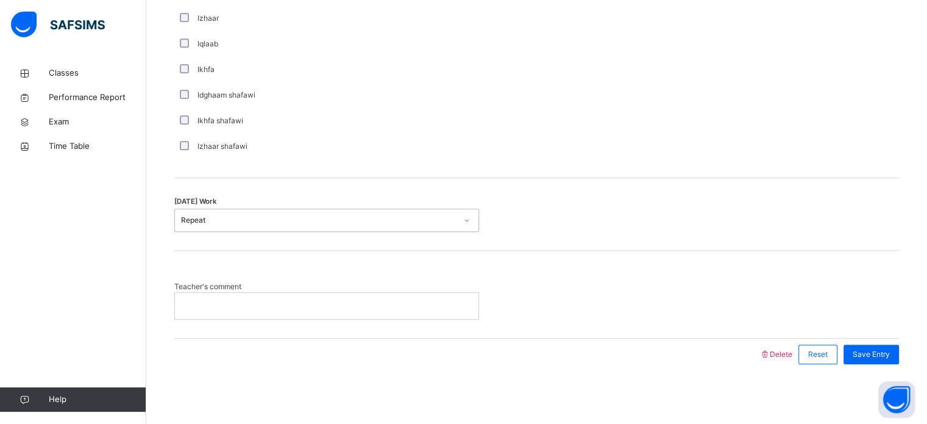
click at [283, 243] on div "[DATE] Work option Repeat, selected. 0 results available. Select is focused ,ty…" at bounding box center [536, 214] width 725 height 73
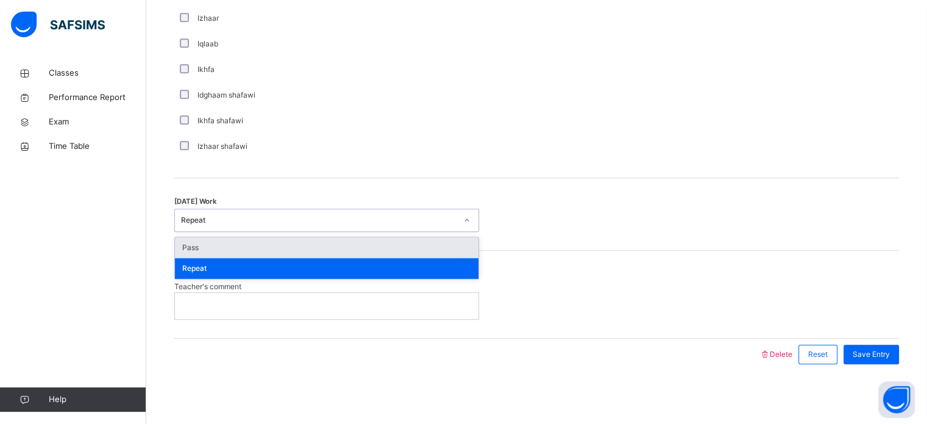
click at [188, 254] on div "Pass" at bounding box center [327, 247] width 304 height 21
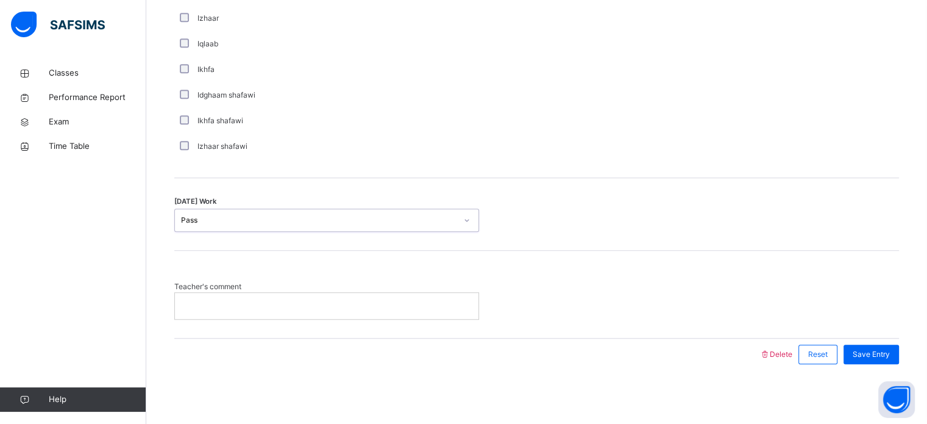
click at [282, 313] on div at bounding box center [327, 306] width 304 height 26
click at [876, 356] on span "Save Entry" at bounding box center [871, 354] width 37 height 11
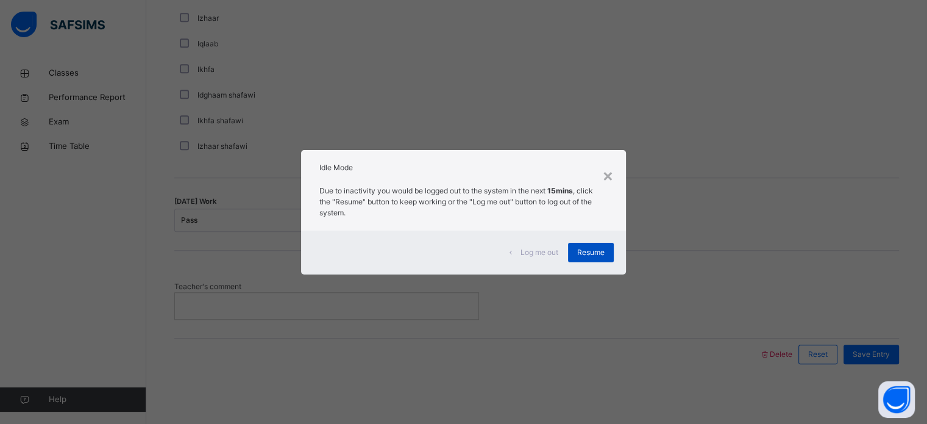
click at [599, 248] on span "Resume" at bounding box center [590, 252] width 27 height 11
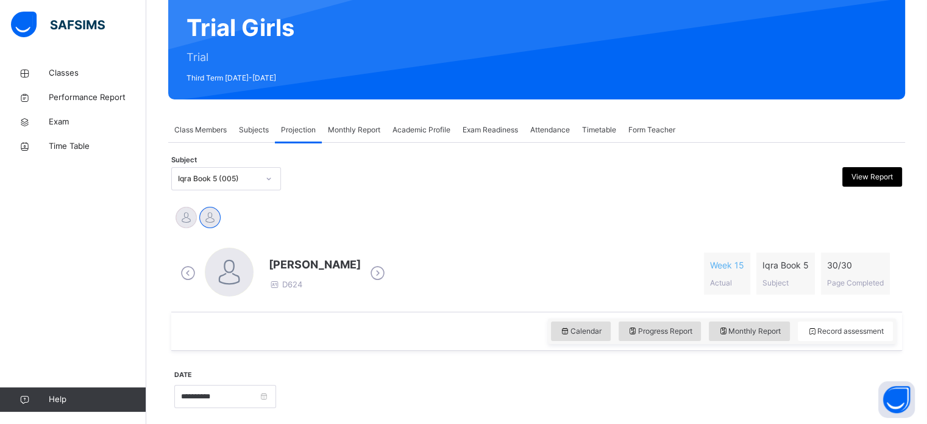
scroll to position [0, 0]
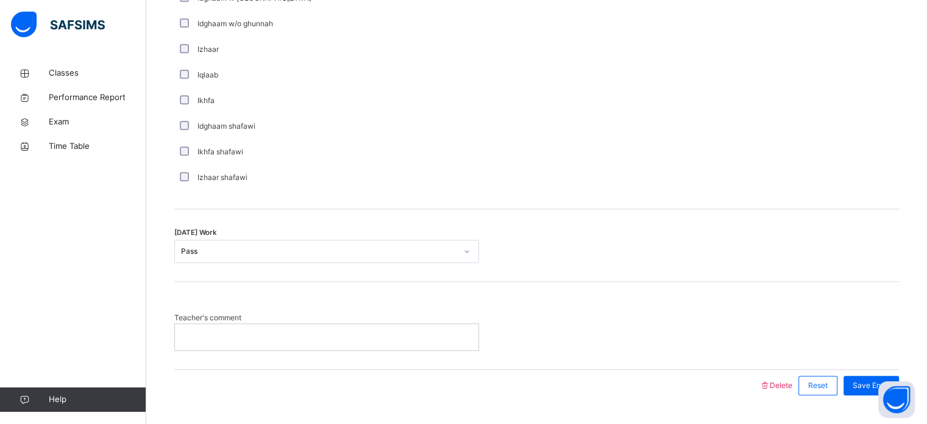
scroll to position [918, 0]
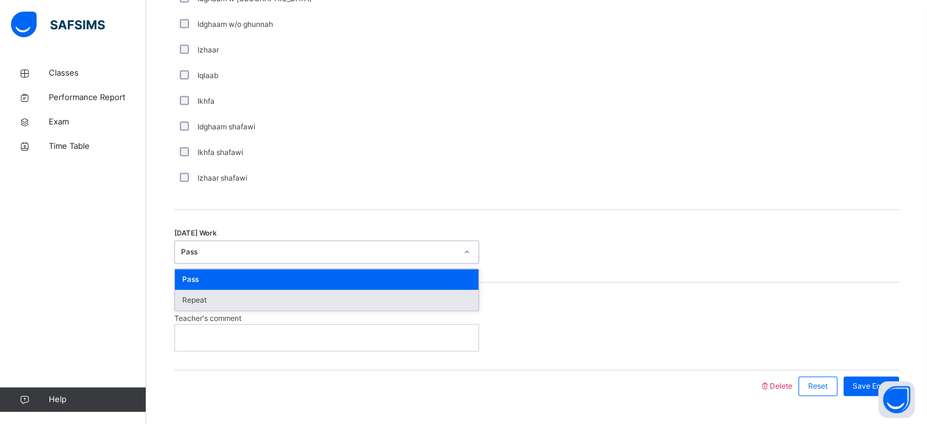
click at [380, 297] on div "Repeat" at bounding box center [327, 299] width 304 height 21
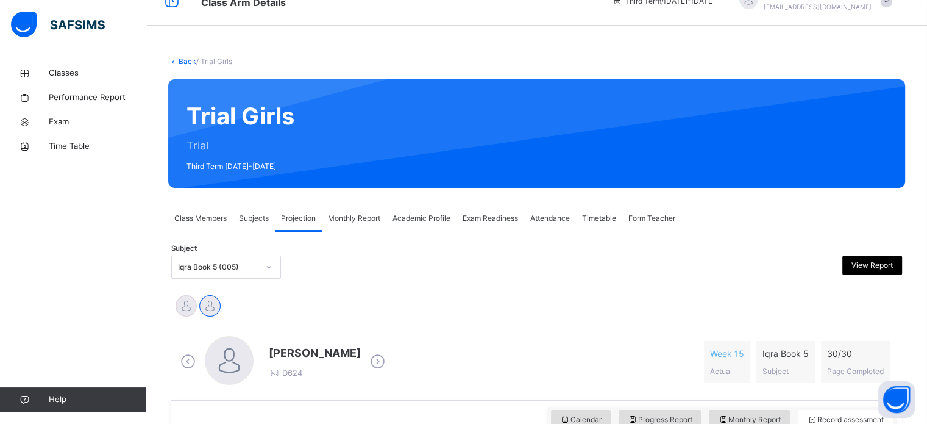
scroll to position [0, 0]
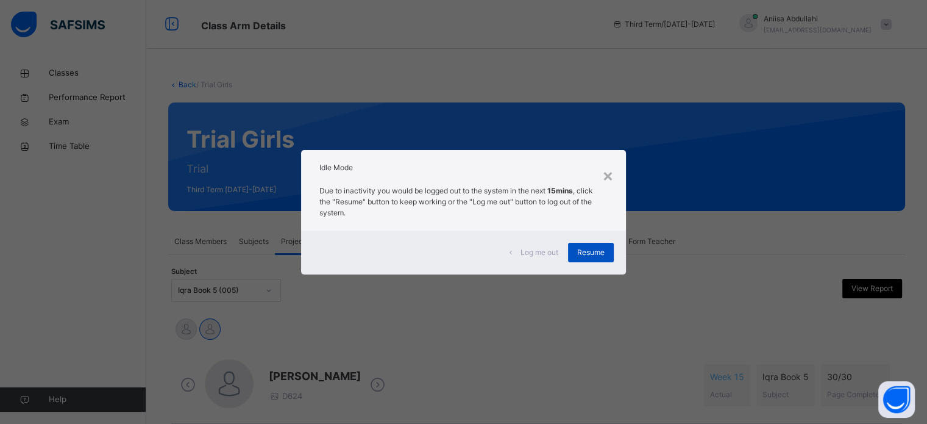
click at [592, 260] on div "Resume" at bounding box center [591, 253] width 46 height 20
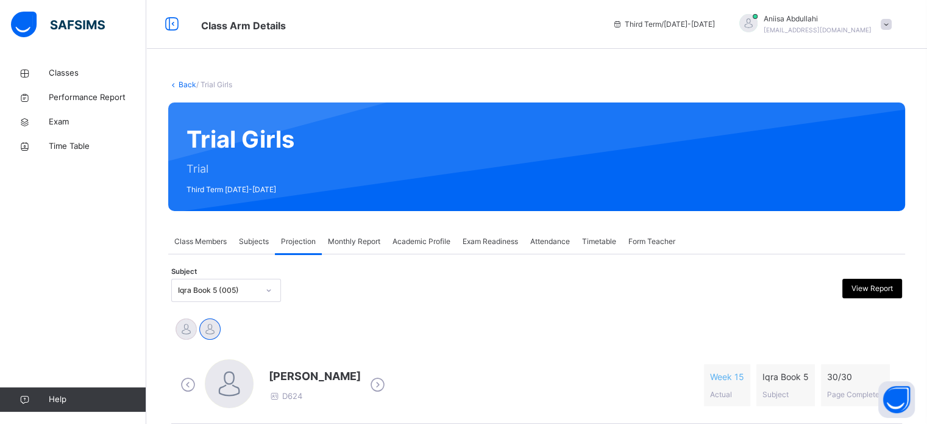
click at [275, 161] on div "Trial Girls Trial Third Term [DATE]-[DATE]" at bounding box center [536, 156] width 737 height 108
click at [178, 210] on div "Trial Girls Trial Third Term [DATE]-[DATE]" at bounding box center [536, 156] width 737 height 108
click at [557, 292] on div at bounding box center [629, 290] width 178 height 23
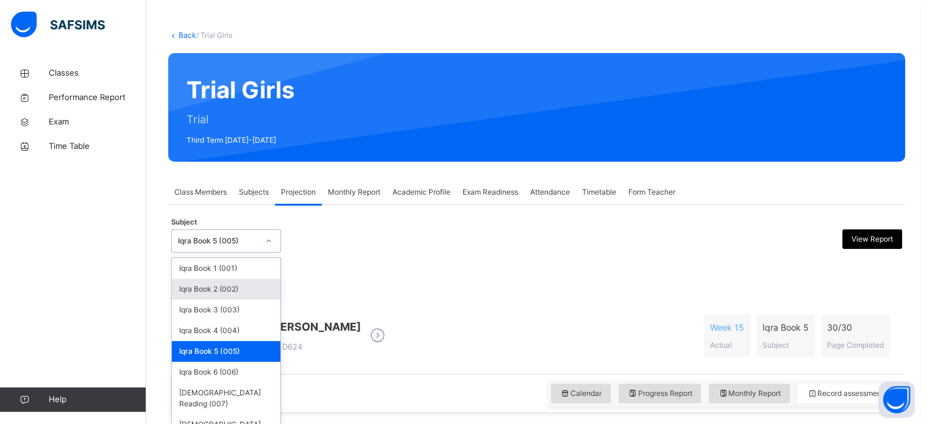
click at [256, 252] on div "option Iqra Book 5 (005), selected. option Iqra Book 2 (002) focused, 2 of 8. 8…" at bounding box center [226, 240] width 110 height 23
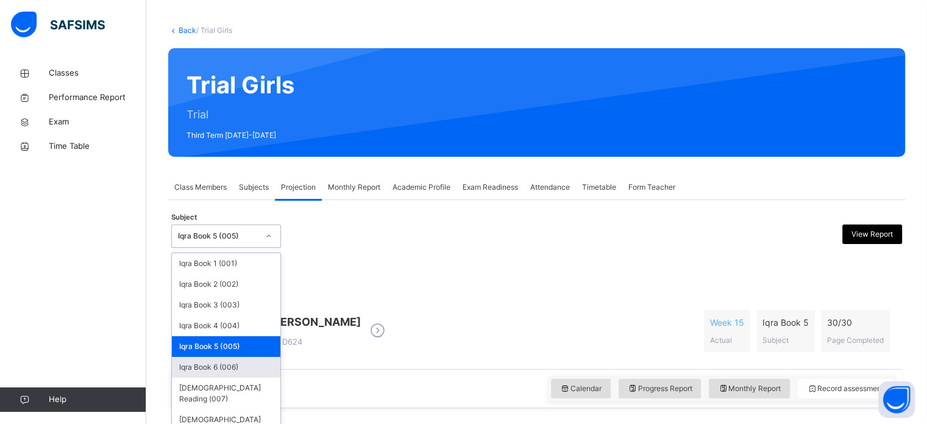
click at [256, 288] on div "Iqra Book 2 (002)" at bounding box center [226, 284] width 108 height 21
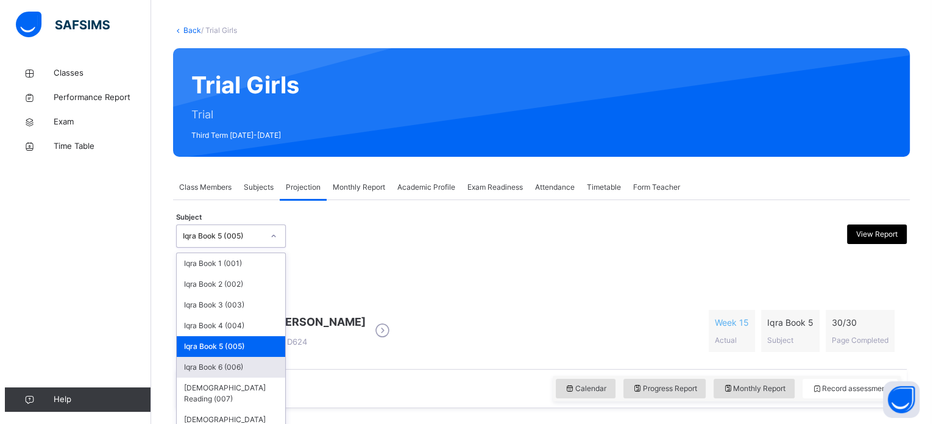
scroll to position [0, 0]
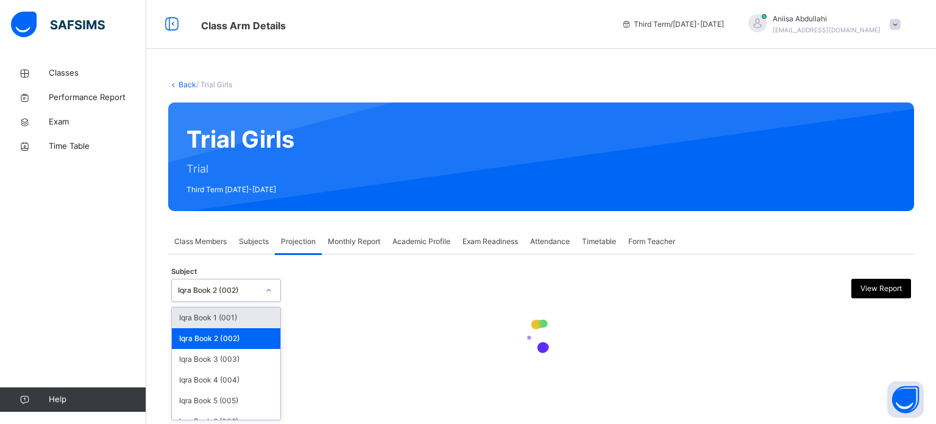
click at [256, 288] on div "Iqra Book 2 (002)" at bounding box center [218, 290] width 80 height 11
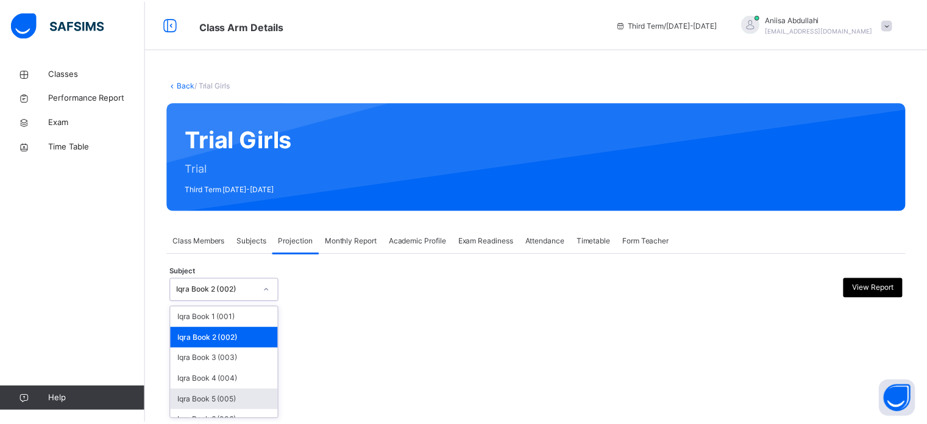
scroll to position [19, 0]
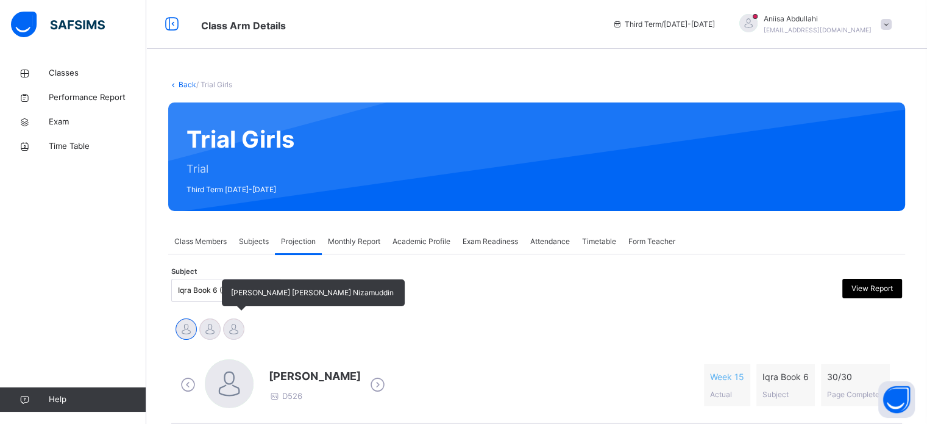
click at [224, 325] on div at bounding box center [233, 328] width 21 height 21
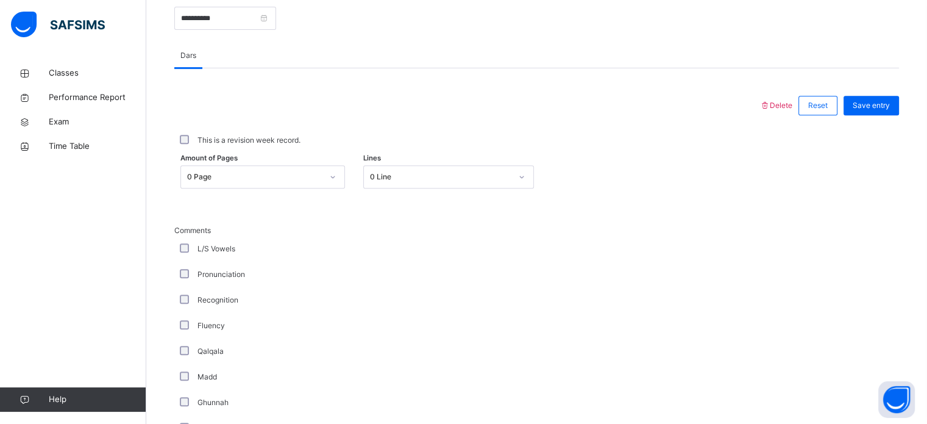
scroll to position [512, 0]
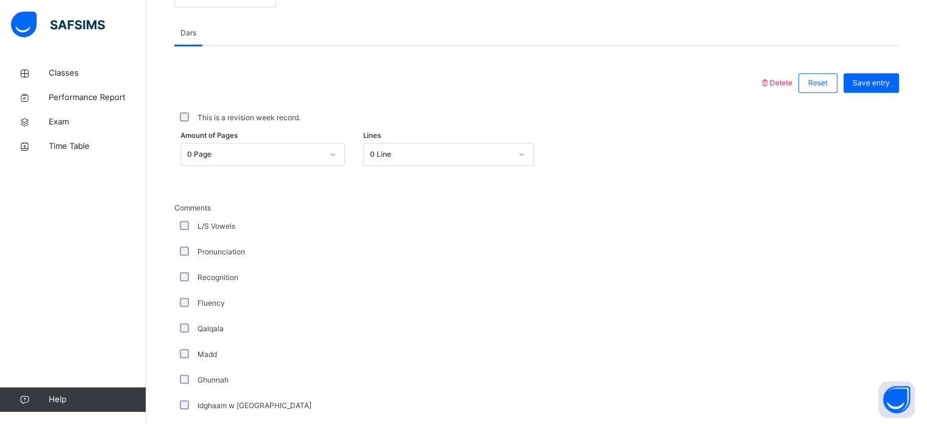
click at [179, 114] on div "This is a revision week record." at bounding box center [536, 117] width 719 height 11
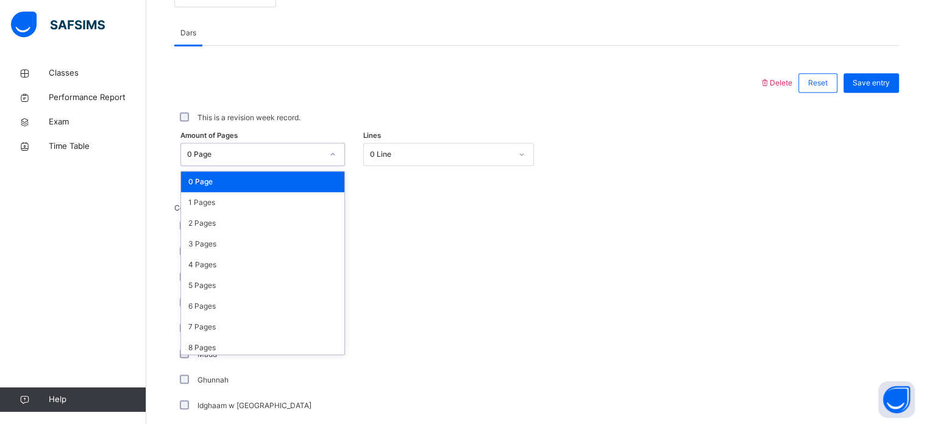
click at [300, 151] on div "0 Page" at bounding box center [254, 154] width 135 height 11
click at [241, 270] on div "4 Pages" at bounding box center [262, 264] width 163 height 21
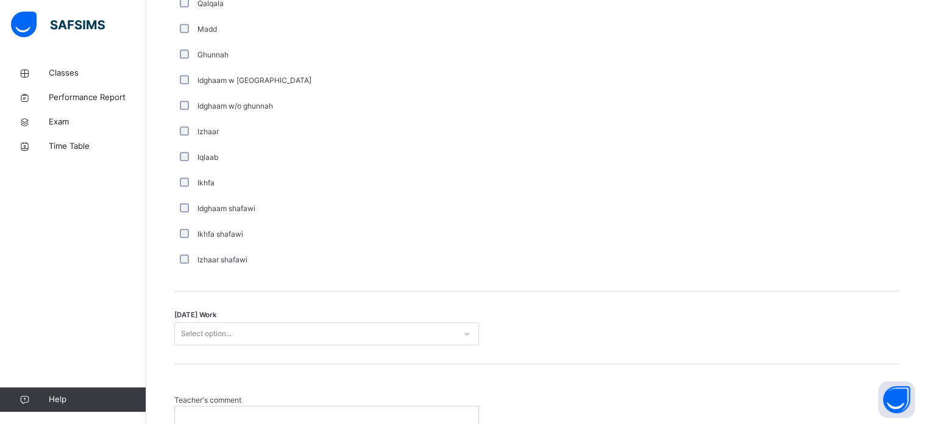
scroll to position [950, 0]
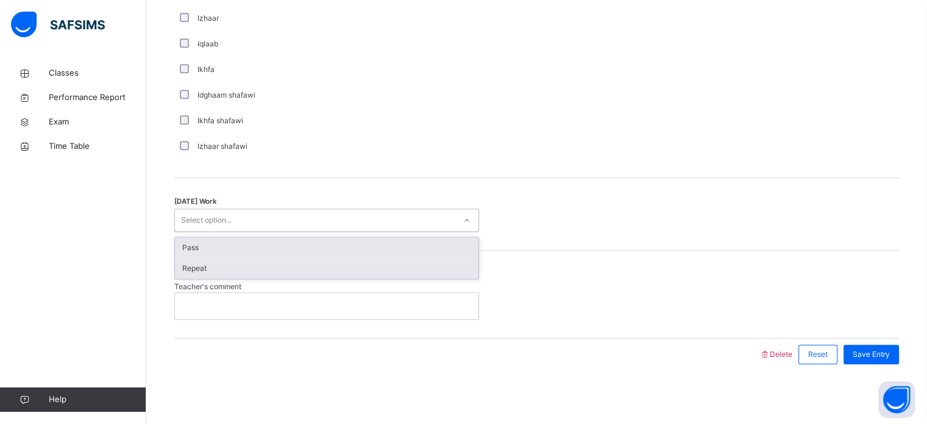
click at [262, 266] on div "Repeat" at bounding box center [327, 268] width 304 height 21
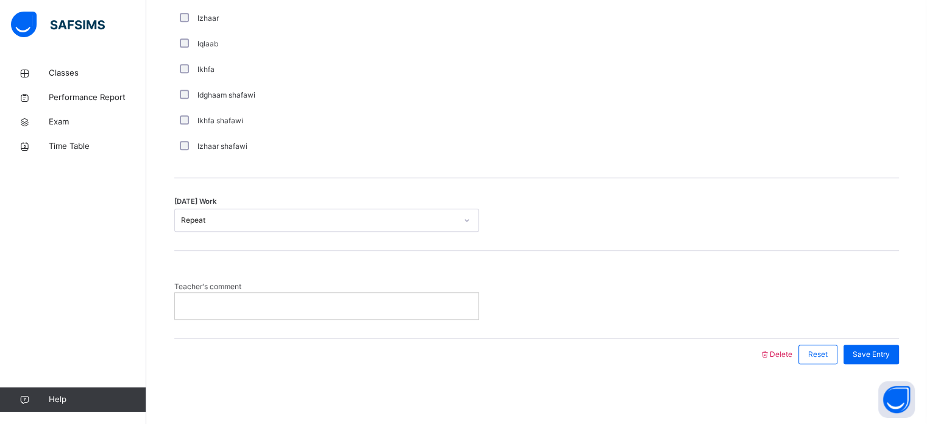
click at [359, 309] on p at bounding box center [326, 305] width 285 height 11
click at [223, 305] on p "**********" at bounding box center [326, 305] width 285 height 11
click at [302, 294] on div "**********" at bounding box center [327, 306] width 304 height 26
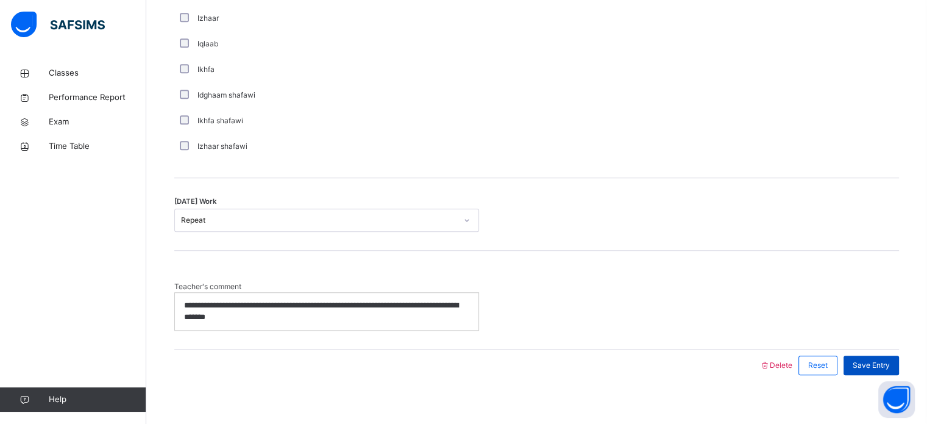
click at [884, 368] on span "Save Entry" at bounding box center [871, 365] width 37 height 11
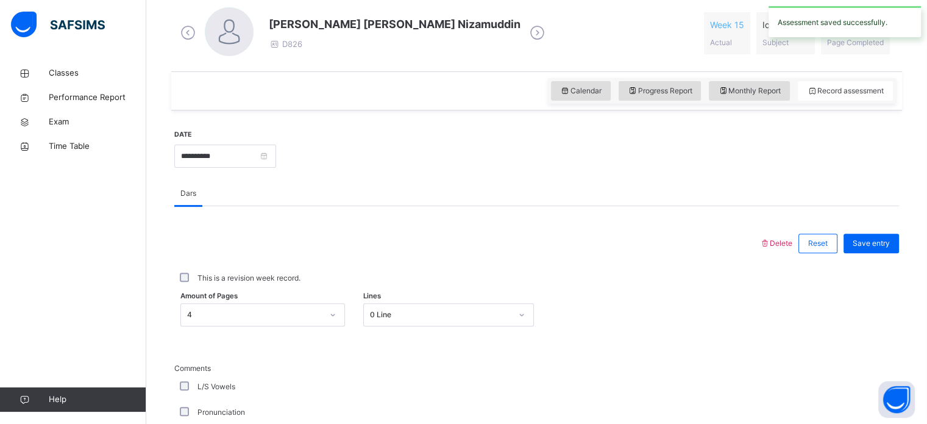
scroll to position [357, 0]
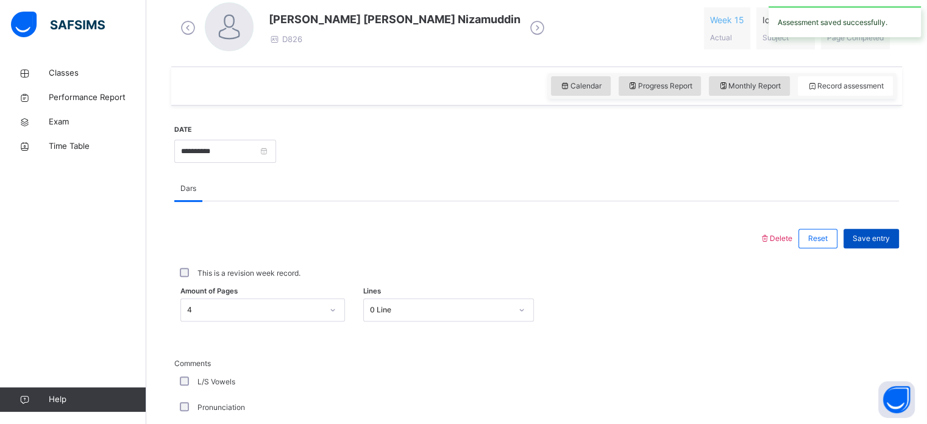
click at [875, 230] on div "Save entry" at bounding box center [870, 239] width 55 height 20
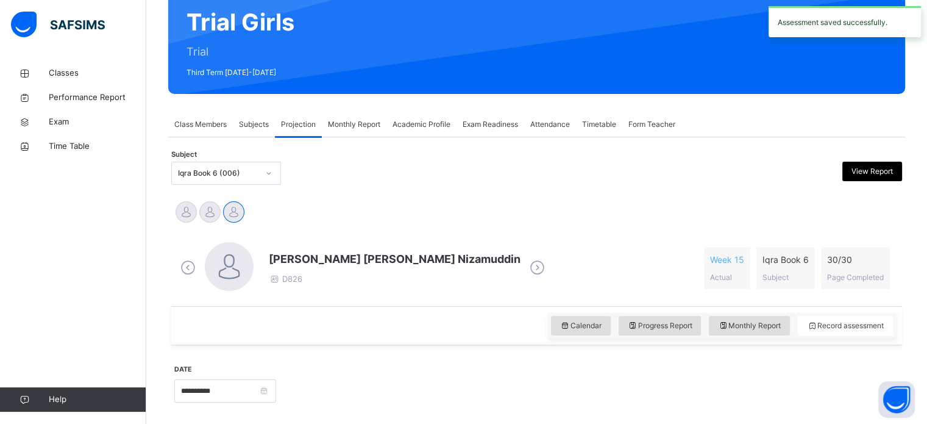
scroll to position [114, 0]
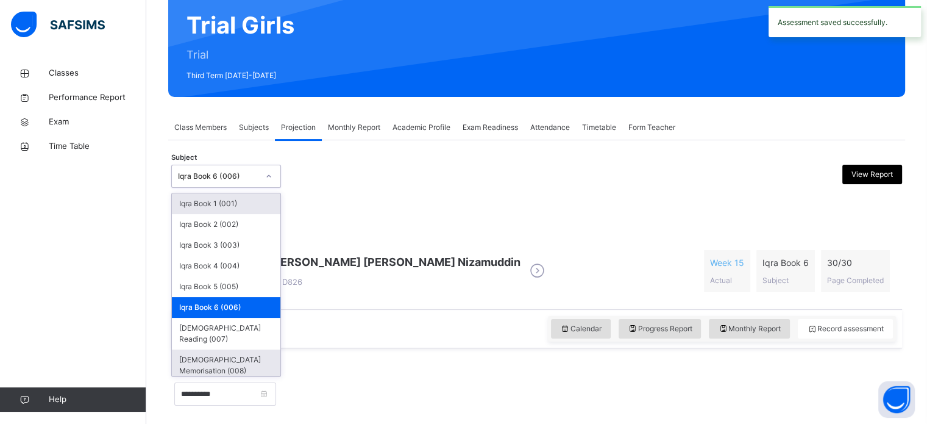
click at [241, 349] on div "[DEMOGRAPHIC_DATA] Memorisation (008)" at bounding box center [226, 365] width 108 height 32
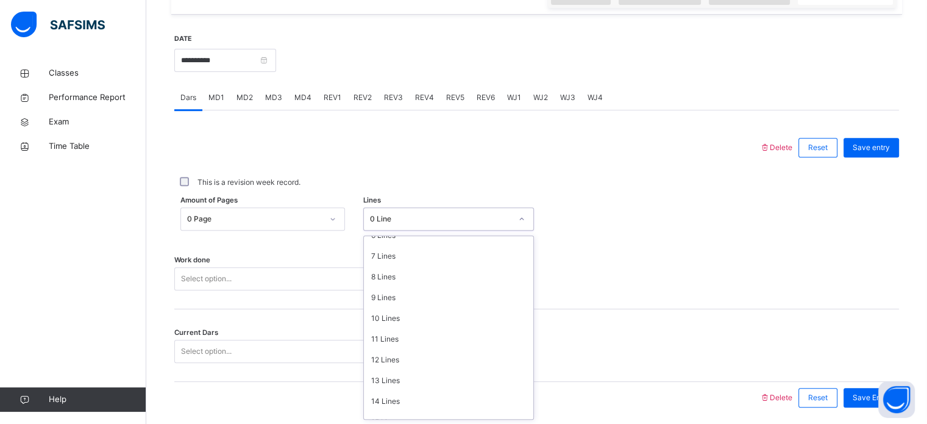
scroll to position [149, 0]
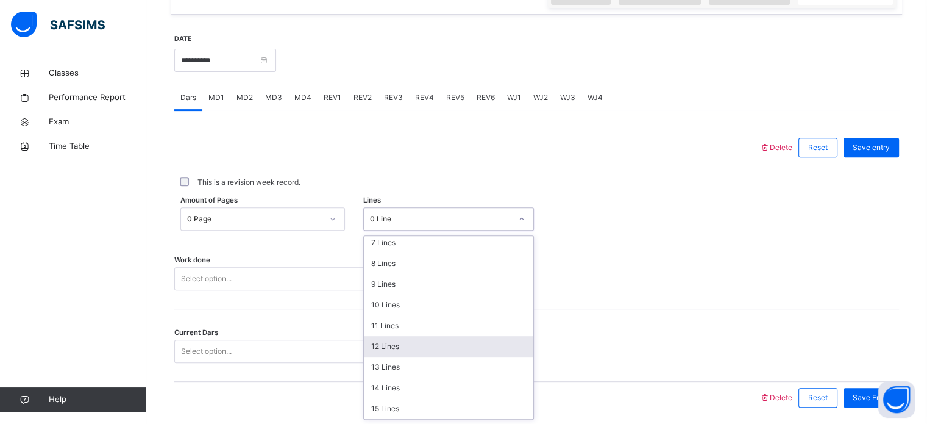
click at [388, 351] on div "12 Lines" at bounding box center [448, 346] width 169 height 21
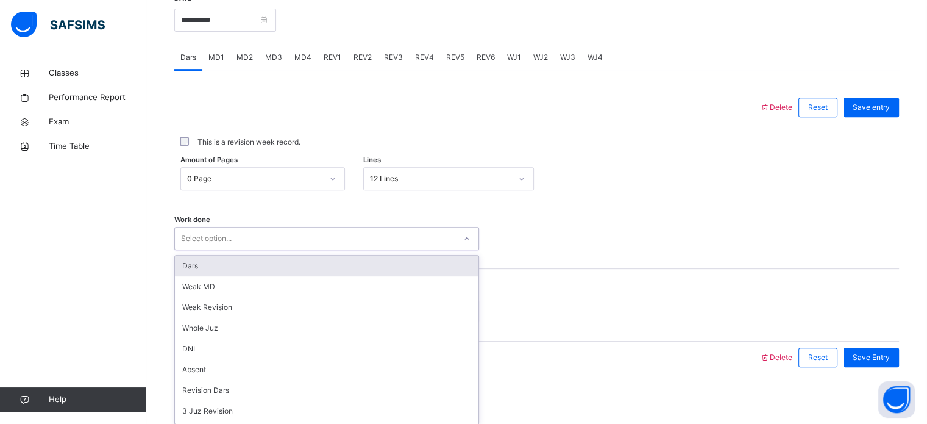
scroll to position [491, 0]
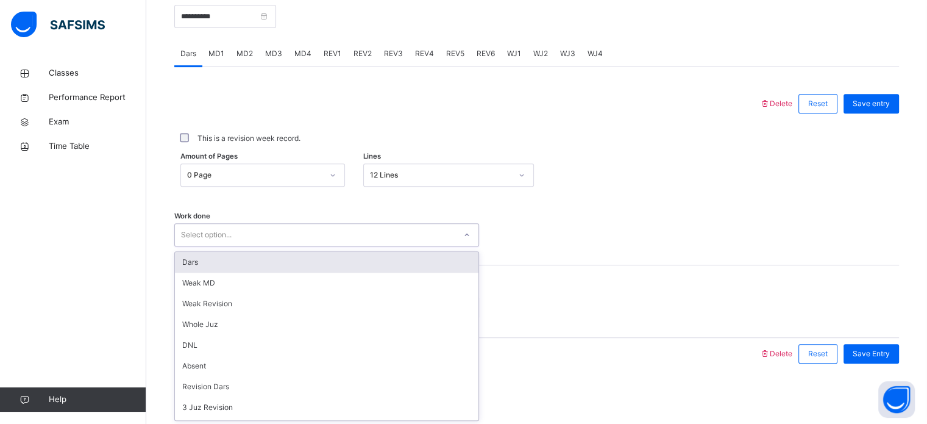
click at [245, 258] on div "Dars" at bounding box center [327, 262] width 304 height 21
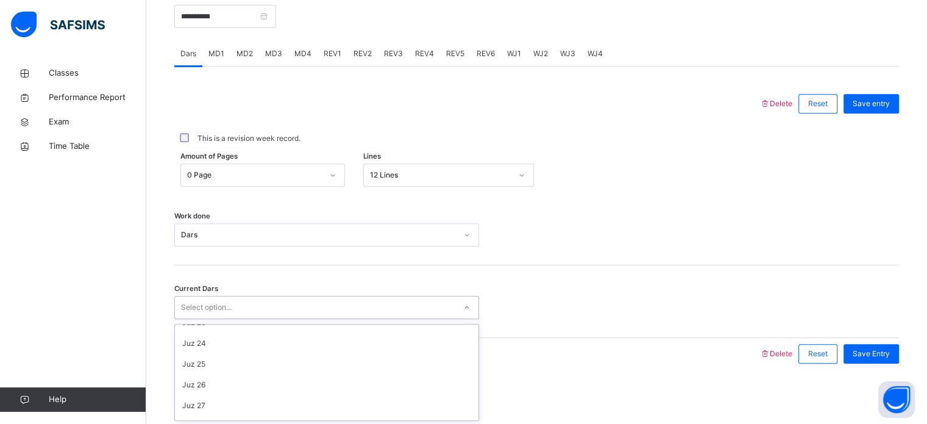
scroll to position [480, 0]
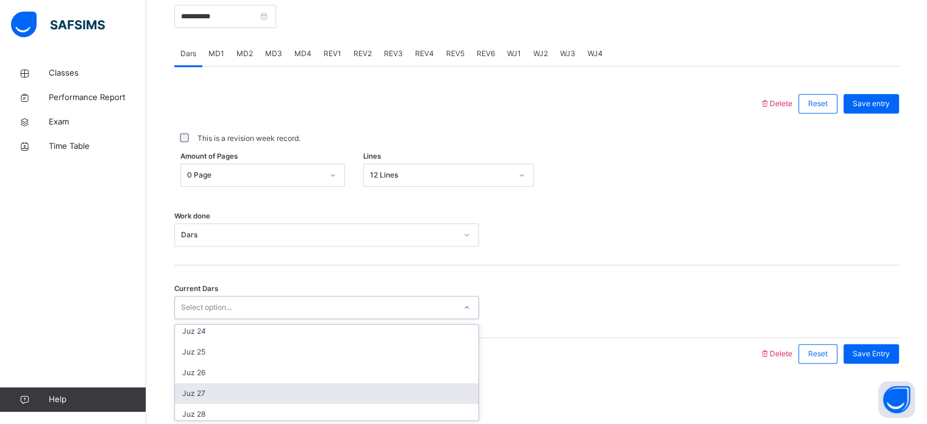
click at [203, 395] on div "Juz 27" at bounding box center [327, 393] width 304 height 21
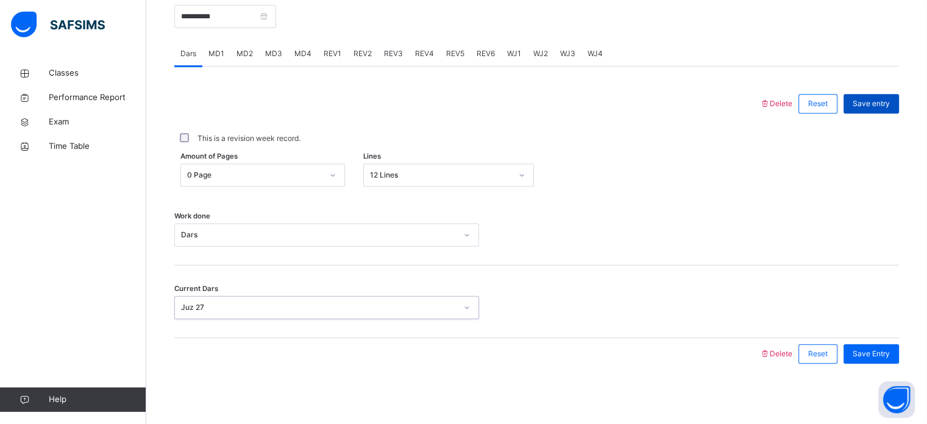
click at [889, 110] on div "Save entry" at bounding box center [870, 104] width 55 height 20
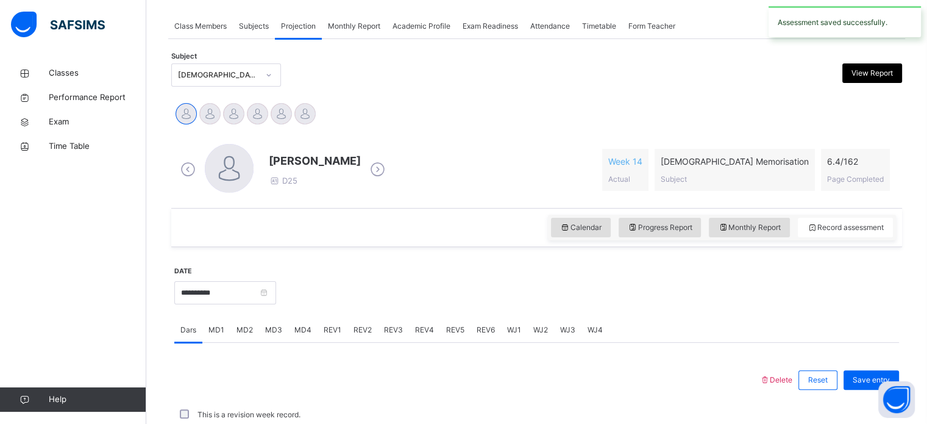
scroll to position [491, 0]
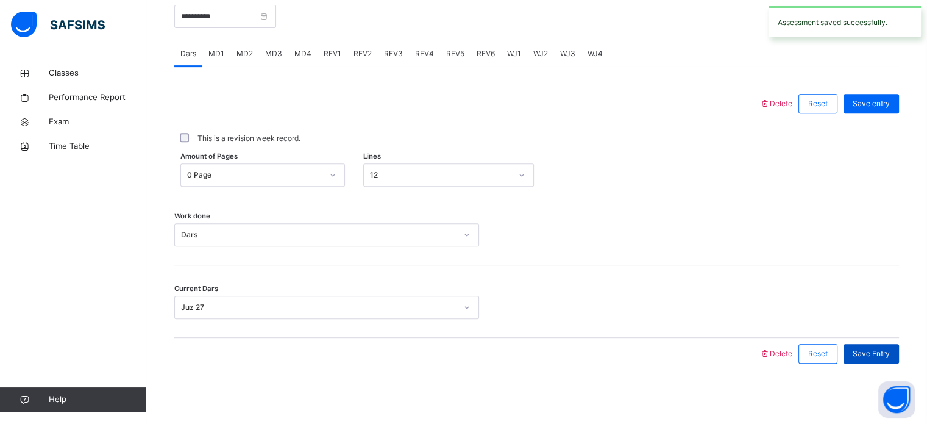
click at [885, 361] on div "Save Entry" at bounding box center [870, 354] width 55 height 20
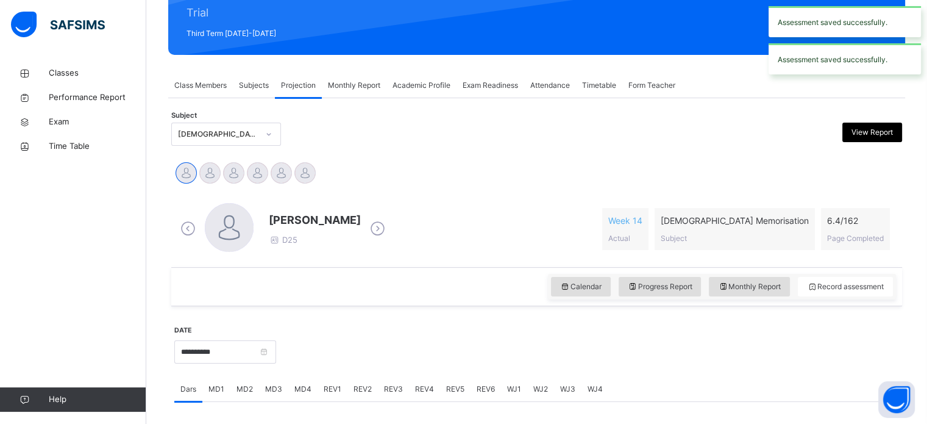
scroll to position [171, 0]
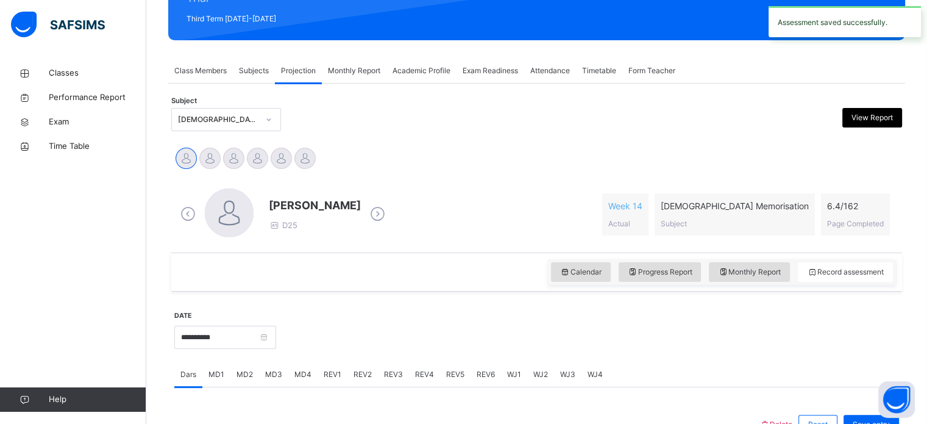
click at [272, 374] on span "MD3" at bounding box center [273, 374] width 17 height 11
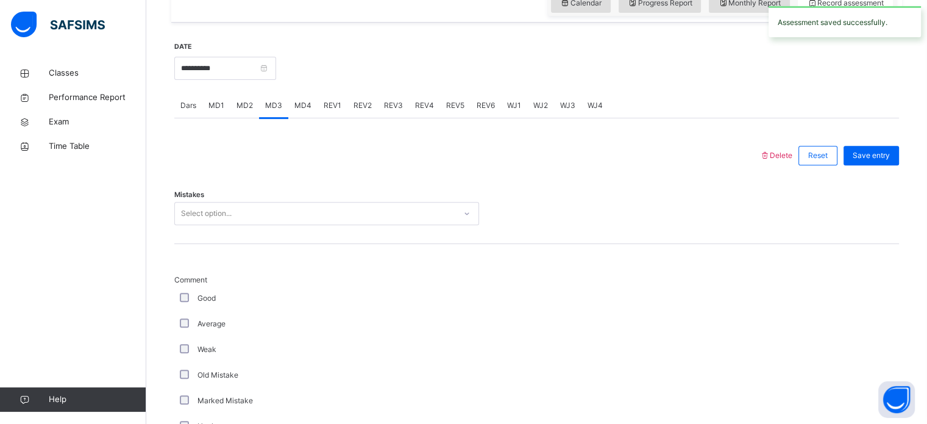
scroll to position [438, 0]
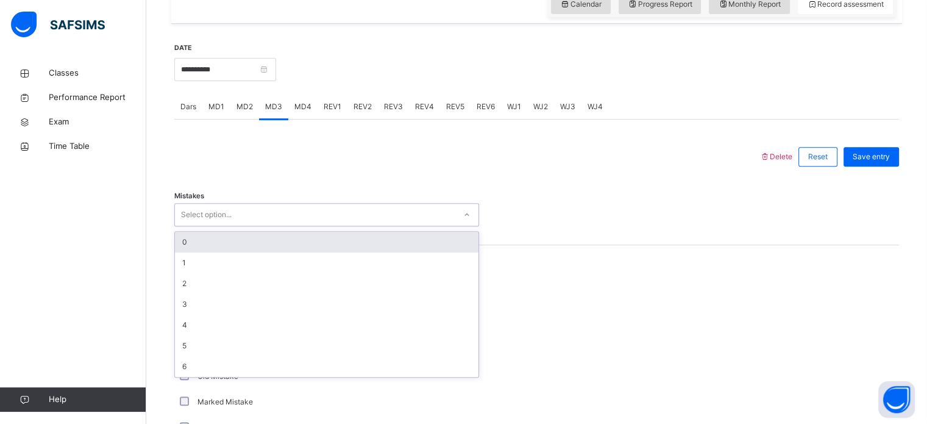
click at [185, 239] on div "0" at bounding box center [327, 242] width 304 height 21
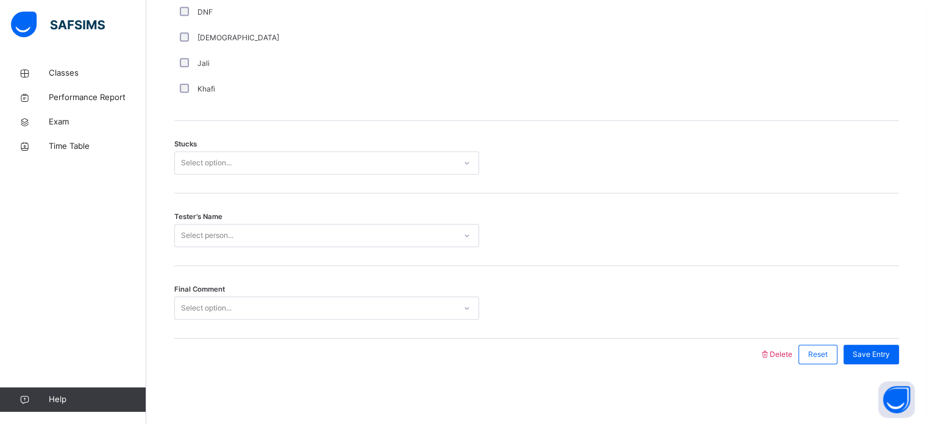
scroll to position [953, 0]
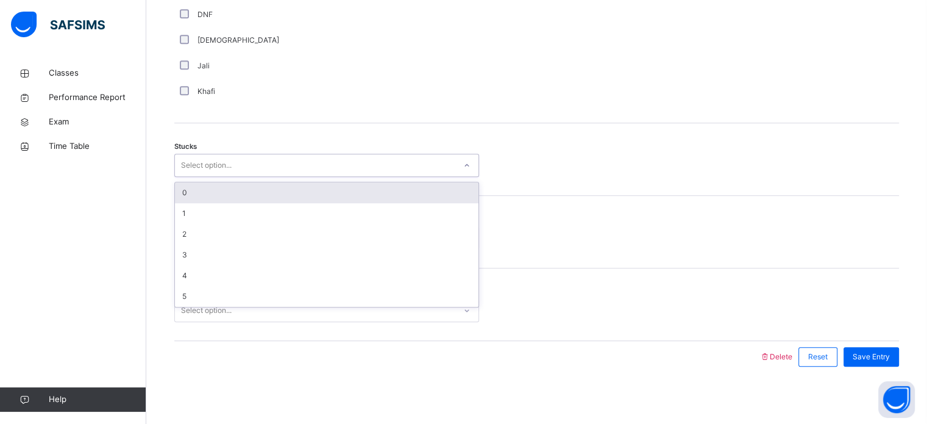
click at [183, 193] on div "0" at bounding box center [327, 192] width 304 height 21
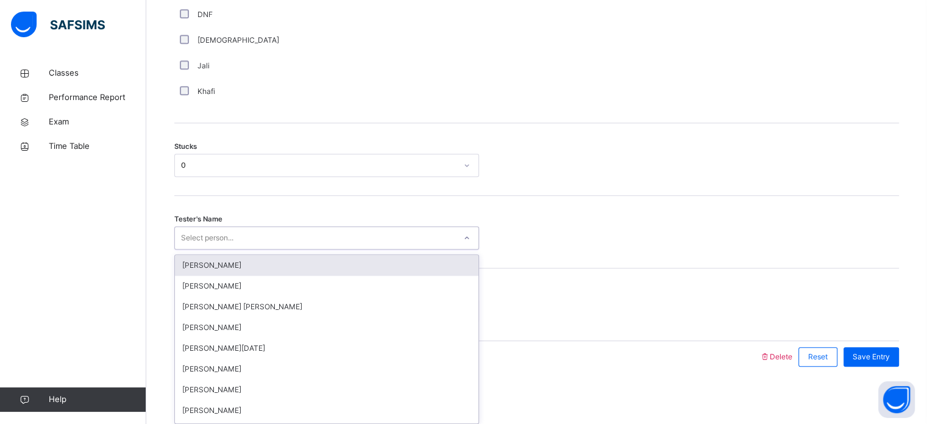
scroll to position [956, 0]
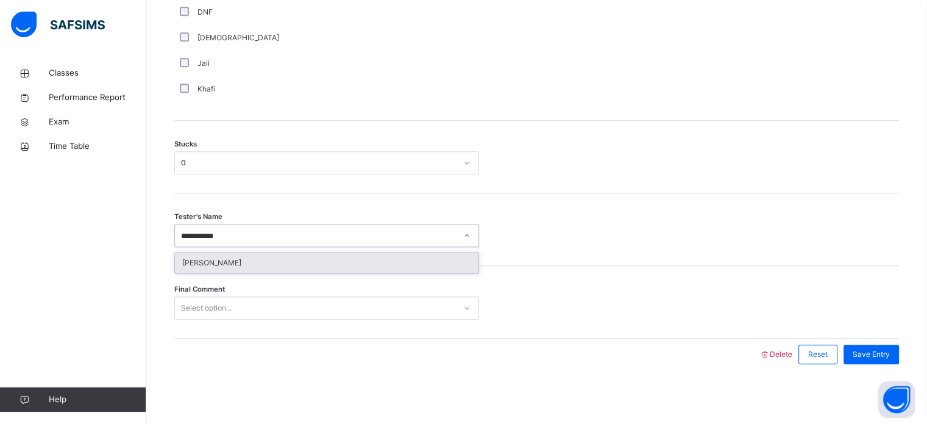
type input "**********"
click at [409, 264] on div "[PERSON_NAME]" at bounding box center [327, 262] width 304 height 21
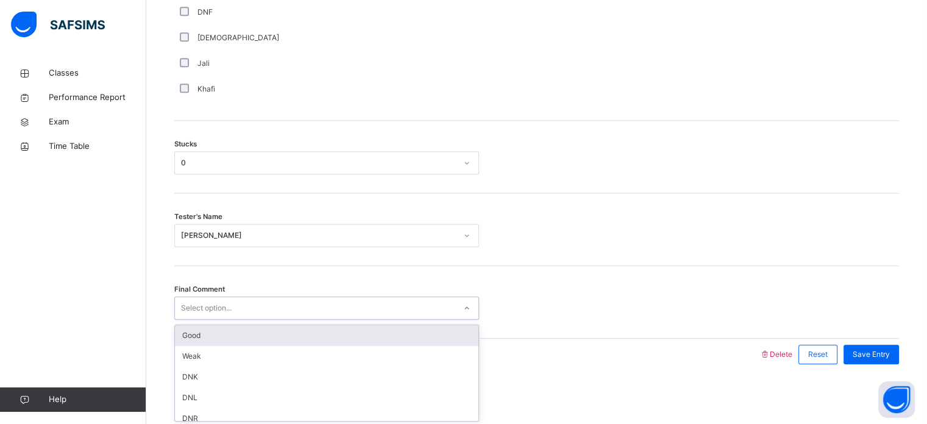
click at [302, 333] on div "Good" at bounding box center [327, 335] width 304 height 21
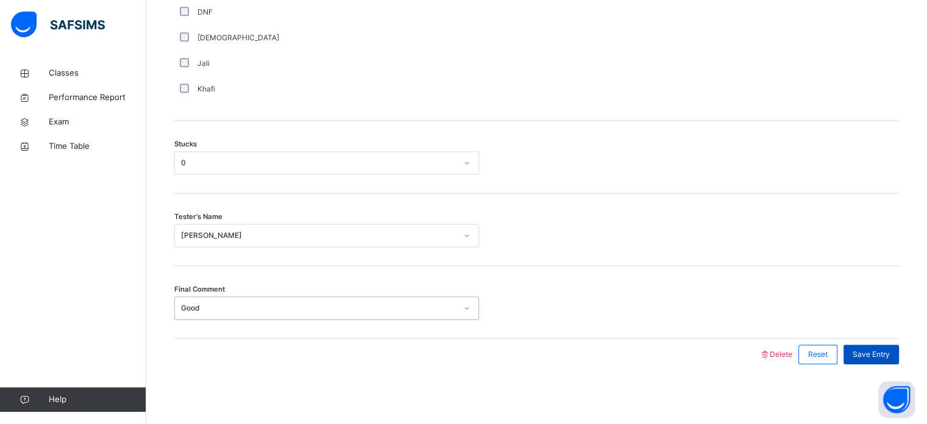
click at [879, 356] on span "Save Entry" at bounding box center [871, 354] width 37 height 11
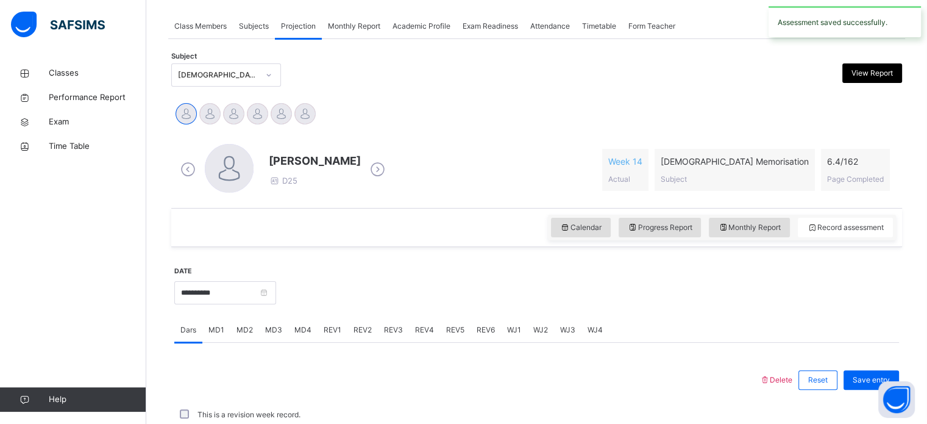
scroll to position [491, 0]
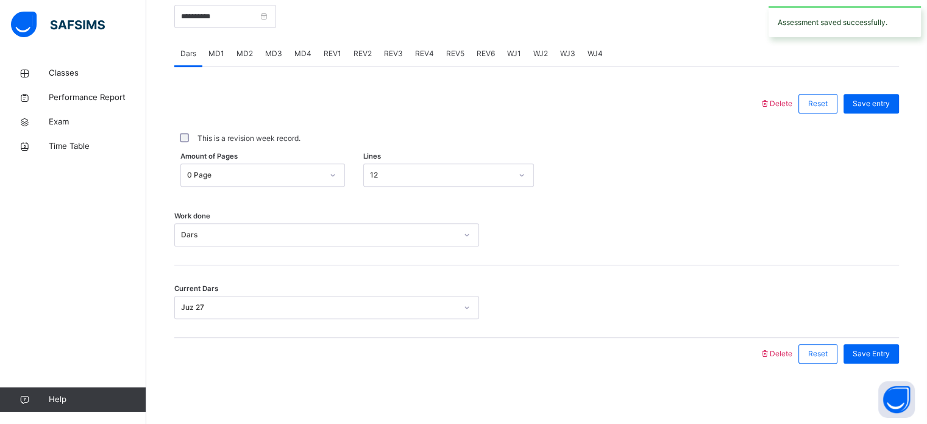
click at [300, 63] on div "MD4" at bounding box center [302, 53] width 29 height 24
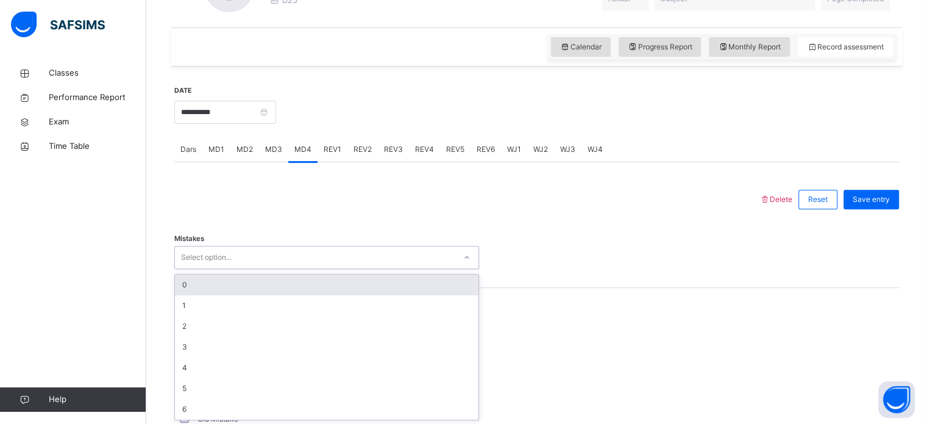
scroll to position [396, 0]
click at [178, 288] on div "0" at bounding box center [327, 284] width 304 height 21
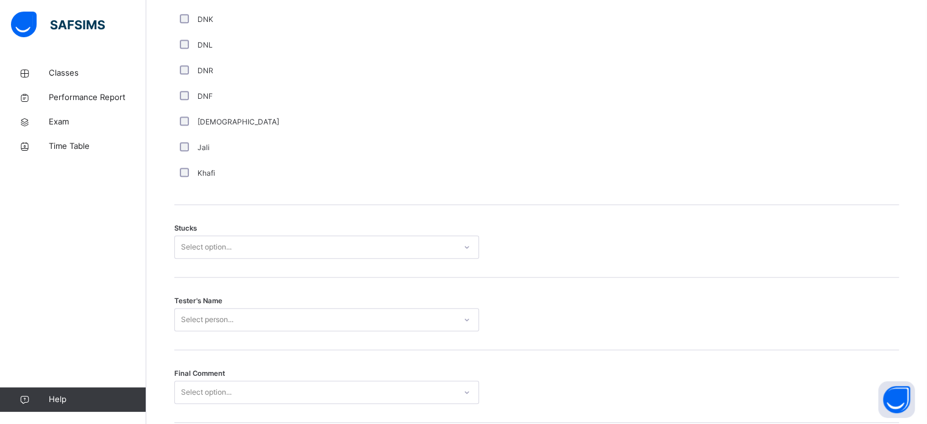
scroll to position [873, 0]
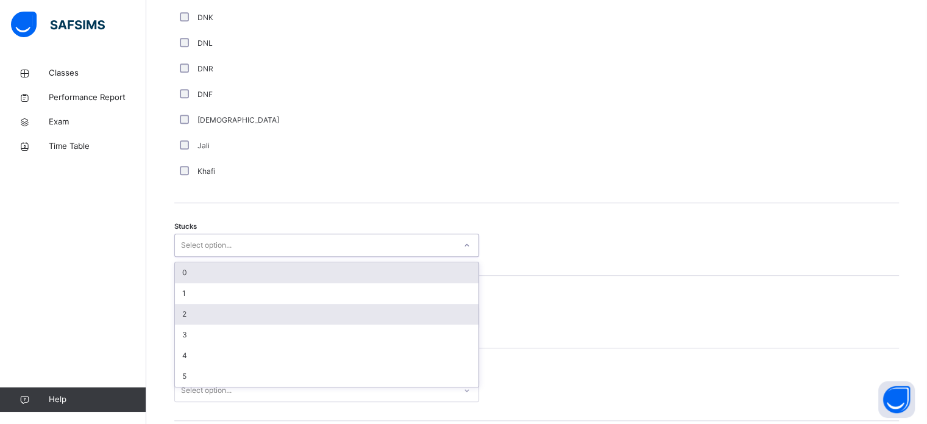
click at [179, 311] on div "2" at bounding box center [327, 314] width 304 height 21
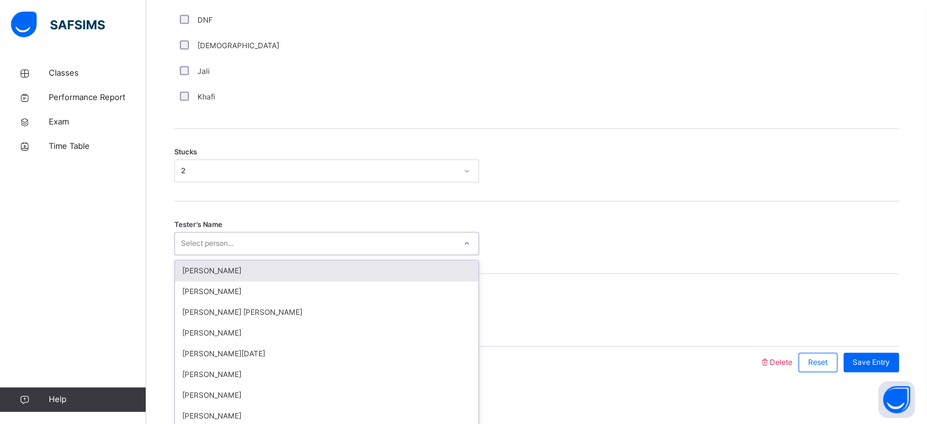
scroll to position [956, 0]
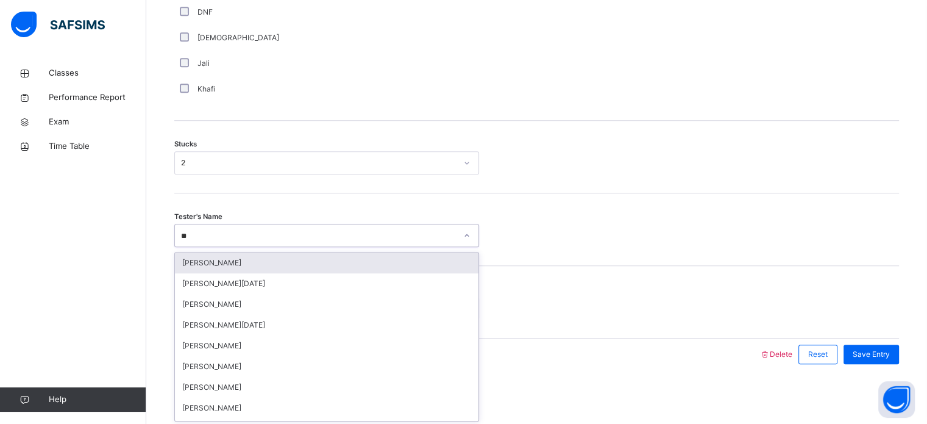
type input "***"
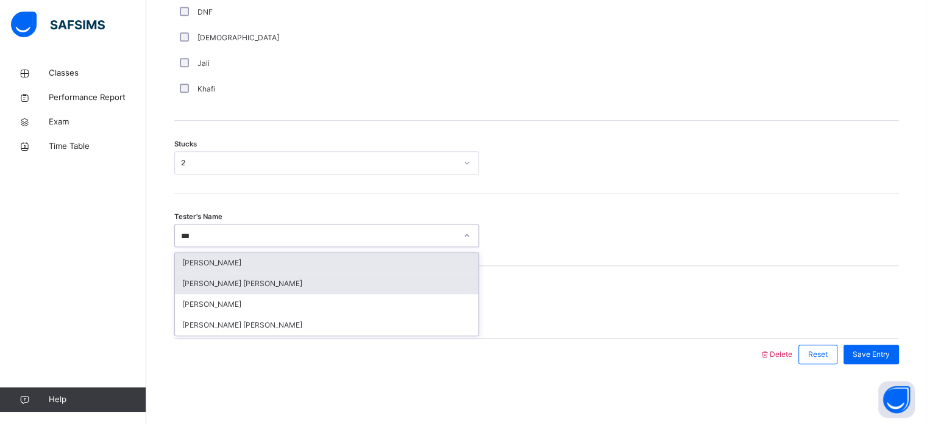
click at [255, 285] on div "[PERSON_NAME] [PERSON_NAME]" at bounding box center [327, 283] width 304 height 21
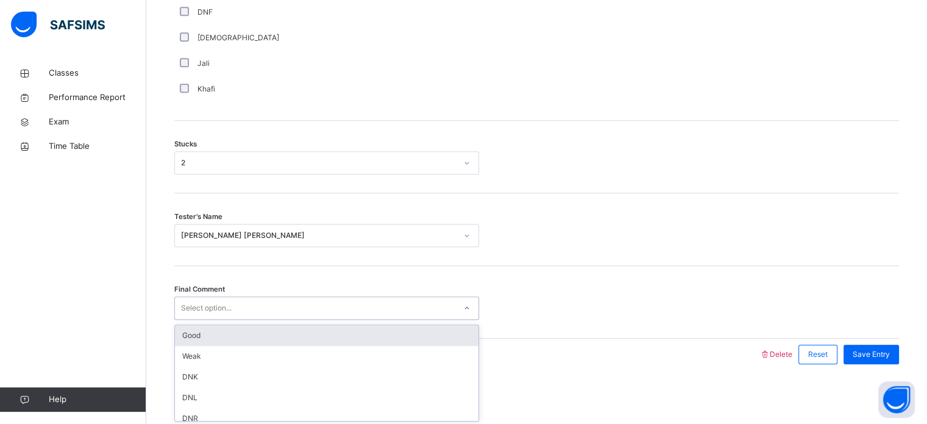
click at [232, 341] on div "Good" at bounding box center [327, 335] width 304 height 21
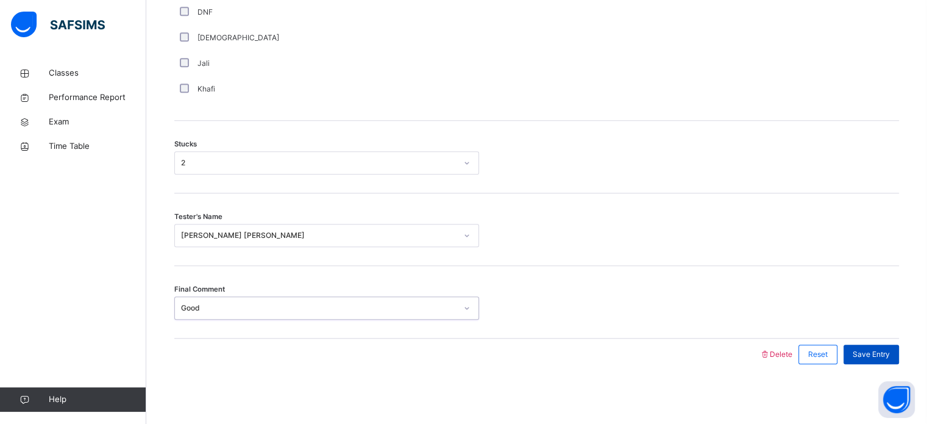
click at [882, 360] on div "Save Entry" at bounding box center [870, 354] width 55 height 20
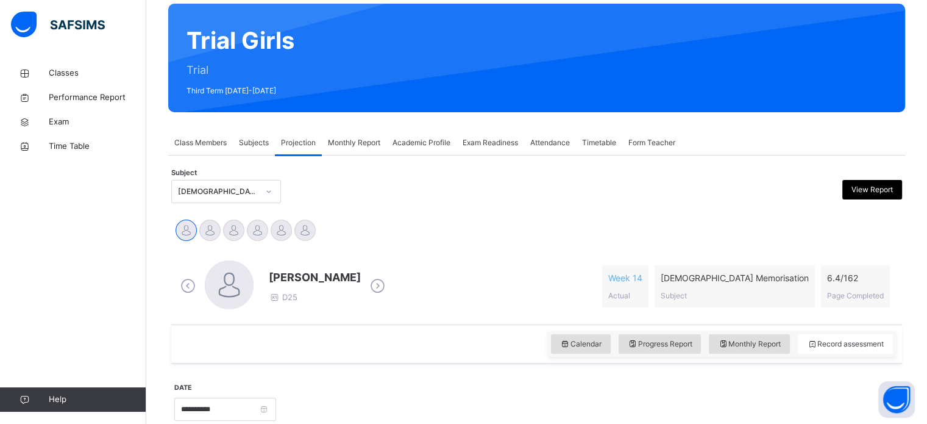
scroll to position [0, 0]
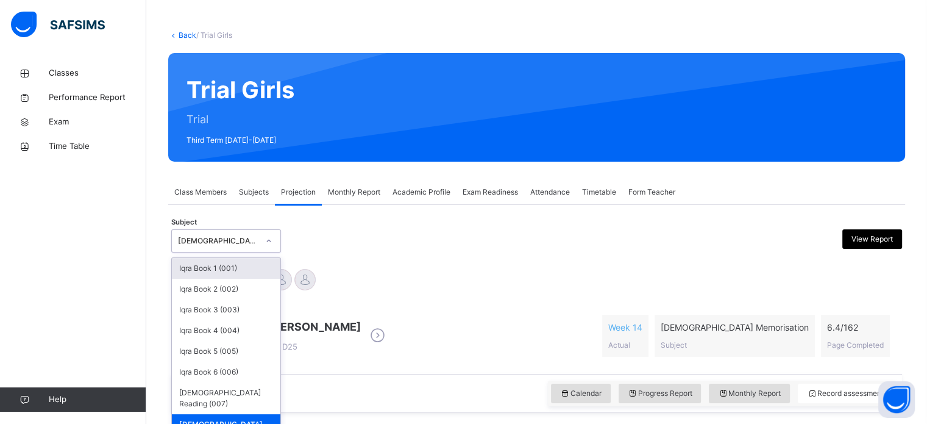
click at [257, 252] on div "option [DEMOGRAPHIC_DATA] Memorisation (008), selected. option Iqra Book 1 (001…" at bounding box center [226, 240] width 110 height 23
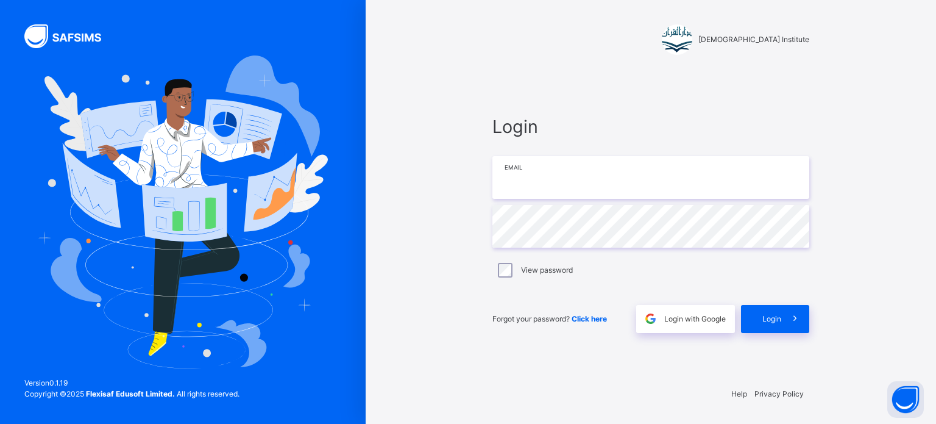
type input "**********"
